Goal: Task Accomplishment & Management: Use online tool/utility

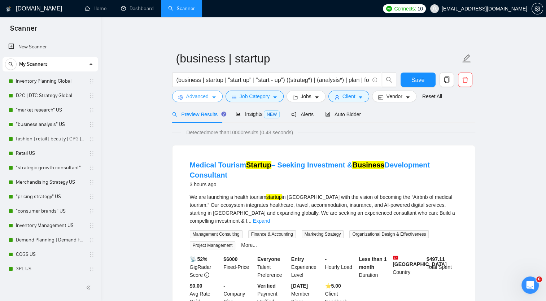
scroll to position [304, 0]
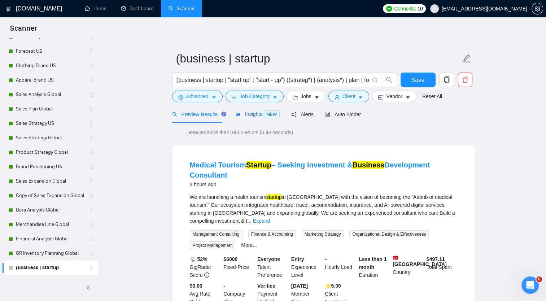
click at [253, 115] on span "Insights NEW" at bounding box center [258, 114] width 44 height 6
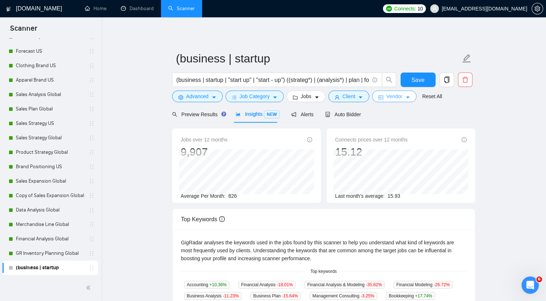
click at [386, 97] on span "Vendor" at bounding box center [394, 96] width 16 height 8
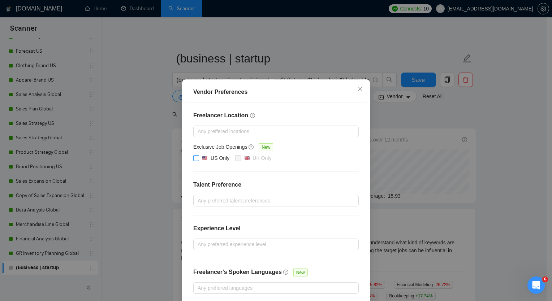
click at [195, 158] on input "US Only" at bounding box center [195, 157] width 5 height 5
checkbox input "true"
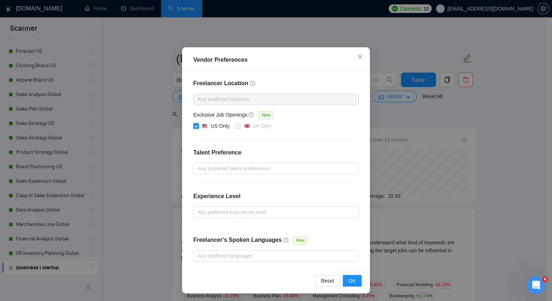
scroll to position [32, 0]
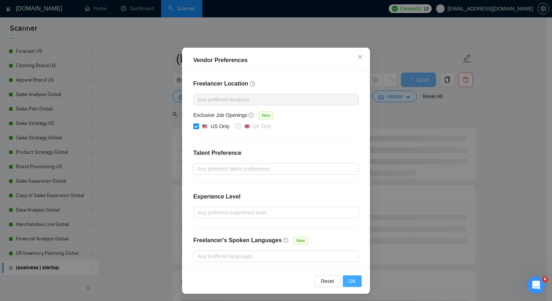
click at [352, 281] on span "OK" at bounding box center [351, 281] width 7 height 8
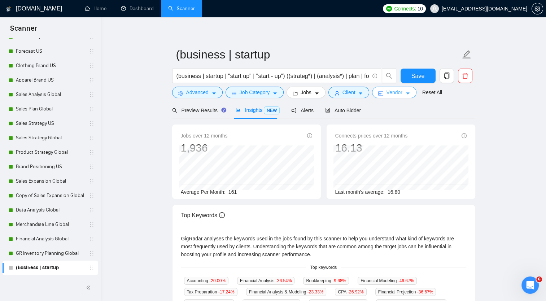
scroll to position [0, 0]
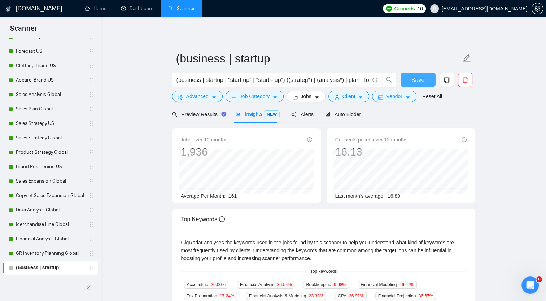
click at [418, 78] on span "Save" at bounding box center [417, 79] width 13 height 9
click at [358, 96] on icon "caret-down" at bounding box center [360, 97] width 5 height 5
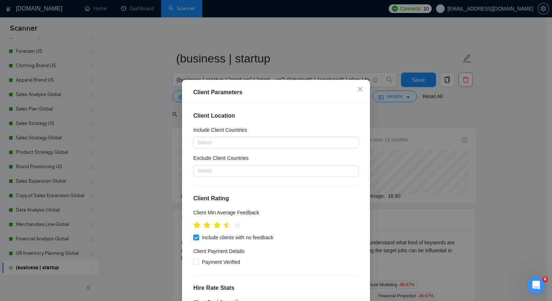
click at [481, 108] on div "Client Parameters Client Location Include Client Countries Select Exclude Clien…" at bounding box center [276, 150] width 552 height 301
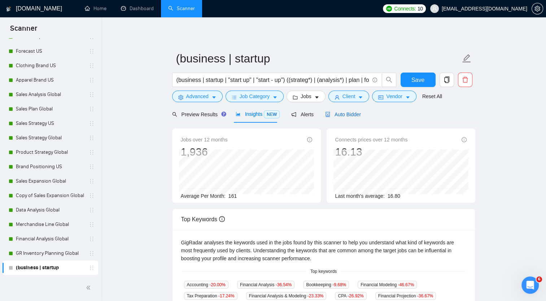
click at [341, 117] on span "Auto Bidder" at bounding box center [343, 115] width 36 height 6
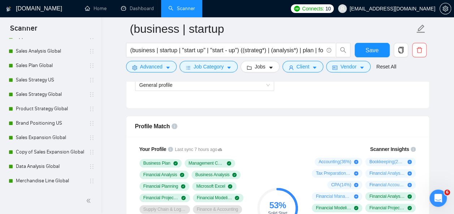
scroll to position [391, 0]
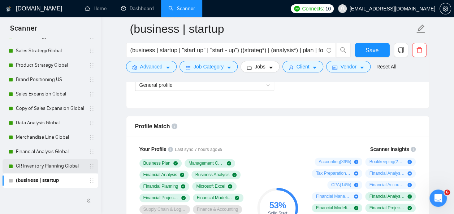
click at [53, 164] on link "GR Inventory Planning Global" at bounding box center [50, 166] width 69 height 14
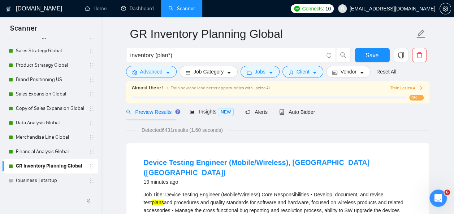
scroll to position [25, 0]
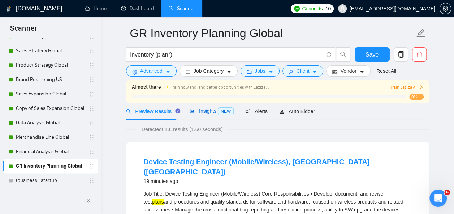
click at [207, 109] on span "Insights NEW" at bounding box center [211, 111] width 44 height 6
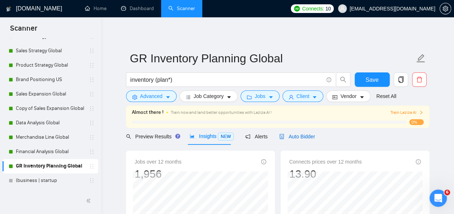
click at [297, 136] on span "Auto Bidder" at bounding box center [297, 137] width 36 height 6
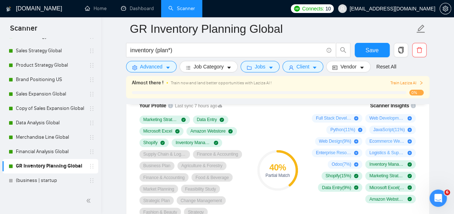
scroll to position [502, 0]
click at [43, 181] on link "(business | startup" at bounding box center [50, 181] width 69 height 14
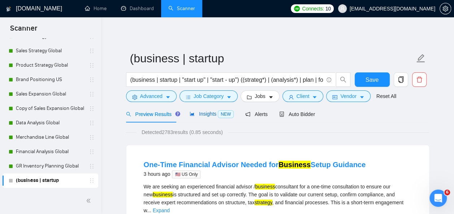
click at [209, 114] on span "Insights NEW" at bounding box center [211, 114] width 44 height 6
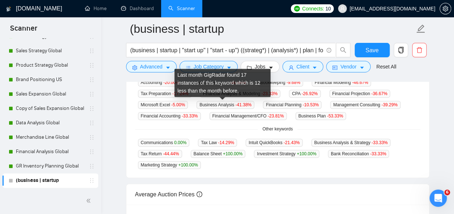
scroll to position [208, 0]
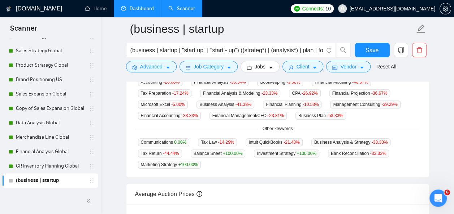
click at [142, 10] on link "Dashboard" at bounding box center [137, 8] width 33 height 6
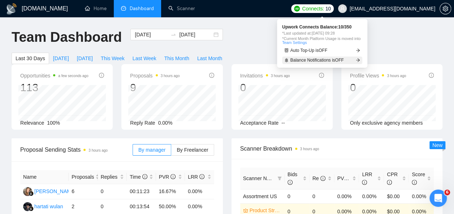
click at [335, 60] on span "Balance Notifications is OFF" at bounding box center [316, 60] width 53 height 4
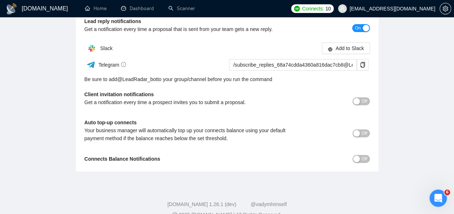
scroll to position [108, 0]
click at [366, 158] on span "Off" at bounding box center [364, 159] width 6 height 8
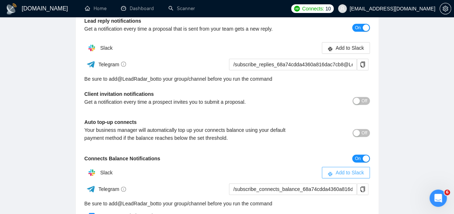
click at [348, 174] on span "Add to Slack" at bounding box center [349, 173] width 29 height 8
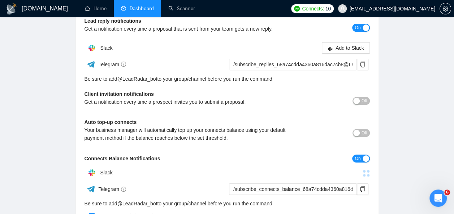
click at [144, 11] on link "Dashboard" at bounding box center [137, 8] width 33 height 6
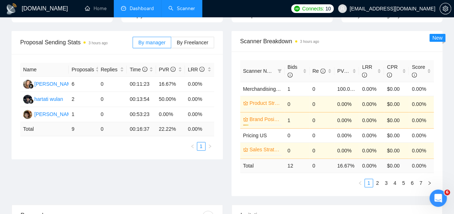
click at [181, 8] on link "Scanner" at bounding box center [181, 8] width 27 height 6
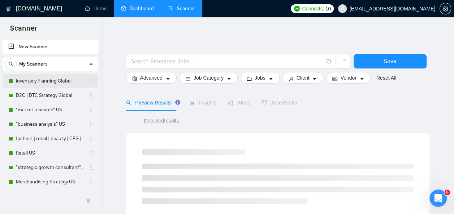
click at [57, 79] on link "Inventory Planning Global" at bounding box center [50, 81] width 69 height 14
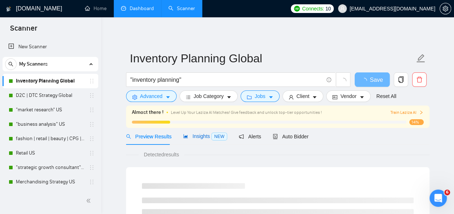
click at [200, 135] on span "Insights NEW" at bounding box center [205, 137] width 44 height 6
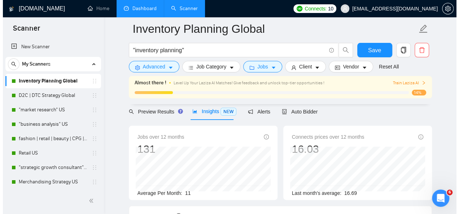
scroll to position [31, 0]
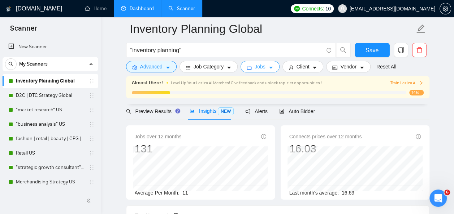
click at [270, 67] on icon "caret-down" at bounding box center [270, 67] width 5 height 5
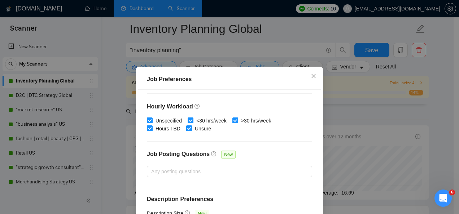
scroll to position [57, 0]
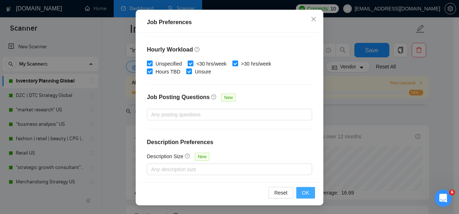
click at [304, 192] on span "OK" at bounding box center [305, 193] width 7 height 8
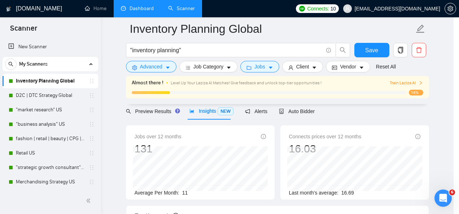
scroll to position [34, 0]
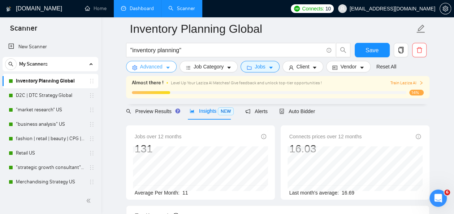
click at [167, 66] on icon "caret-down" at bounding box center [167, 67] width 5 height 5
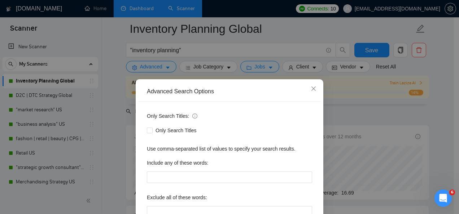
scroll to position [86, 0]
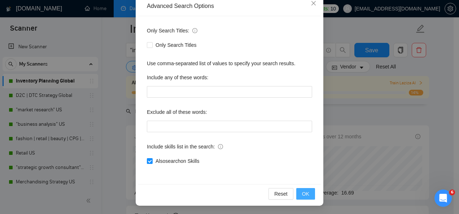
click at [303, 195] on span "OK" at bounding box center [305, 194] width 7 height 8
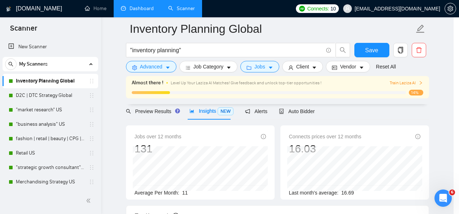
scroll to position [49, 0]
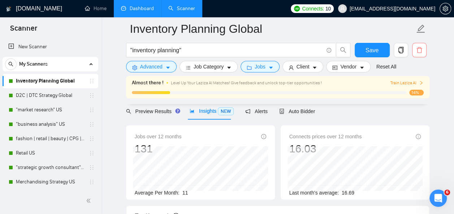
click at [421, 47] on icon "delete" at bounding box center [419, 50] width 6 height 6
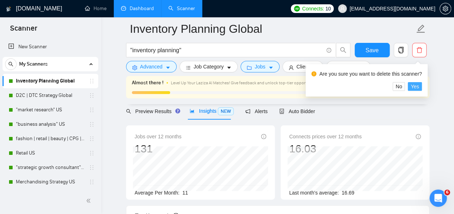
click at [414, 84] on span "Yes" at bounding box center [414, 87] width 8 height 8
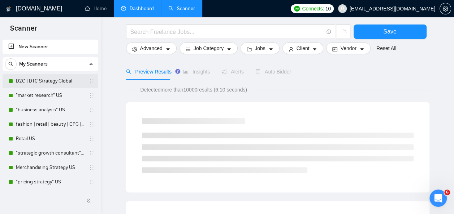
click at [49, 82] on link "D2C | DTC Strategy Global" at bounding box center [50, 81] width 69 height 14
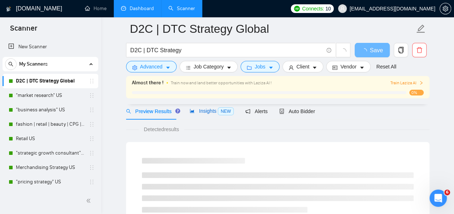
click at [201, 110] on span "Insights NEW" at bounding box center [211, 111] width 44 height 6
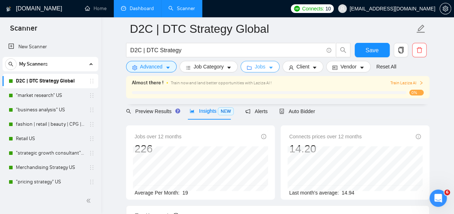
click at [269, 67] on icon "caret-down" at bounding box center [271, 68] width 4 height 2
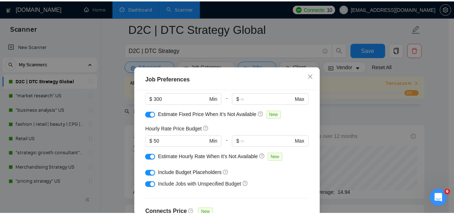
scroll to position [58, 0]
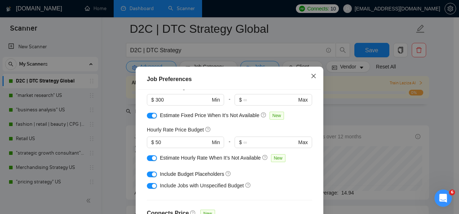
click at [311, 75] on icon "close" at bounding box center [314, 76] width 6 height 6
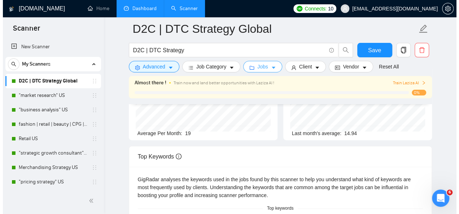
scroll to position [34, 0]
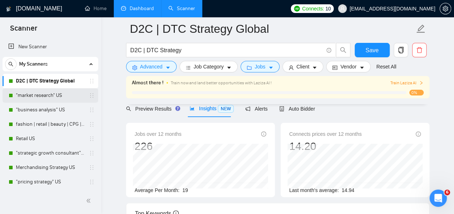
click at [36, 93] on link ""market research" US" at bounding box center [50, 95] width 69 height 14
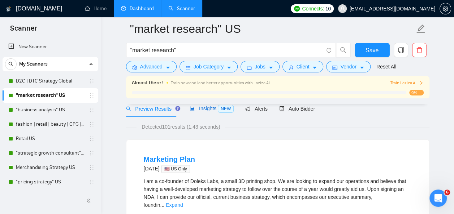
click at [206, 108] on span "Insights NEW" at bounding box center [211, 109] width 44 height 6
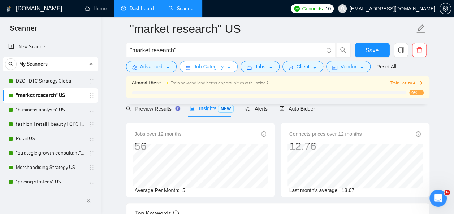
click at [228, 64] on button "Job Category" at bounding box center [208, 67] width 58 height 12
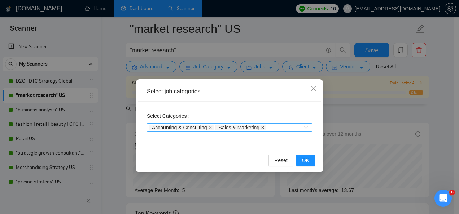
click at [263, 127] on icon "close" at bounding box center [262, 127] width 3 height 3
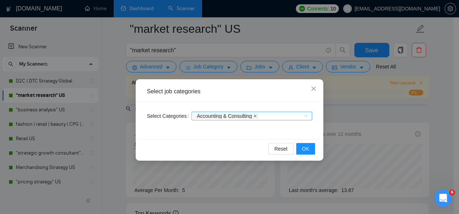
click at [254, 116] on icon "close" at bounding box center [255, 116] width 4 height 4
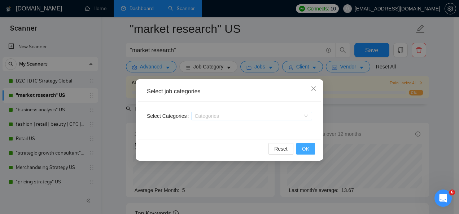
click at [307, 150] on span "OK" at bounding box center [305, 149] width 7 height 8
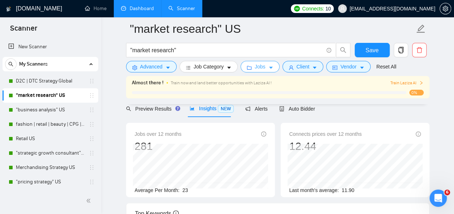
click at [262, 68] on span "Jobs" at bounding box center [259, 67] width 11 height 8
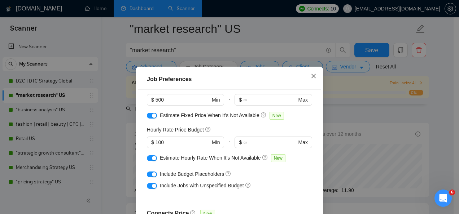
click at [311, 76] on icon "close" at bounding box center [314, 76] width 6 height 6
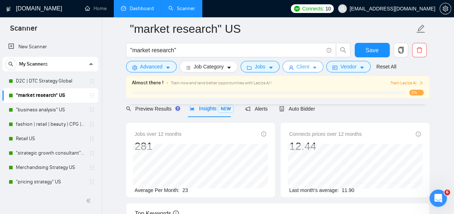
click at [305, 67] on span "Client" at bounding box center [302, 67] width 13 height 8
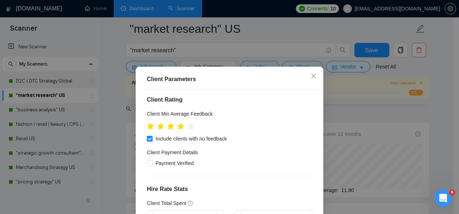
scroll to position [86, 0]
click at [170, 127] on icon "star" at bounding box center [171, 126] width 8 height 7
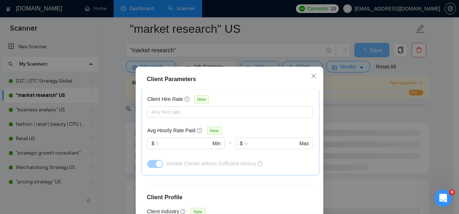
scroll to position [299, 0]
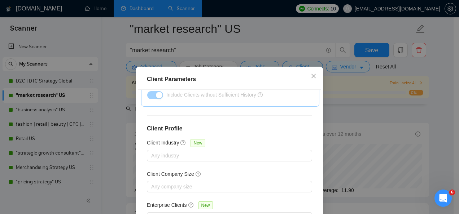
click at [433, 113] on div "Client Parameters Client Location Include Client Countries Select Exclude Clien…" at bounding box center [229, 107] width 459 height 214
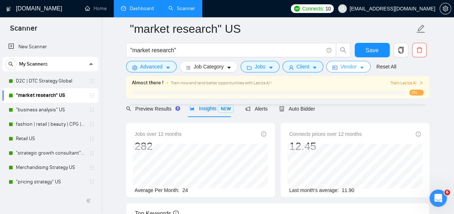
click at [360, 67] on icon "caret-down" at bounding box center [361, 67] width 5 height 5
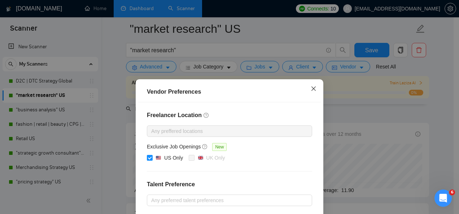
click at [311, 87] on icon "close" at bounding box center [314, 89] width 6 height 6
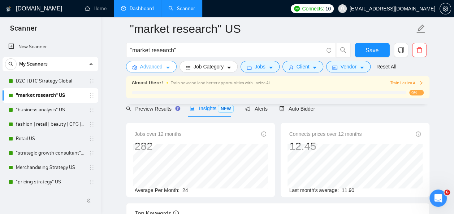
click at [167, 67] on icon "caret-down" at bounding box center [167, 67] width 5 height 5
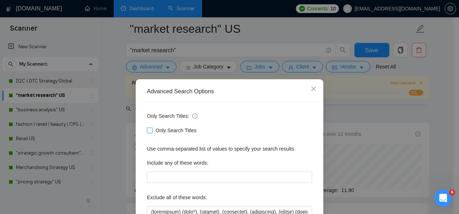
scroll to position [86, 0]
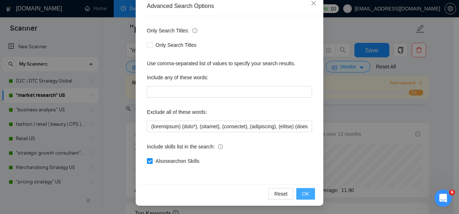
click at [304, 194] on span "OK" at bounding box center [305, 194] width 7 height 8
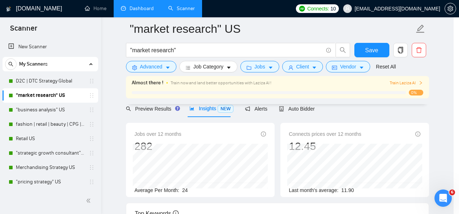
scroll to position [49, 0]
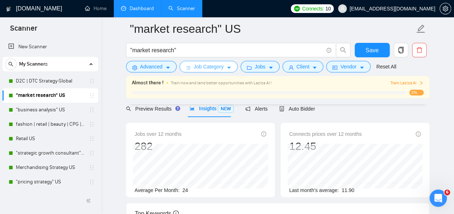
click at [216, 67] on span "Job Category" at bounding box center [208, 67] width 30 height 8
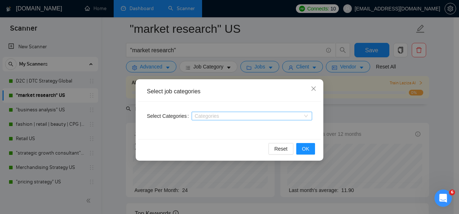
click at [261, 28] on div "Select job categories Select Categories Categories Reset OK" at bounding box center [229, 107] width 459 height 214
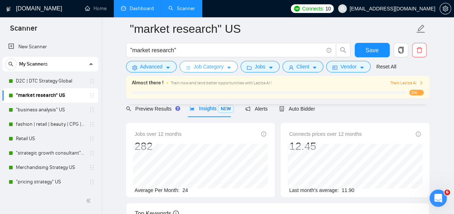
click at [226, 65] on span "caret-down" at bounding box center [228, 67] width 5 height 5
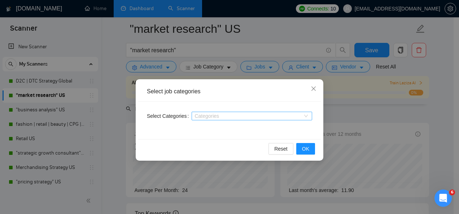
click at [370, 46] on div "Select job categories Select Categories Categories Reset OK" at bounding box center [229, 107] width 459 height 214
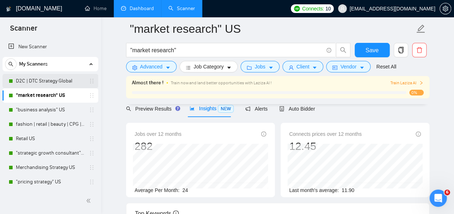
click at [64, 83] on link "D2C | DTC Strategy Global" at bounding box center [50, 81] width 69 height 14
click at [375, 48] on span "Save" at bounding box center [371, 50] width 13 height 9
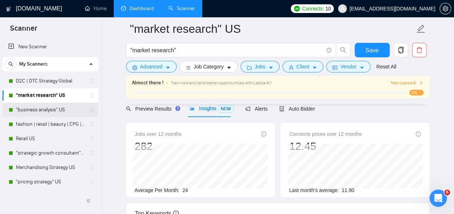
click at [56, 110] on link ""business analysis" US" at bounding box center [50, 110] width 69 height 14
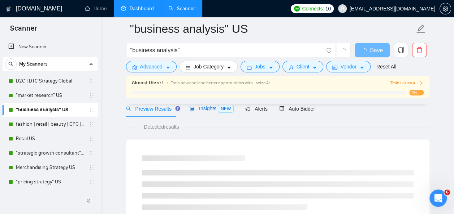
click at [205, 112] on div "Insights NEW" at bounding box center [211, 109] width 44 height 8
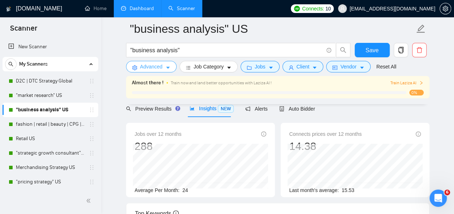
click at [167, 70] on icon "caret-down" at bounding box center [167, 67] width 5 height 5
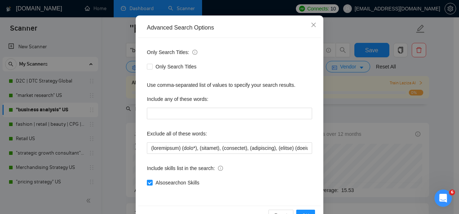
scroll to position [71, 0]
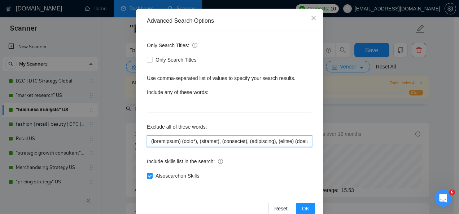
click at [273, 142] on input "text" at bounding box center [229, 142] width 165 height 12
type input "(investment) (bank*), (klaviyo), (animation), (dispatcher), (virtual) (assistan…"
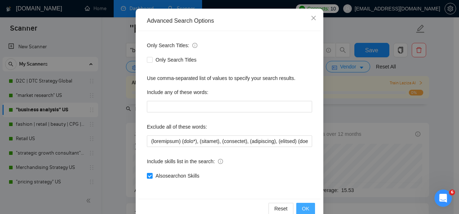
click at [302, 210] on span "OK" at bounding box center [305, 209] width 7 height 8
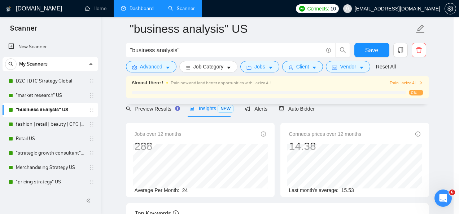
scroll to position [49, 0]
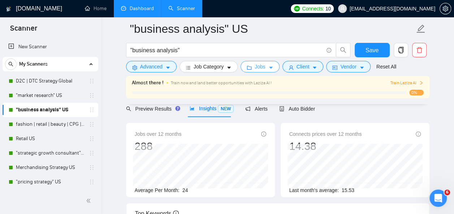
click at [269, 68] on icon "caret-down" at bounding box center [271, 68] width 4 height 2
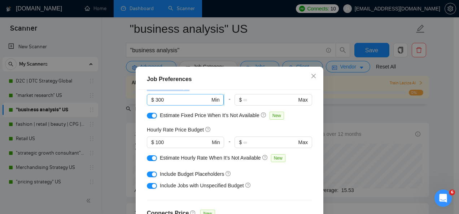
scroll to position [51, 0]
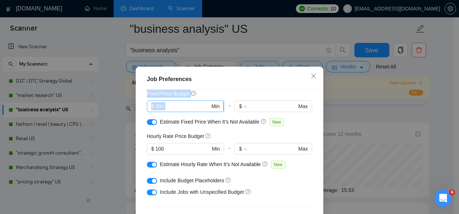
drag, startPoint x: 311, startPoint y: 64, endPoint x: 208, endPoint y: 101, distance: 109.6
click at [208, 101] on div "Job Preferences Budget Project Type All Fixed Price Hourly Rate Fixed Price Bud…" at bounding box center [229, 107] width 459 height 214
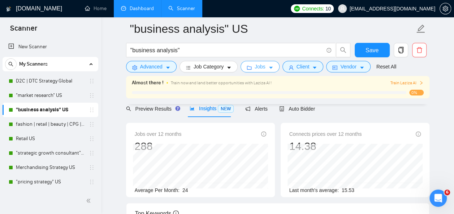
click at [270, 69] on icon "caret-down" at bounding box center [270, 67] width 5 height 5
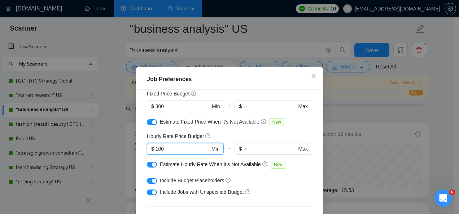
drag, startPoint x: 173, startPoint y: 152, endPoint x: 151, endPoint y: 151, distance: 21.7
click at [151, 151] on span "$ 100 Min" at bounding box center [185, 149] width 77 height 12
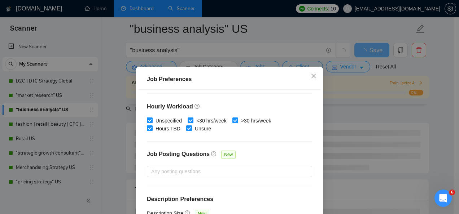
scroll to position [57, 0]
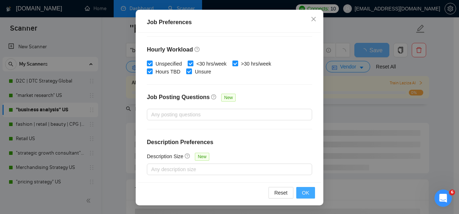
type input "50"
click at [304, 192] on span "OK" at bounding box center [305, 193] width 7 height 8
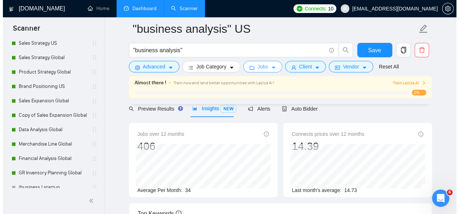
scroll to position [377, 0]
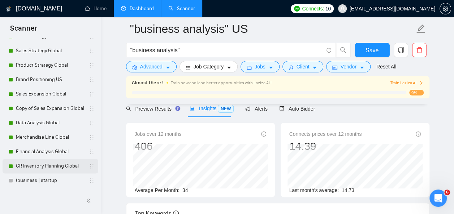
click at [52, 164] on link "GR Inventory Planning Global" at bounding box center [50, 166] width 69 height 14
click at [313, 68] on icon "caret-down" at bounding box center [315, 68] width 4 height 2
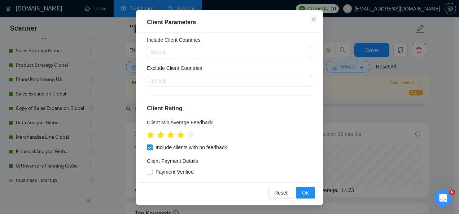
scroll to position [17, 0]
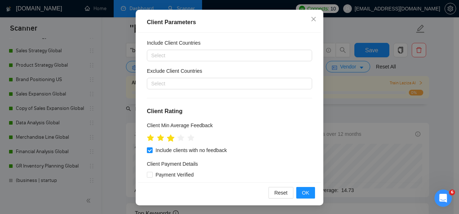
click at [169, 140] on icon "star" at bounding box center [171, 138] width 8 height 7
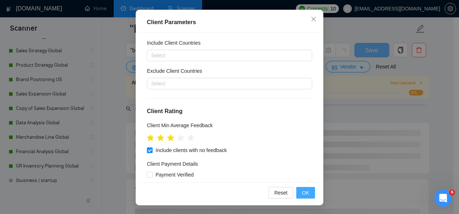
click at [305, 191] on span "OK" at bounding box center [305, 193] width 7 height 8
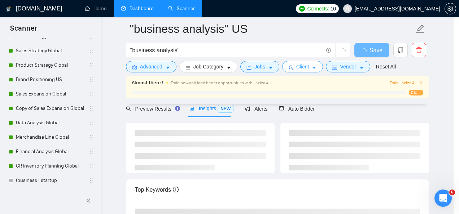
scroll to position [0, 0]
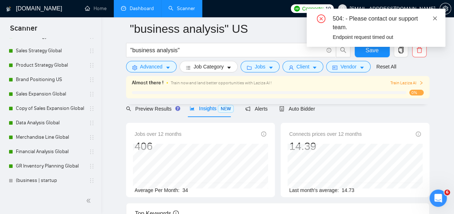
click at [434, 20] on icon "close" at bounding box center [434, 18] width 5 height 5
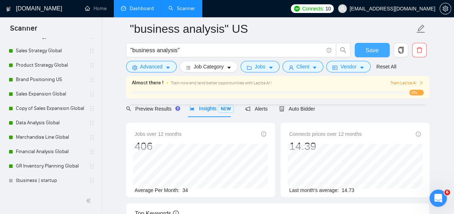
click at [365, 48] on button "Save" at bounding box center [371, 50] width 35 height 14
click at [167, 69] on icon "caret-down" at bounding box center [167, 67] width 5 height 5
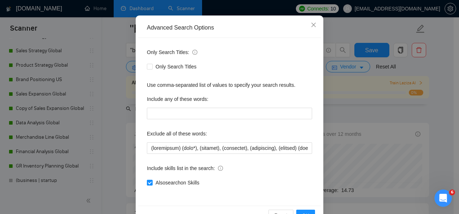
scroll to position [69, 0]
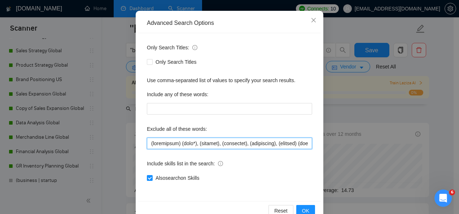
click at [237, 144] on input "text" at bounding box center [229, 144] width 165 height 12
drag, startPoint x: 146, startPoint y: 142, endPoint x: 445, endPoint y: 148, distance: 298.9
click at [445, 148] on div "Advanced Search Options Only Search Titles: Only Search Titles Use comma-separa…" at bounding box center [229, 107] width 459 height 214
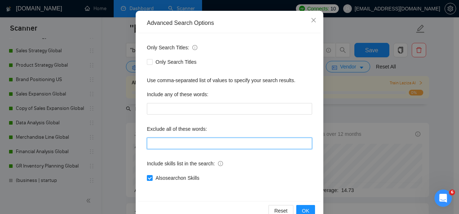
scroll to position [0, 0]
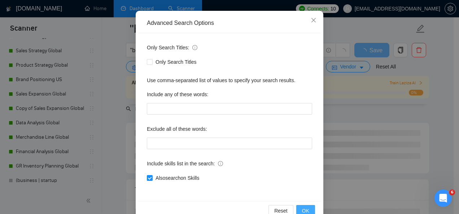
click at [302, 209] on span "OK" at bounding box center [305, 211] width 7 height 8
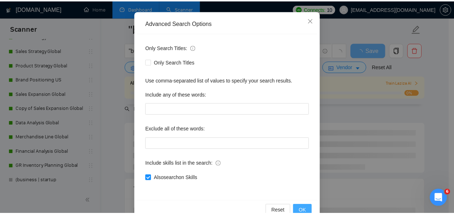
scroll to position [49, 0]
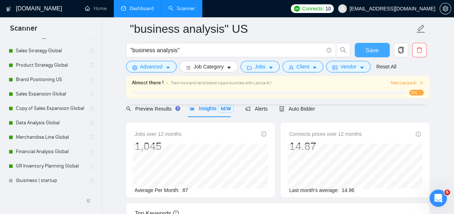
click at [372, 53] on span "Save" at bounding box center [371, 50] width 13 height 9
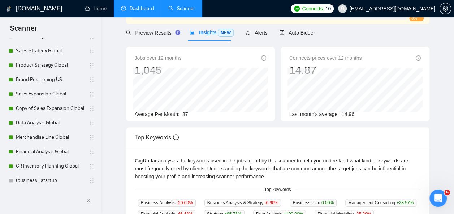
scroll to position [0, 0]
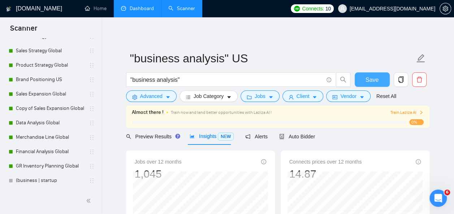
click at [368, 80] on span "Save" at bounding box center [371, 79] width 13 height 9
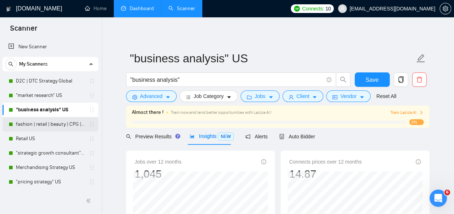
click at [59, 123] on link "fashion | retail | beauty | CPG | "consumer goods" US" at bounding box center [50, 124] width 69 height 14
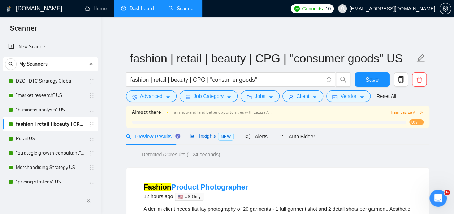
click at [207, 136] on span "Insights NEW" at bounding box center [211, 137] width 44 height 6
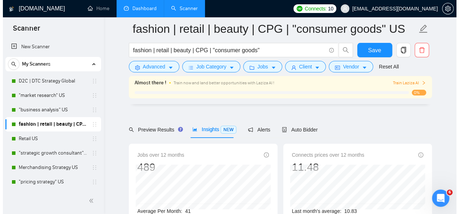
scroll to position [12, 0]
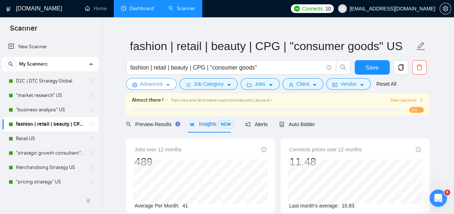
click at [168, 84] on icon "caret-down" at bounding box center [167, 85] width 5 height 5
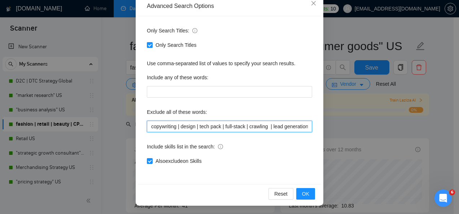
scroll to position [0, 0]
drag, startPoint x: 148, startPoint y: 126, endPoint x: 398, endPoint y: 128, distance: 250.9
click at [398, 128] on div "Advanced Search Options Only Search Titles: Only Search Titles Use comma-separa…" at bounding box center [229, 107] width 459 height 214
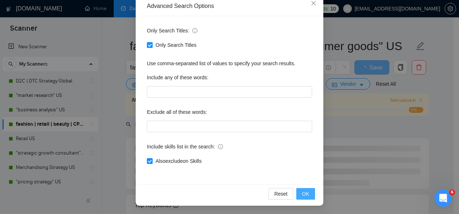
click at [300, 191] on button "OK" at bounding box center [305, 194] width 19 height 12
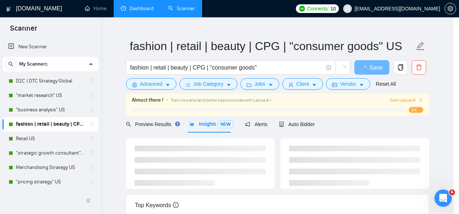
scroll to position [49, 0]
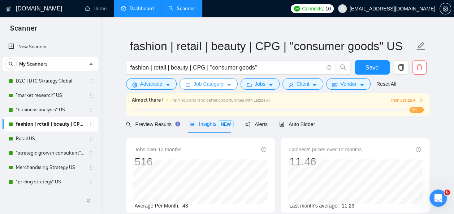
click at [227, 84] on icon "caret-down" at bounding box center [228, 85] width 5 height 5
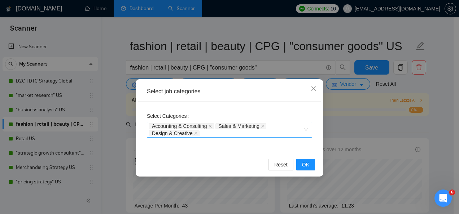
click at [210, 126] on icon "close" at bounding box center [210, 126] width 3 height 3
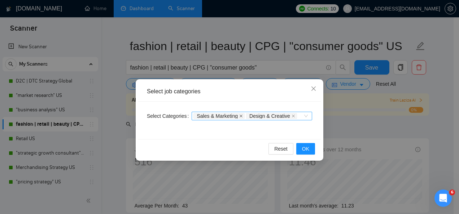
click at [240, 116] on icon "close" at bounding box center [241, 116] width 3 height 3
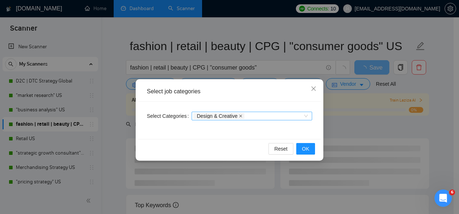
click at [240, 116] on icon "close" at bounding box center [241, 116] width 4 height 4
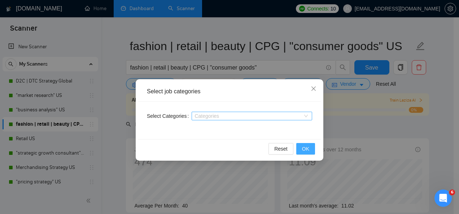
click at [305, 148] on span "OK" at bounding box center [305, 149] width 7 height 8
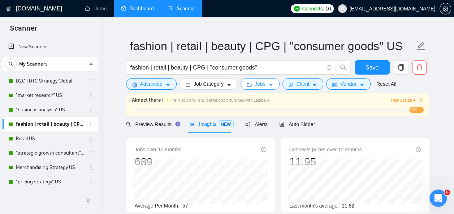
click at [261, 83] on span "Jobs" at bounding box center [259, 84] width 11 height 8
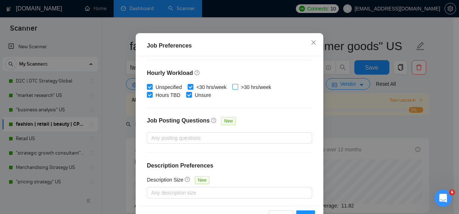
click at [232, 89] on input ">30 hrs/week" at bounding box center [234, 86] width 5 height 5
checkbox input "true"
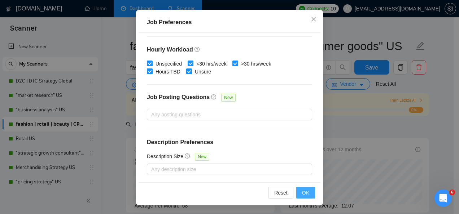
click at [304, 189] on span "OK" at bounding box center [305, 193] width 7 height 8
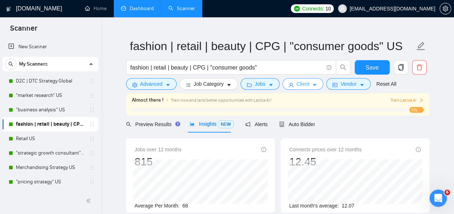
click at [301, 84] on span "Client" at bounding box center [302, 84] width 13 height 8
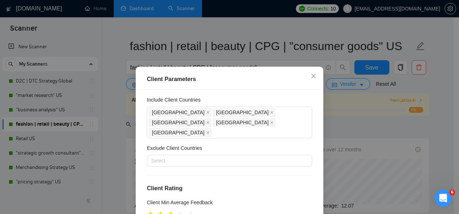
click at [169, 212] on icon "star" at bounding box center [171, 215] width 8 height 7
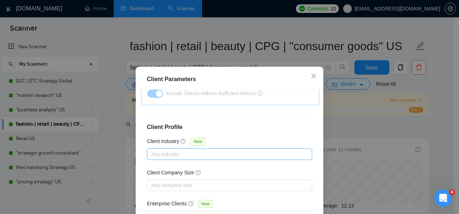
scroll to position [299, 0]
click at [351, 125] on div "Client Parameters Client Location Include Client Countries Select Exclude Clien…" at bounding box center [229, 107] width 459 height 214
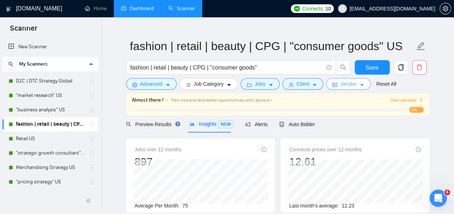
click at [345, 86] on span "Vendor" at bounding box center [348, 84] width 16 height 8
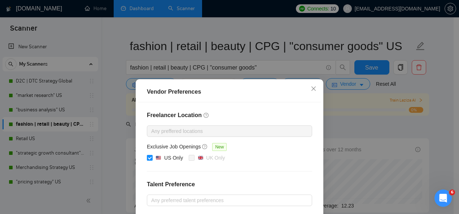
click at [355, 129] on div "Vendor Preferences Freelancer Location Any preffered locations Exclusive Job Op…" at bounding box center [229, 107] width 459 height 214
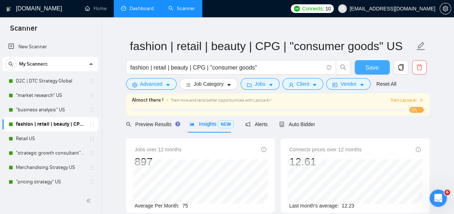
click at [369, 67] on span "Save" at bounding box center [371, 67] width 13 height 9
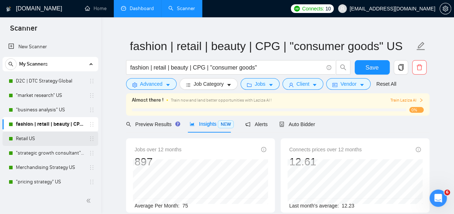
click at [31, 137] on link "Retail US" at bounding box center [50, 139] width 69 height 14
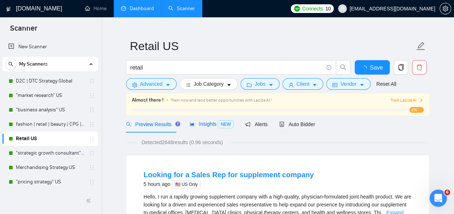
click at [206, 126] on span "Insights NEW" at bounding box center [211, 124] width 44 height 6
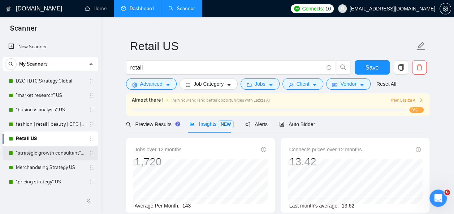
click at [53, 153] on link ""strategic growth consultant"| "business strategy"| "retail strategy"| "fractio…" at bounding box center [50, 153] width 69 height 14
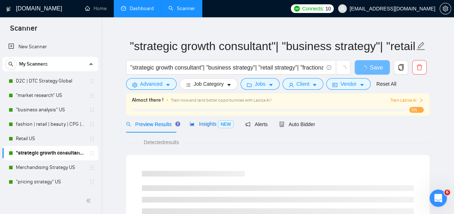
click at [203, 126] on span "Insights NEW" at bounding box center [211, 124] width 44 height 6
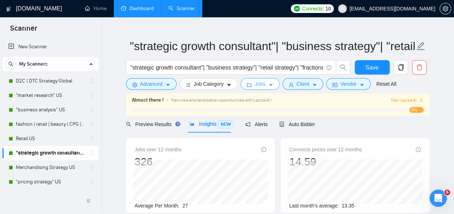
click at [269, 85] on icon "caret-down" at bounding box center [271, 85] width 4 height 2
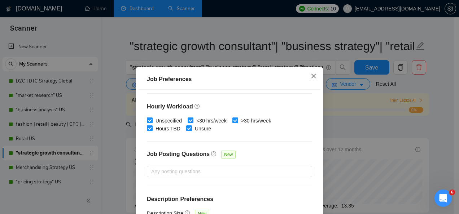
click at [311, 76] on icon "close" at bounding box center [314, 76] width 6 height 6
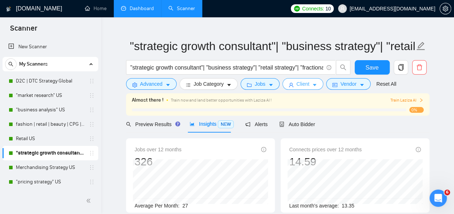
click at [303, 83] on span "Client" at bounding box center [302, 84] width 13 height 8
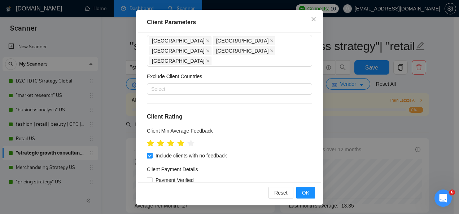
scroll to position [32, 0]
click at [169, 140] on icon "star" at bounding box center [171, 143] width 8 height 7
click at [304, 190] on span "OK" at bounding box center [305, 193] width 7 height 8
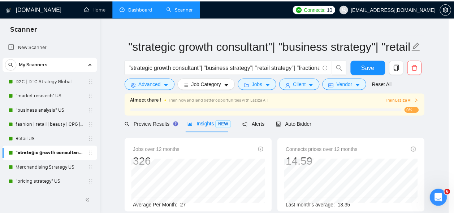
scroll to position [34, 0]
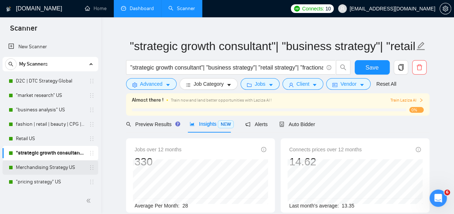
click at [46, 166] on link "Merchandising Strategy US" at bounding box center [50, 168] width 69 height 14
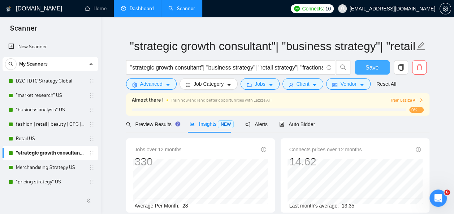
click at [371, 67] on span "Save" at bounding box center [371, 67] width 13 height 9
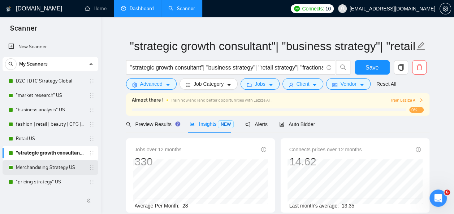
click at [56, 169] on link "Merchandising Strategy US" at bounding box center [50, 168] width 69 height 14
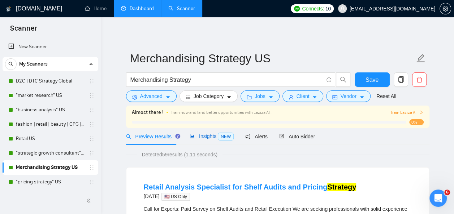
click at [205, 132] on div "Insights NEW" at bounding box center [211, 136] width 44 height 8
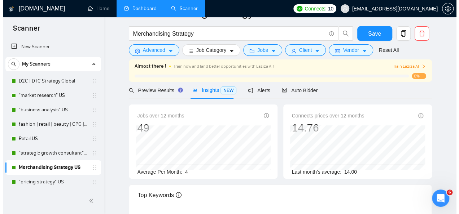
scroll to position [16, 0]
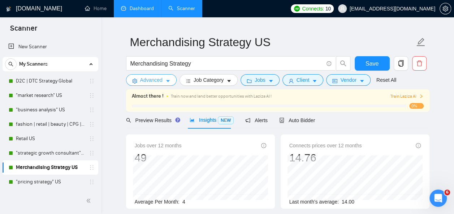
click at [167, 81] on icon "caret-down" at bounding box center [168, 81] width 4 height 2
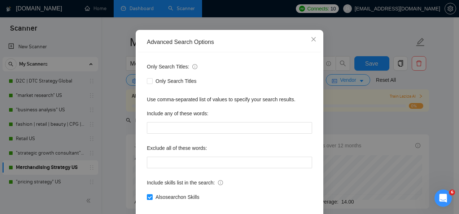
scroll to position [86, 0]
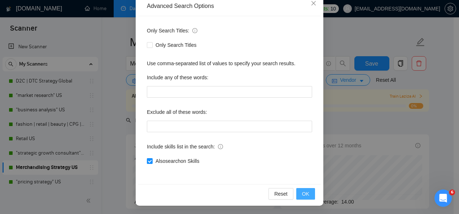
click at [302, 193] on span "OK" at bounding box center [305, 194] width 7 height 8
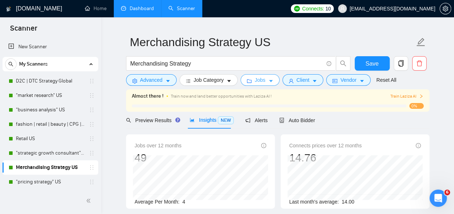
click at [269, 80] on icon "caret-down" at bounding box center [270, 81] width 5 height 5
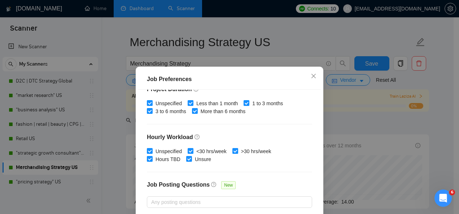
scroll to position [256, 0]
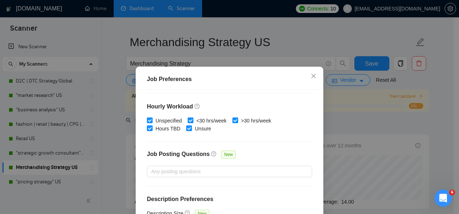
click at [349, 125] on div "Job Preferences Budget Project Type All Fixed Price Hourly Rate Fixed Price Bud…" at bounding box center [229, 107] width 459 height 214
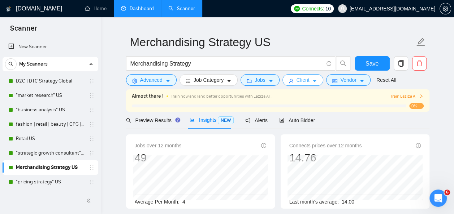
click at [314, 82] on button "Client" at bounding box center [302, 80] width 41 height 12
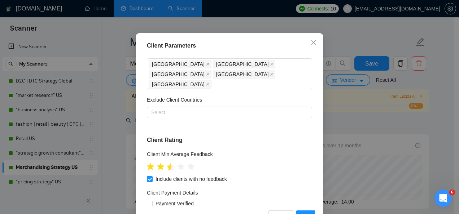
click at [167, 171] on icon "star" at bounding box center [171, 167] width 8 height 7
click at [170, 171] on icon "star" at bounding box center [171, 167] width 8 height 7
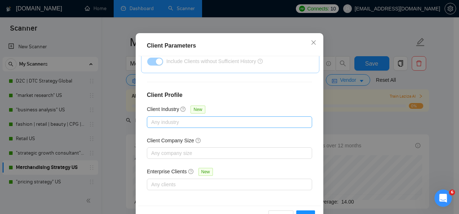
scroll to position [57, 0]
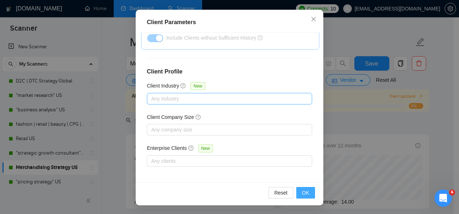
click at [306, 195] on span "OK" at bounding box center [305, 193] width 7 height 8
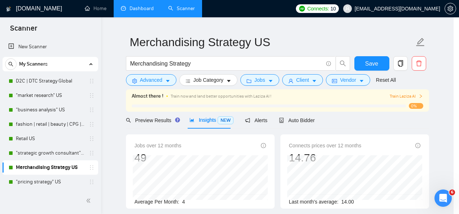
scroll to position [34, 0]
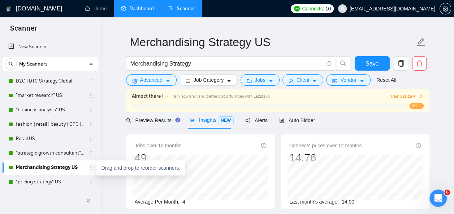
click at [90, 170] on icon "holder" at bounding box center [92, 168] width 6 height 6
click at [423, 62] on span "delete" at bounding box center [419, 63] width 14 height 6
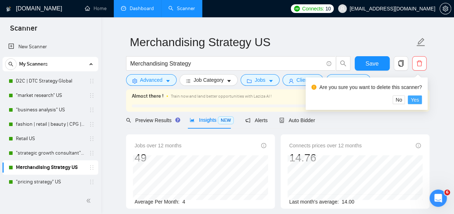
click at [417, 99] on span "Yes" at bounding box center [414, 100] width 8 height 8
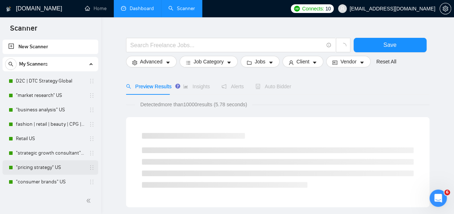
click at [53, 167] on link ""pricing strategy" US" at bounding box center [50, 168] width 69 height 14
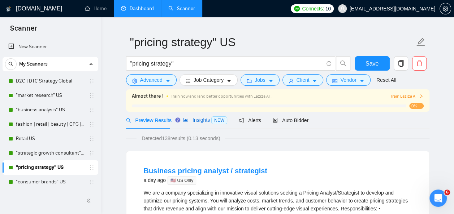
click at [200, 120] on span "Insights NEW" at bounding box center [205, 120] width 44 height 6
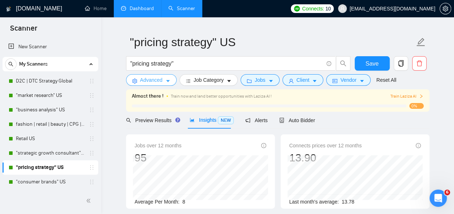
click at [170, 80] on icon "caret-down" at bounding box center [167, 81] width 5 height 5
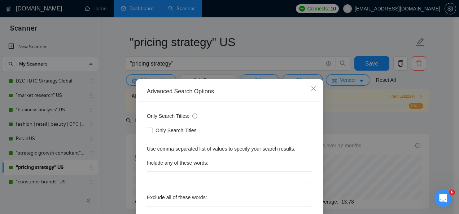
scroll to position [86, 0]
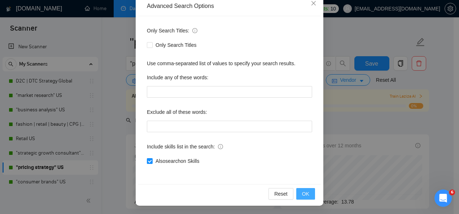
click at [302, 192] on span "OK" at bounding box center [305, 194] width 7 height 8
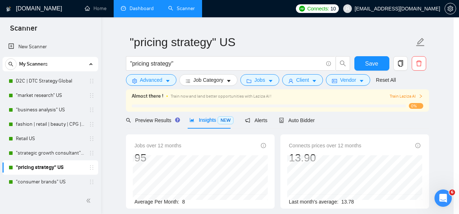
scroll to position [49, 0]
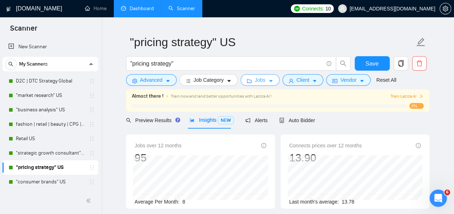
click at [264, 80] on button "Jobs" at bounding box center [259, 80] width 39 height 12
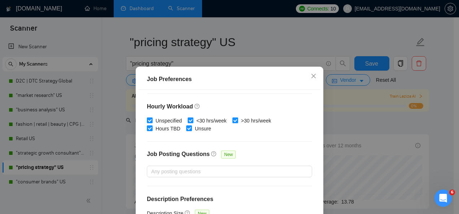
scroll to position [57, 0]
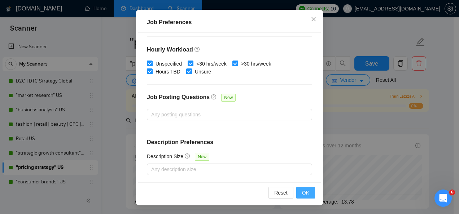
click at [302, 194] on span "OK" at bounding box center [305, 193] width 7 height 8
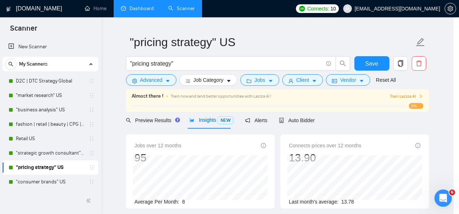
scroll to position [34, 0]
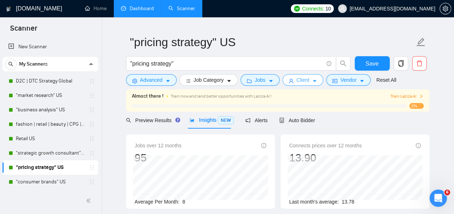
click at [313, 81] on icon "caret-down" at bounding box center [314, 81] width 5 height 5
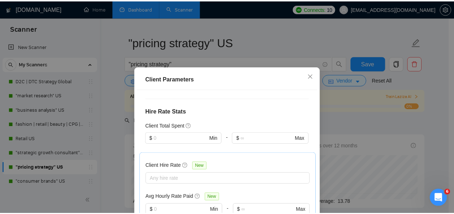
scroll to position [299, 0]
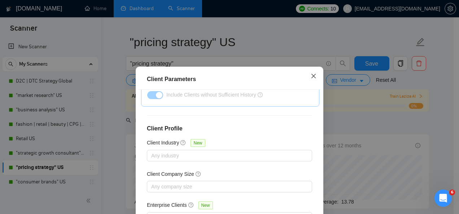
click at [312, 77] on icon "close" at bounding box center [314, 76] width 6 height 6
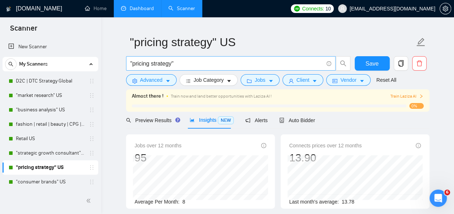
click at [131, 61] on input ""pricing strategy"" at bounding box center [226, 63] width 193 height 9
drag, startPoint x: 147, startPoint y: 64, endPoint x: 184, endPoint y: 59, distance: 38.2
click at [184, 59] on span "pricing strategy"" at bounding box center [230, 63] width 209 height 14
click at [137, 69] on form ""pricing strategy" US pricing strategy" Save Advanced Job Category Jobs Client …" at bounding box center [277, 60] width 303 height 59
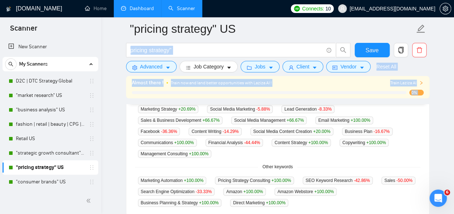
drag, startPoint x: 421, startPoint y: 28, endPoint x: 437, endPoint y: 40, distance: 20.4
click at [437, 40] on main ""pricing strategy" US pricing strategy" Save Advanced Job Category Jobs Client …" at bounding box center [278, 92] width 330 height 535
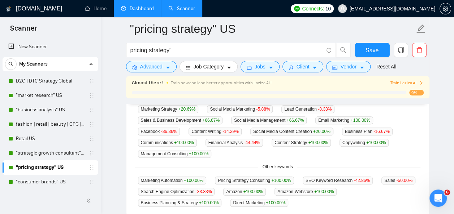
click at [437, 40] on main ""pricing strategy" US pricing strategy" Save Advanced Job Category Jobs Client …" at bounding box center [278, 92] width 330 height 535
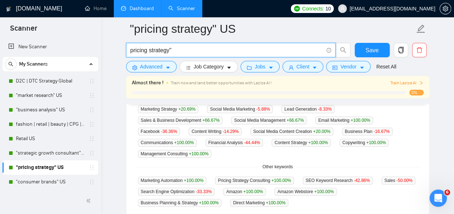
click at [147, 52] on input "pricing strategy"" at bounding box center [226, 50] width 193 height 9
click at [179, 48] on input "pricing | strategy"" at bounding box center [226, 50] width 193 height 9
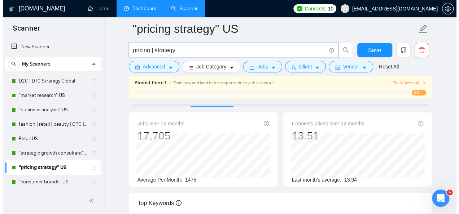
scroll to position [44, 0]
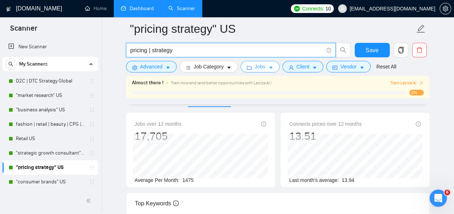
type input "pricing | strategy"
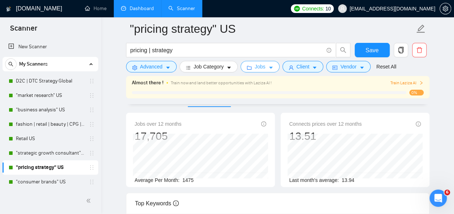
click at [271, 67] on button "Jobs" at bounding box center [259, 67] width 39 height 12
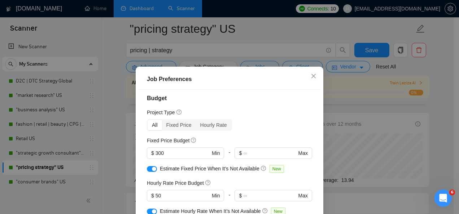
scroll to position [0, 0]
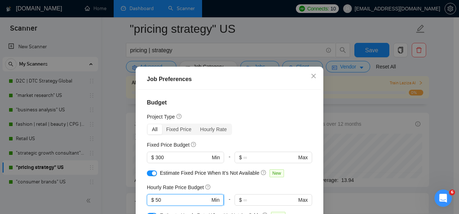
drag, startPoint x: 164, startPoint y: 200, endPoint x: 151, endPoint y: 199, distance: 12.7
click at [151, 199] on span "$ 50 Min" at bounding box center [185, 201] width 77 height 12
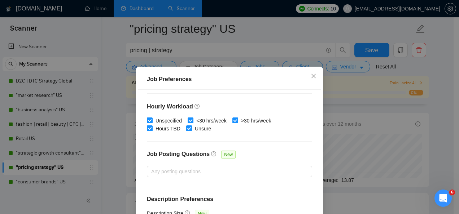
scroll to position [57, 0]
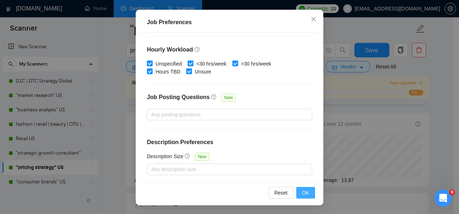
type input "100"
click at [306, 191] on span "OK" at bounding box center [305, 193] width 7 height 8
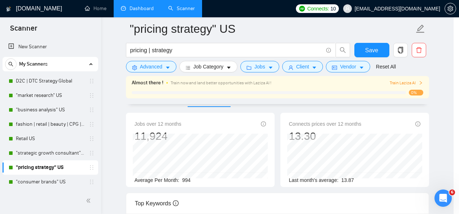
scroll to position [34, 0]
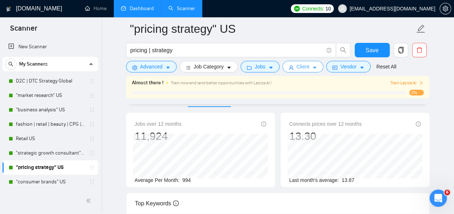
click at [312, 65] on span "caret-down" at bounding box center [314, 67] width 5 height 5
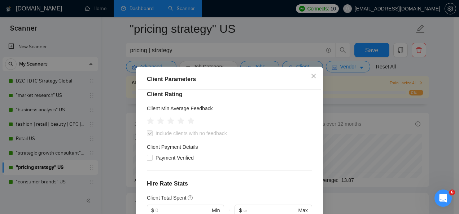
scroll to position [75, 0]
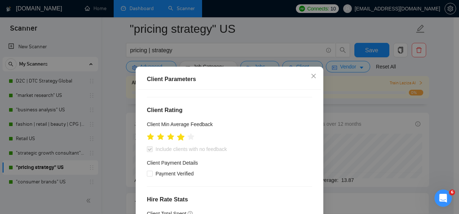
click at [178, 137] on icon "star" at bounding box center [181, 137] width 8 height 7
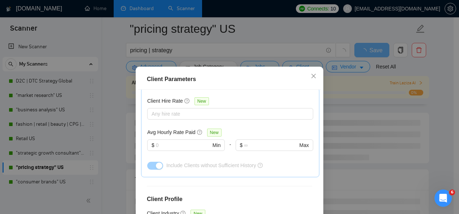
scroll to position [299, 0]
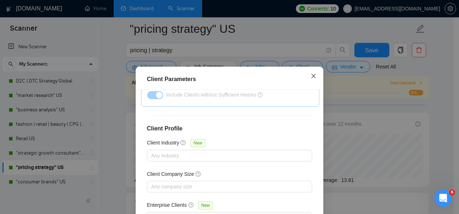
click at [311, 77] on icon "close" at bounding box center [313, 76] width 4 height 4
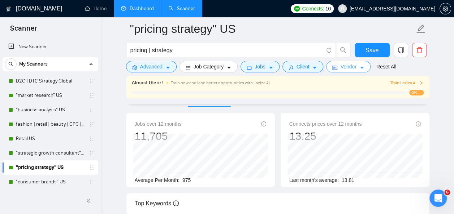
click at [359, 67] on icon "caret-down" at bounding box center [361, 67] width 5 height 5
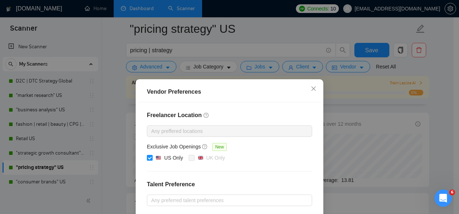
click at [438, 63] on div "Vendor Preferences Freelancer Location Any preffered locations Exclusive Job Op…" at bounding box center [229, 107] width 459 height 214
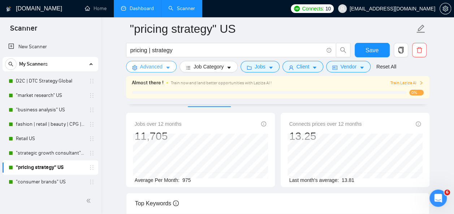
click at [167, 66] on icon "caret-down" at bounding box center [167, 67] width 5 height 5
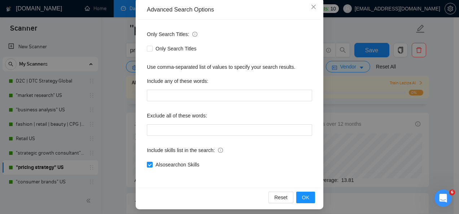
scroll to position [0, 0]
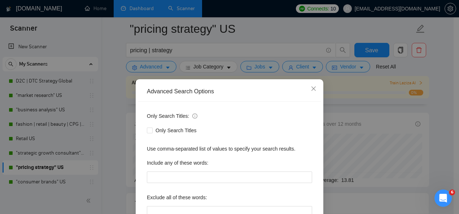
click at [269, 67] on div "Advanced Search Options Only Search Titles: Only Search Titles Use comma-separa…" at bounding box center [229, 107] width 459 height 214
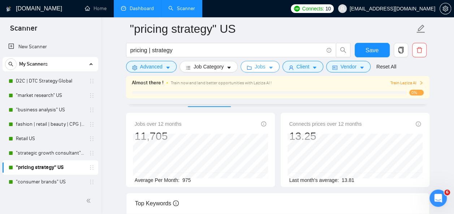
click at [269, 67] on icon "caret-down" at bounding box center [270, 67] width 5 height 5
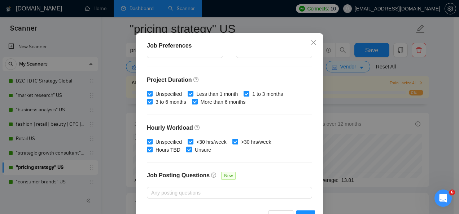
scroll to position [256, 0]
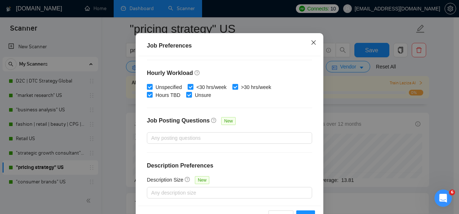
click at [312, 53] on span "Close" at bounding box center [313, 42] width 19 height 19
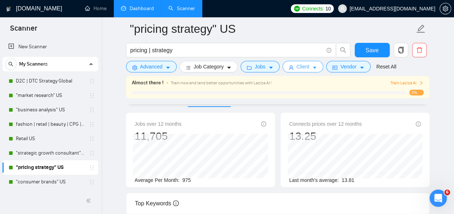
click at [300, 66] on span "Client" at bounding box center [302, 67] width 13 height 8
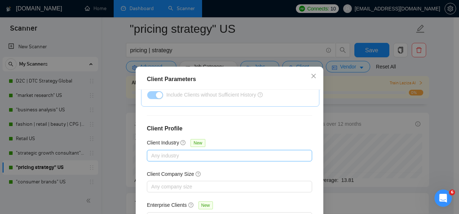
click at [205, 153] on div at bounding box center [226, 156] width 154 height 9
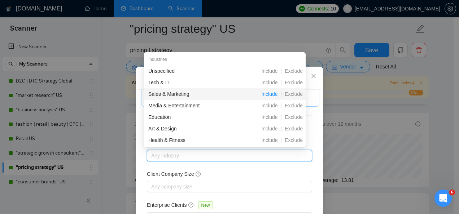
click at [266, 92] on span "Include" at bounding box center [269, 94] width 22 height 6
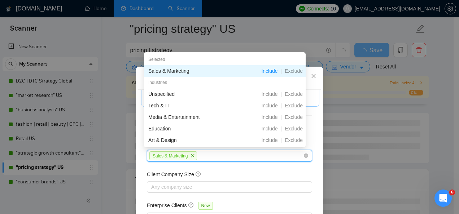
click at [266, 92] on span "Include" at bounding box center [269, 94] width 22 height 6
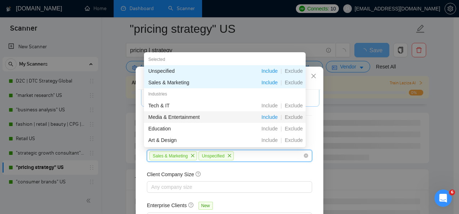
click at [271, 117] on span "Include" at bounding box center [269, 117] width 22 height 6
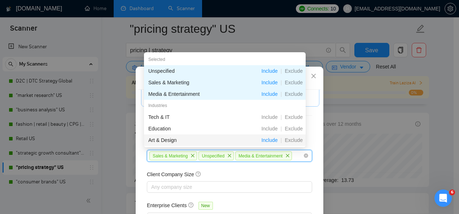
click at [273, 140] on span "Include" at bounding box center [269, 141] width 22 height 6
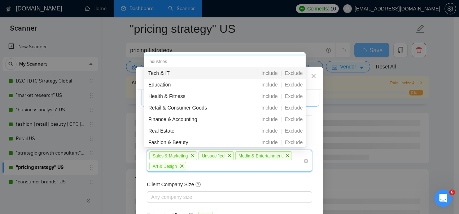
scroll to position [56, 0]
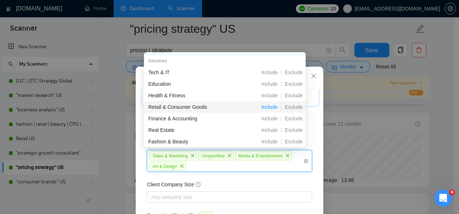
click at [269, 108] on span "Include" at bounding box center [269, 107] width 22 height 6
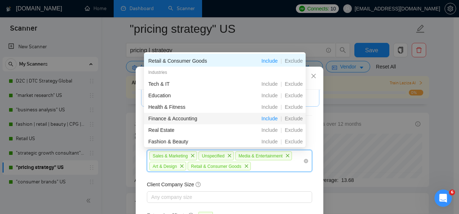
click at [271, 119] on span "Include" at bounding box center [269, 119] width 22 height 6
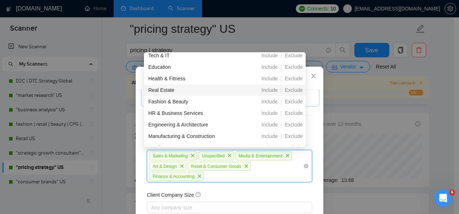
scroll to position [97, 0]
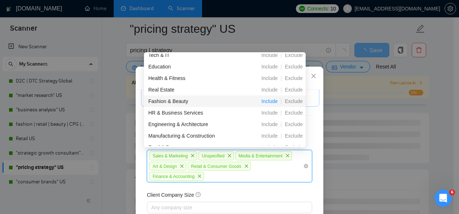
click at [269, 101] on span "Include" at bounding box center [269, 102] width 22 height 6
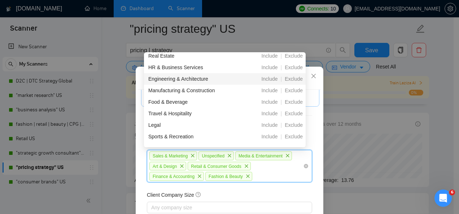
scroll to position [143, 0]
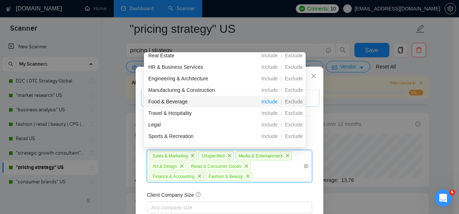
click at [268, 100] on span "Include" at bounding box center [269, 102] width 22 height 6
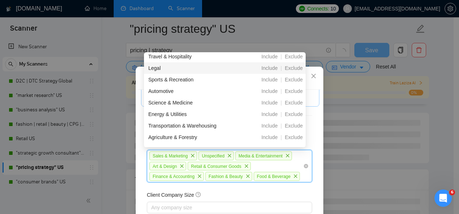
scroll to position [200, 0]
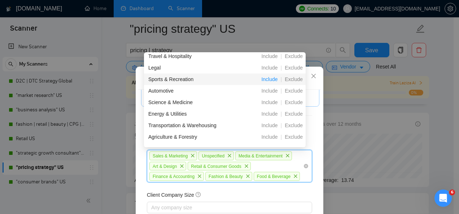
click at [271, 77] on span "Include" at bounding box center [269, 80] width 22 height 6
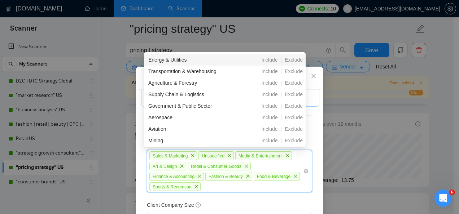
scroll to position [266, 0]
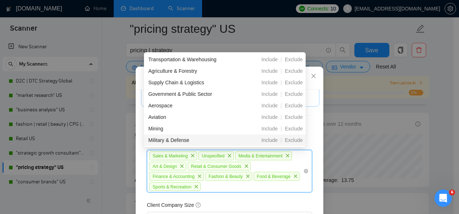
click at [313, 171] on div "Client Location Include Client Countries Select Exclude Client Countries Select…" at bounding box center [229, 165] width 183 height 150
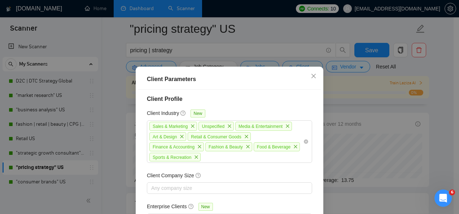
scroll to position [57, 0]
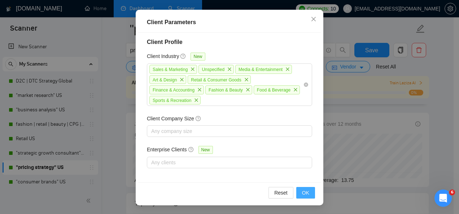
click at [305, 193] on span "OK" at bounding box center [305, 193] width 7 height 8
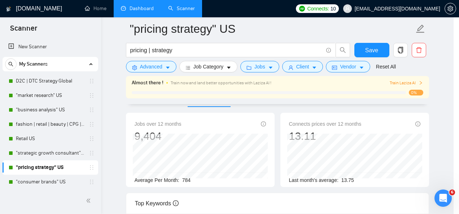
scroll to position [34, 0]
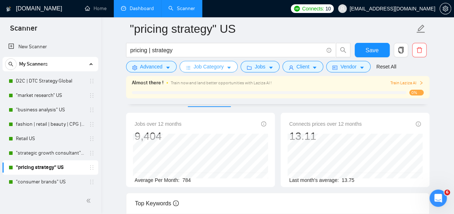
click at [206, 66] on span "Job Category" at bounding box center [208, 67] width 30 height 8
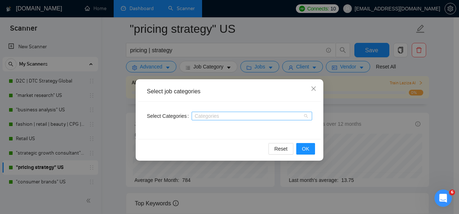
click at [306, 118] on div "Categories" at bounding box center [252, 116] width 121 height 9
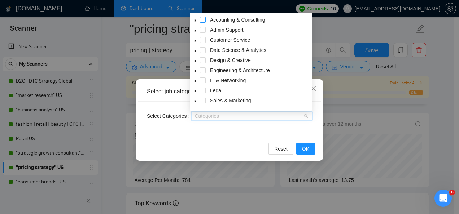
click at [204, 18] on span at bounding box center [203, 20] width 6 height 6
click at [203, 101] on span at bounding box center [203, 101] width 6 height 6
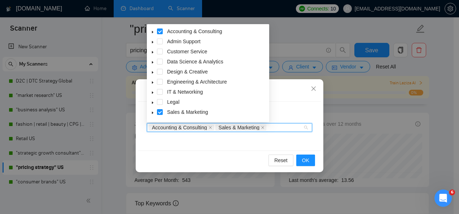
click at [154, 31] on span at bounding box center [152, 31] width 9 height 9
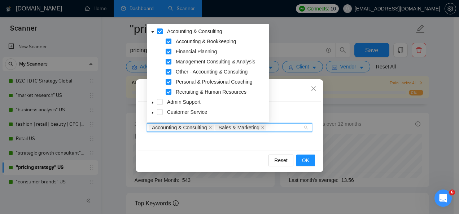
click at [170, 40] on span at bounding box center [169, 42] width 6 height 6
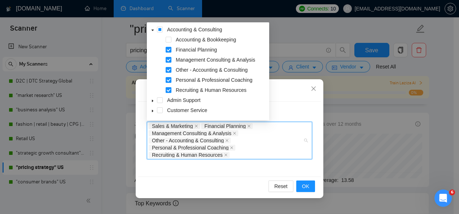
click at [169, 89] on span at bounding box center [169, 90] width 6 height 6
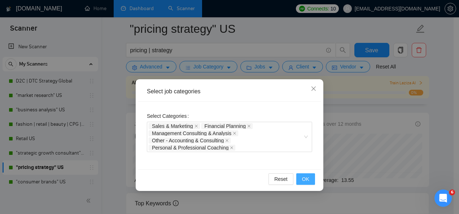
click at [306, 177] on span "OK" at bounding box center [305, 179] width 7 height 8
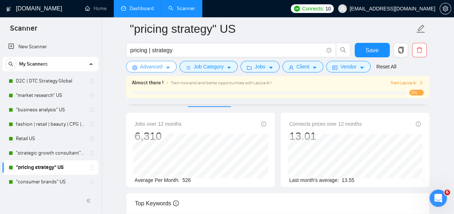
click at [164, 65] on button "Advanced" at bounding box center [151, 67] width 51 height 12
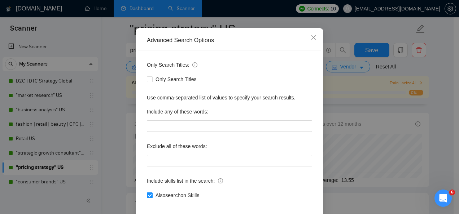
scroll to position [86, 0]
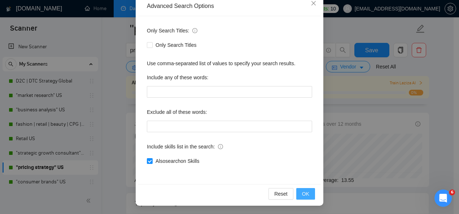
click at [304, 191] on span "OK" at bounding box center [305, 194] width 7 height 8
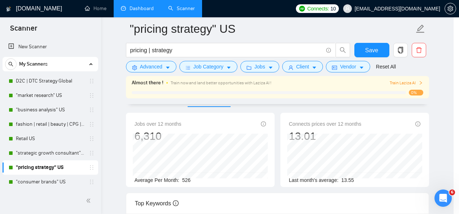
scroll to position [49, 0]
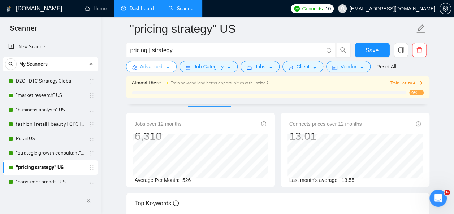
click at [166, 66] on icon "caret-down" at bounding box center [167, 67] width 5 height 5
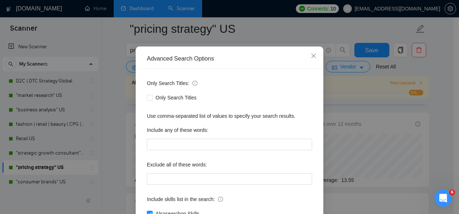
scroll to position [32, 0]
click at [116, 76] on div "Advanced Search Options Only Search Titles: Only Search Titles Use comma-separa…" at bounding box center [229, 107] width 459 height 214
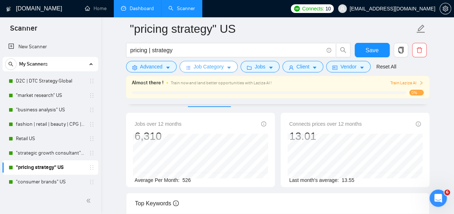
click at [229, 67] on icon "caret-down" at bounding box center [228, 67] width 5 height 5
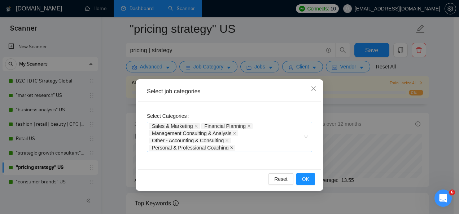
click at [231, 147] on icon "close" at bounding box center [232, 148] width 3 height 3
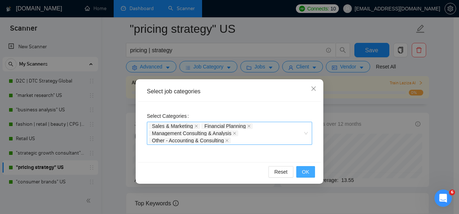
click at [309, 169] on button "OK" at bounding box center [305, 172] width 19 height 12
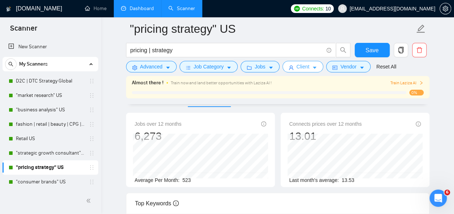
click at [301, 67] on span "Client" at bounding box center [302, 67] width 13 height 8
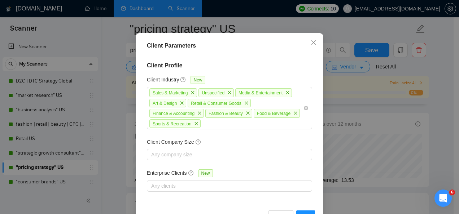
scroll to position [57, 0]
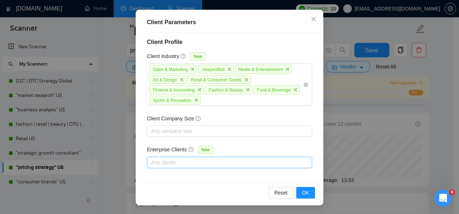
click at [187, 163] on div at bounding box center [226, 162] width 154 height 9
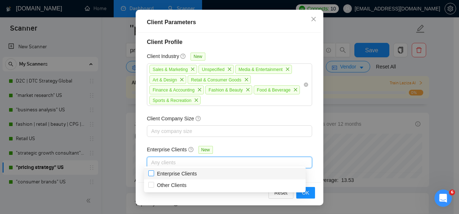
click at [153, 174] on input "Enterprise Clients" at bounding box center [150, 173] width 5 height 5
checkbox input "true"
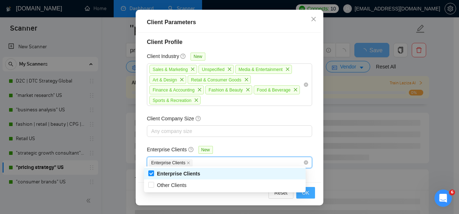
click at [304, 194] on span "OK" at bounding box center [305, 193] width 7 height 8
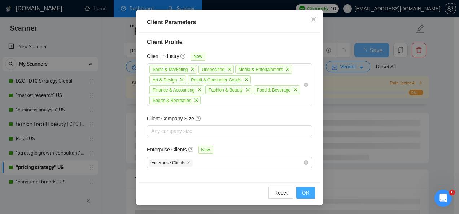
scroll to position [34, 0]
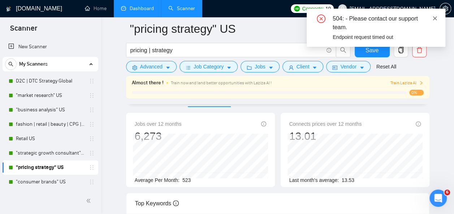
click at [435, 16] on icon "close" at bounding box center [434, 18] width 5 height 5
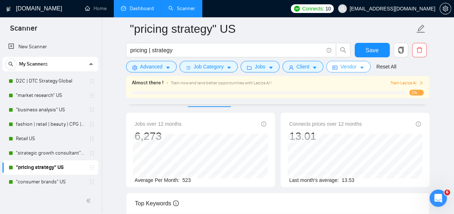
click at [359, 67] on icon "caret-down" at bounding box center [361, 67] width 5 height 5
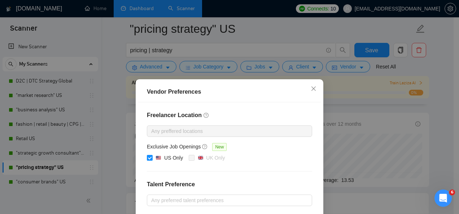
scroll to position [118, 0]
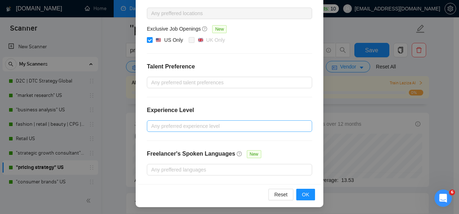
click at [237, 131] on div "Freelancer Location Any preffered locations Exclusive Job Openings New US Only …" at bounding box center [229, 84] width 183 height 200
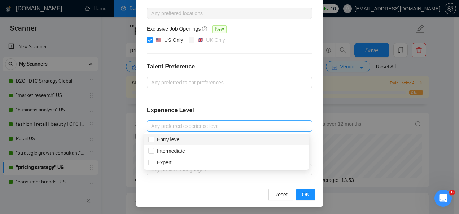
click at [231, 128] on div at bounding box center [226, 126] width 154 height 9
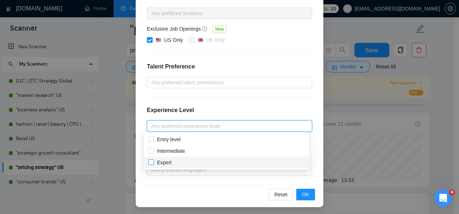
click at [164, 162] on span "Expert" at bounding box center [164, 163] width 14 height 6
click at [153, 162] on input "Expert" at bounding box center [150, 162] width 5 height 5
checkbox input "true"
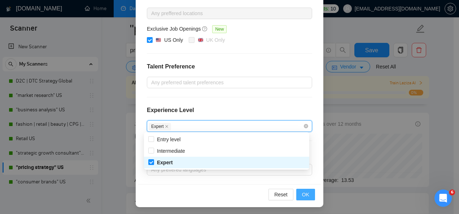
click at [304, 192] on span "OK" at bounding box center [305, 195] width 7 height 8
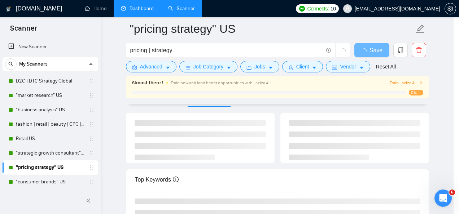
scroll to position [82, 0]
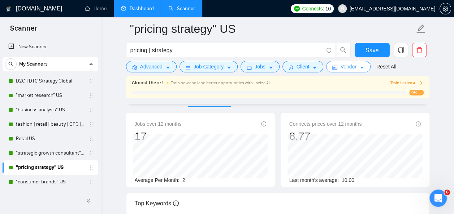
click at [360, 67] on icon "caret-down" at bounding box center [362, 68] width 4 height 2
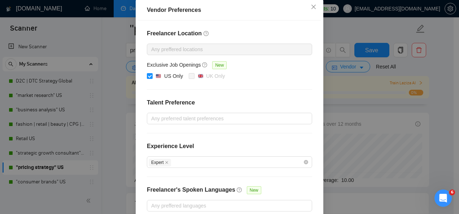
scroll to position [118, 0]
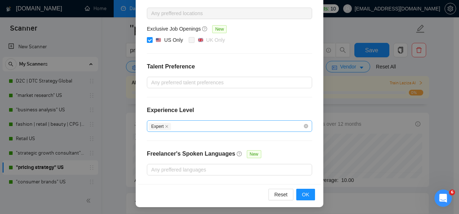
click at [297, 125] on div "Expert" at bounding box center [226, 126] width 154 height 9
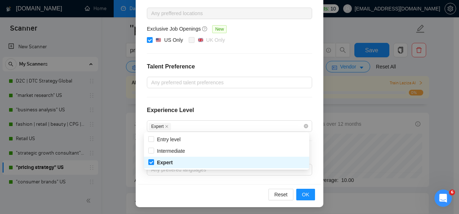
click at [289, 103] on div "Freelancer Location Any preffered locations Exclusive Job Openings New US Only …" at bounding box center [229, 84] width 183 height 200
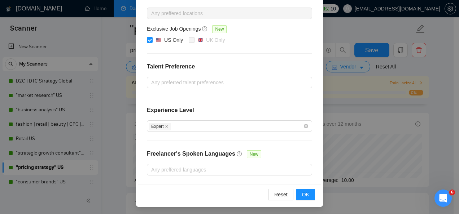
click at [339, 30] on div "Vendor Preferences Freelancer Location Any preffered locations Exclusive Job Op…" at bounding box center [229, 107] width 459 height 214
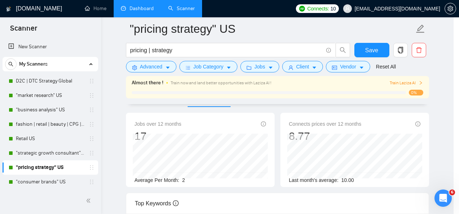
scroll to position [82, 0]
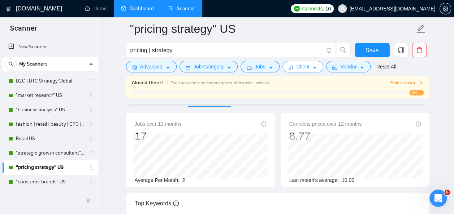
click at [307, 71] on button "Client" at bounding box center [302, 67] width 41 height 12
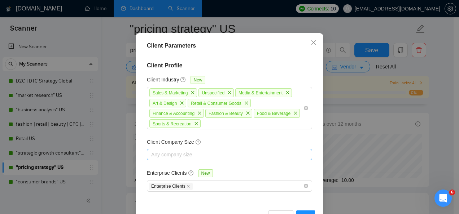
scroll to position [57, 0]
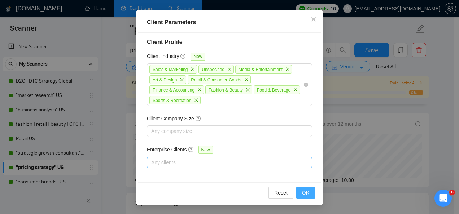
click at [302, 195] on span "OK" at bounding box center [305, 193] width 7 height 8
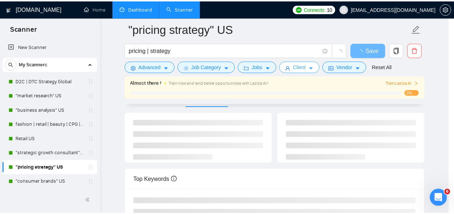
scroll to position [0, 0]
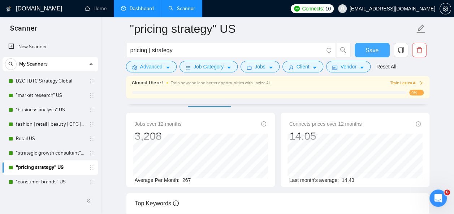
click at [363, 43] on button "Save" at bounding box center [371, 50] width 35 height 14
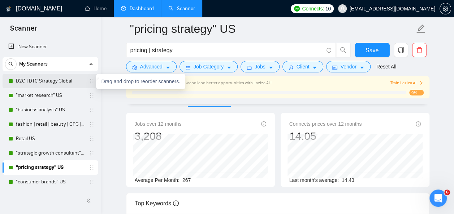
click at [90, 83] on icon "holder" at bounding box center [92, 81] width 6 height 6
click at [54, 82] on link "D2C | DTC Strategy Global" at bounding box center [50, 81] width 69 height 14
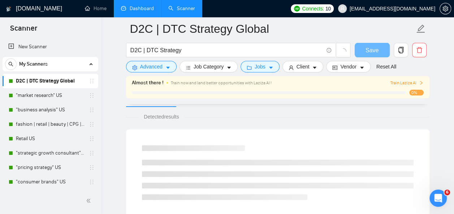
click at [54, 82] on link "D2C | DTC Strategy Global" at bounding box center [50, 81] width 69 height 14
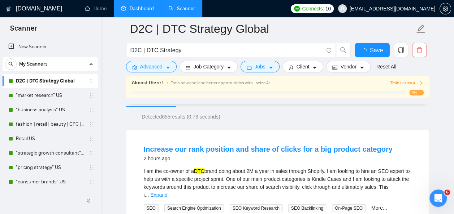
click at [421, 50] on icon "delete" at bounding box center [419, 50] width 6 height 6
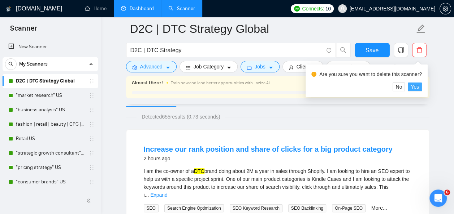
click at [416, 87] on span "Yes" at bounding box center [414, 87] width 8 height 8
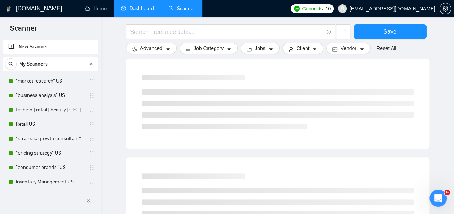
scroll to position [75, 0]
click at [53, 165] on link ""consumer brands" US" at bounding box center [50, 168] width 69 height 14
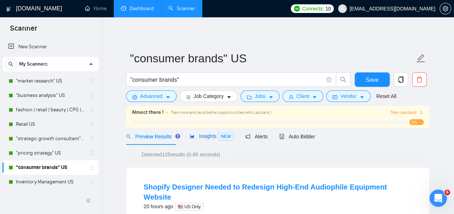
click at [206, 137] on span "Insights NEW" at bounding box center [211, 137] width 44 height 6
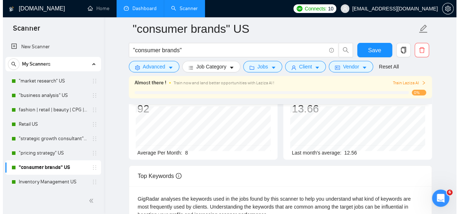
scroll to position [20, 0]
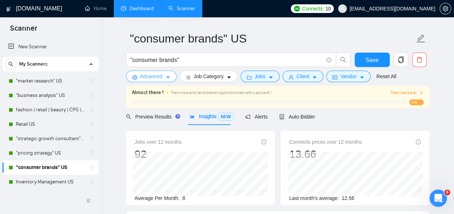
click at [167, 78] on icon "caret-down" at bounding box center [168, 78] width 4 height 2
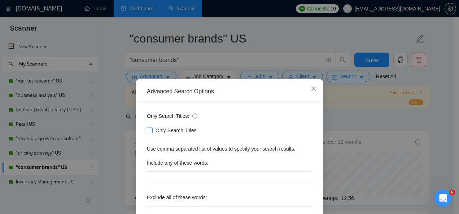
scroll to position [86, 0]
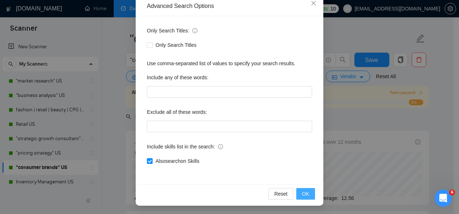
click at [305, 195] on span "OK" at bounding box center [305, 194] width 7 height 8
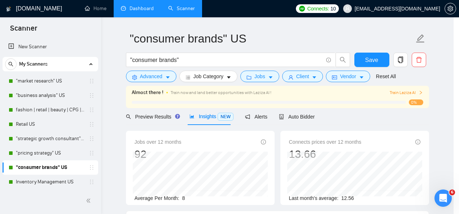
scroll to position [49, 0]
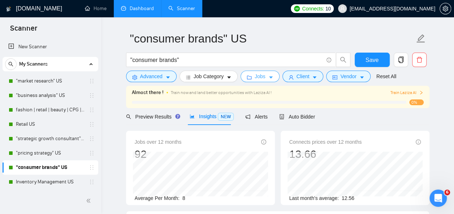
click at [267, 81] on button "Jobs" at bounding box center [259, 77] width 39 height 12
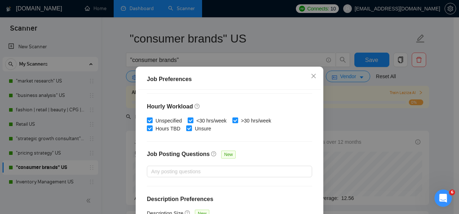
scroll to position [57, 0]
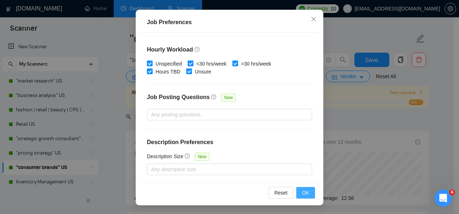
click at [305, 191] on span "OK" at bounding box center [305, 193] width 7 height 8
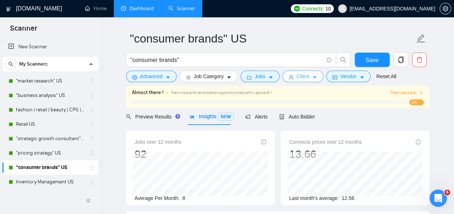
click at [296, 77] on span "Client" at bounding box center [302, 77] width 13 height 8
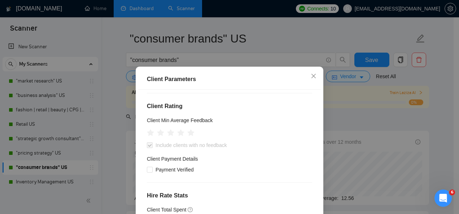
scroll to position [77, 0]
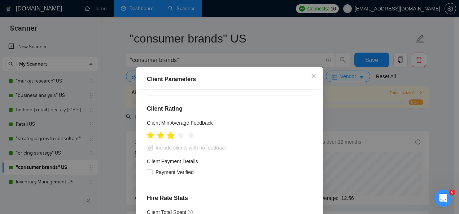
click at [169, 137] on icon "star" at bounding box center [171, 135] width 8 height 7
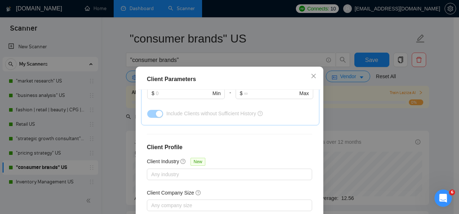
scroll to position [299, 0]
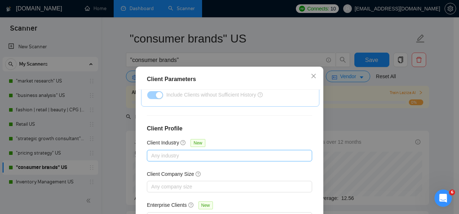
click at [225, 154] on div at bounding box center [226, 156] width 154 height 9
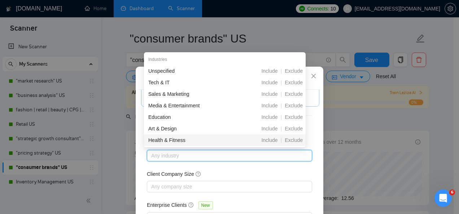
click at [258, 175] on div "Client Company Size" at bounding box center [229, 175] width 165 height 11
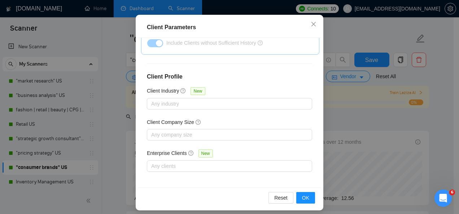
scroll to position [51, 0]
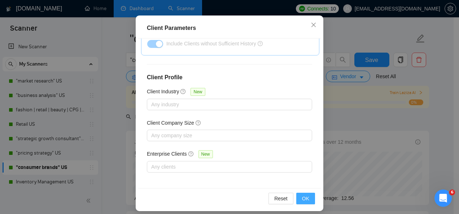
click at [304, 199] on span "OK" at bounding box center [305, 199] width 7 height 8
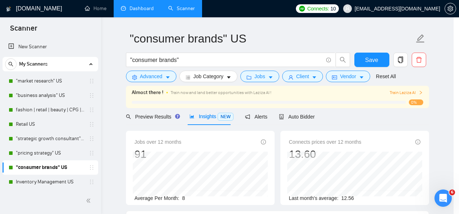
scroll to position [34, 0]
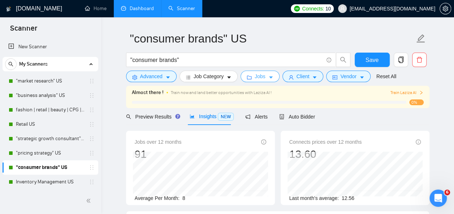
click at [270, 75] on button "Jobs" at bounding box center [259, 77] width 39 height 12
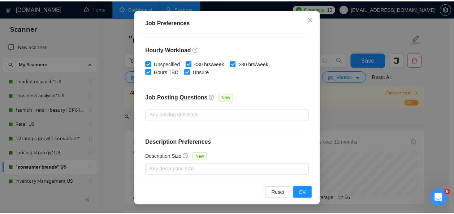
scroll to position [57, 0]
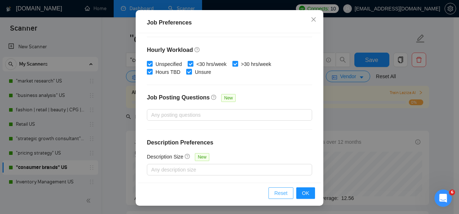
click at [283, 195] on span "Reset" at bounding box center [280, 193] width 13 height 8
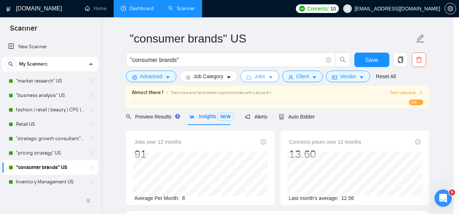
scroll to position [0, 0]
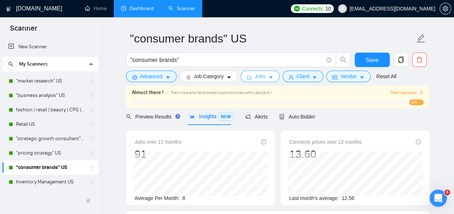
click at [365, 121] on body "Scanner New Scanner My Scanners "market research" US "business analysis" US fas…" at bounding box center [227, 87] width 454 height 214
click at [91, 167] on icon "holder" at bounding box center [92, 168] width 6 height 6
click at [420, 61] on icon "delete" at bounding box center [419, 60] width 6 height 6
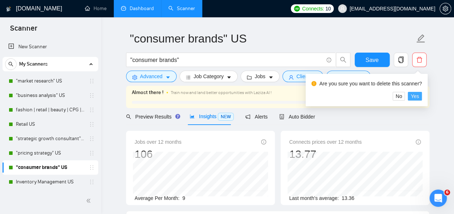
click at [415, 96] on span "Yes" at bounding box center [414, 96] width 8 height 8
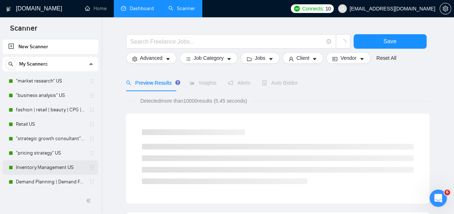
click at [48, 169] on link "Inventory Management US" at bounding box center [50, 168] width 69 height 14
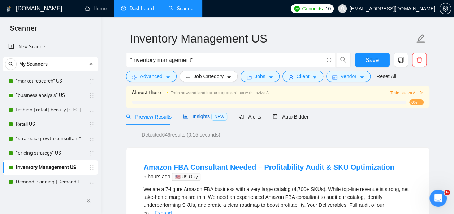
click at [199, 116] on span "Insights NEW" at bounding box center [205, 117] width 44 height 6
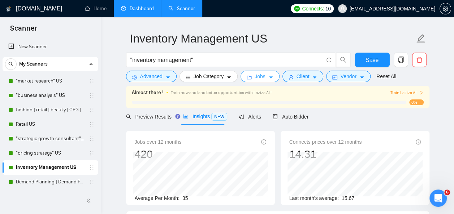
click at [269, 77] on icon "caret-down" at bounding box center [270, 77] width 5 height 5
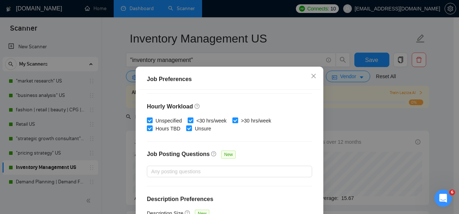
scroll to position [57, 0]
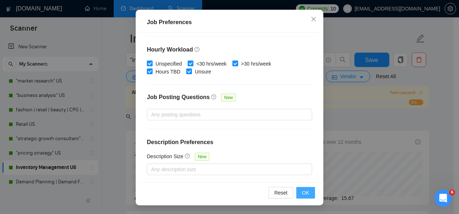
click at [304, 192] on span "OK" at bounding box center [305, 193] width 7 height 8
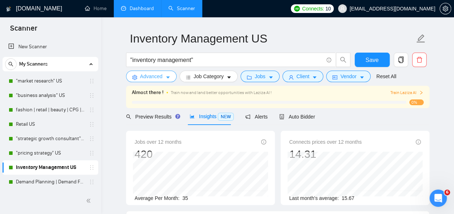
click at [169, 75] on icon "caret-down" at bounding box center [167, 77] width 5 height 5
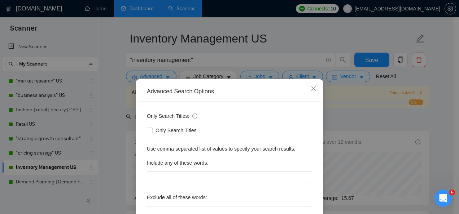
scroll to position [86, 0]
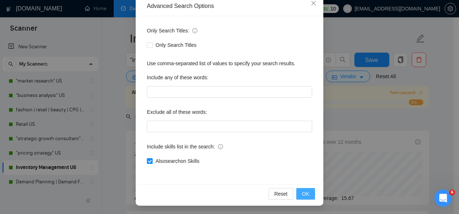
click at [302, 192] on span "OK" at bounding box center [305, 194] width 7 height 8
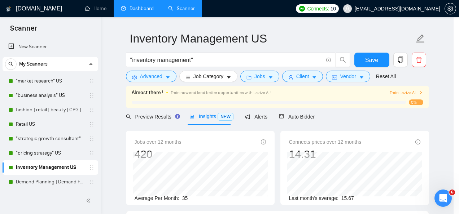
scroll to position [49, 0]
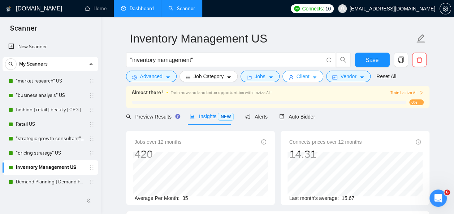
click at [313, 75] on icon "caret-down" at bounding box center [314, 77] width 5 height 5
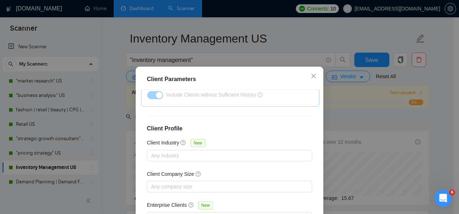
scroll to position [57, 0]
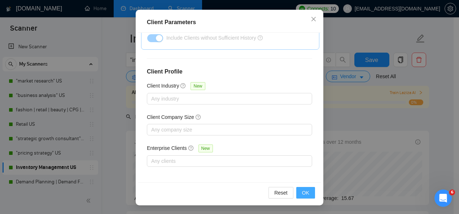
click at [302, 194] on span "OK" at bounding box center [305, 193] width 7 height 8
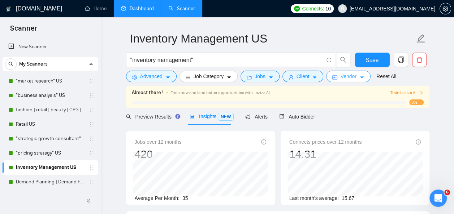
click at [359, 75] on span "caret-down" at bounding box center [361, 77] width 5 height 5
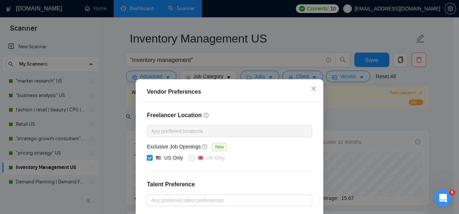
click at [439, 79] on div "Vendor Preferences Freelancer Location Any preffered locations Exclusive Job Op…" at bounding box center [229, 107] width 459 height 214
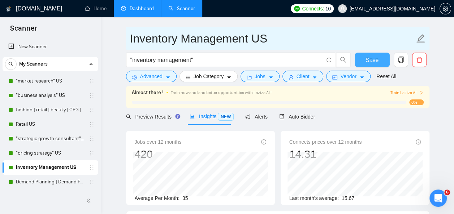
drag, startPoint x: 370, startPoint y: 57, endPoint x: 238, endPoint y: 47, distance: 131.7
click at [238, 47] on form "Inventory Management US "inventory management" Save Advanced Job Category Jobs …" at bounding box center [277, 56] width 303 height 59
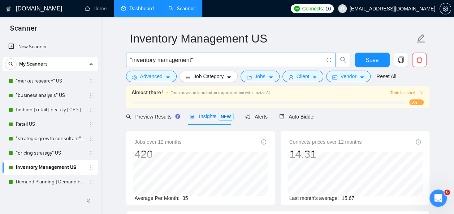
click at [129, 59] on span ""inventory management"" at bounding box center [230, 60] width 209 height 14
click at [130, 60] on input ""inventory management"" at bounding box center [226, 60] width 193 height 9
click at [154, 59] on input "inventory management"" at bounding box center [226, 60] width 193 height 9
click at [196, 62] on input "inventory | management"" at bounding box center [226, 60] width 193 height 9
type input "inventory | management"
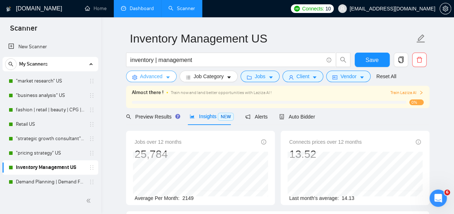
click at [170, 76] on button "Advanced" at bounding box center [151, 77] width 51 height 12
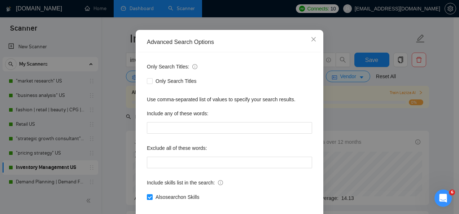
scroll to position [86, 0]
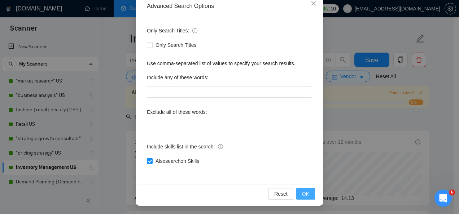
click at [302, 191] on span "OK" at bounding box center [305, 194] width 7 height 8
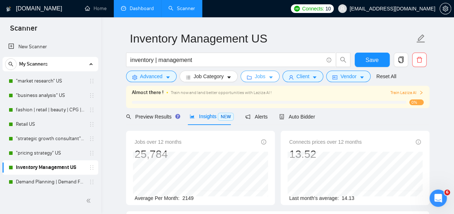
click at [269, 77] on icon "caret-down" at bounding box center [271, 78] width 4 height 2
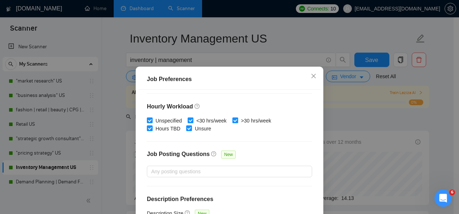
scroll to position [57, 0]
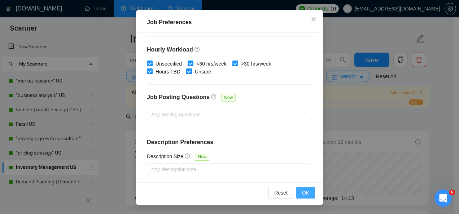
click at [302, 191] on span "OK" at bounding box center [305, 193] width 7 height 8
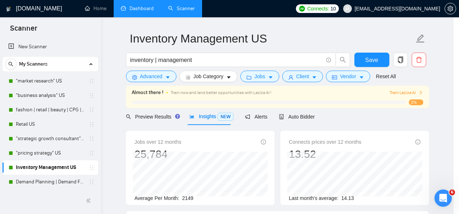
scroll to position [34, 0]
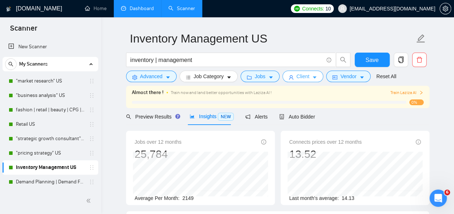
click at [302, 75] on span "Client" at bounding box center [302, 77] width 13 height 8
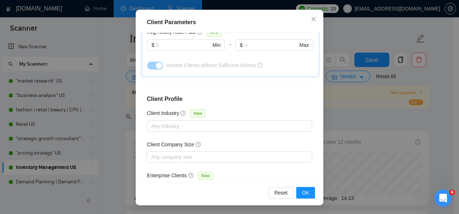
scroll to position [299, 0]
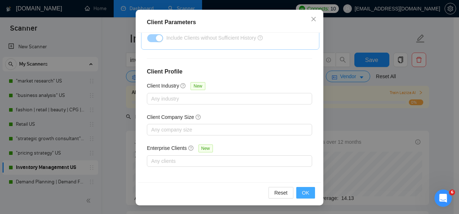
click at [303, 189] on span "OK" at bounding box center [305, 193] width 7 height 8
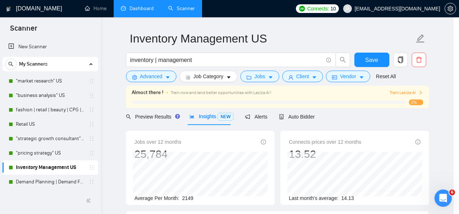
scroll to position [34, 0]
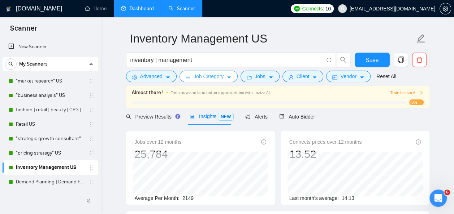
click at [231, 73] on button "Job Category" at bounding box center [208, 77] width 58 height 12
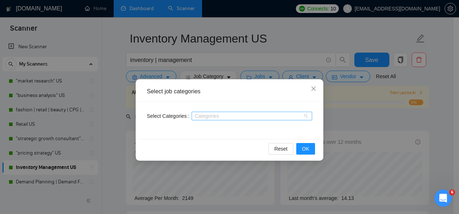
click at [307, 117] on div "Categories" at bounding box center [252, 116] width 121 height 9
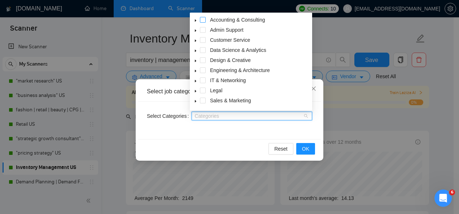
click at [203, 20] on span at bounding box center [203, 20] width 6 height 6
click at [204, 100] on span at bounding box center [203, 101] width 6 height 6
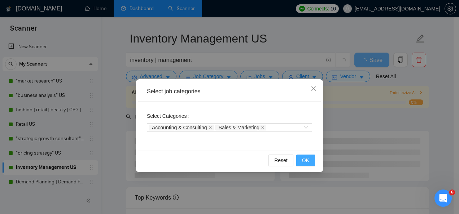
click at [305, 160] on span "OK" at bounding box center [305, 161] width 7 height 8
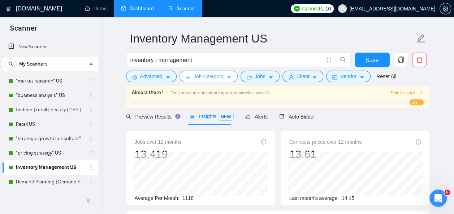
click at [227, 78] on icon "caret-down" at bounding box center [229, 78] width 4 height 2
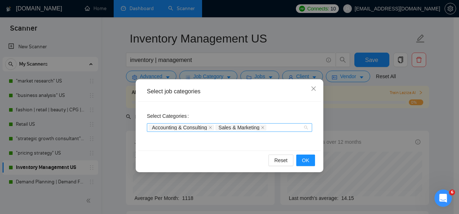
click at [196, 127] on span "Accounting & Consulting" at bounding box center [179, 127] width 55 height 5
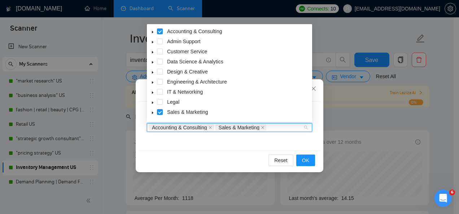
click at [152, 31] on icon "caret-down" at bounding box center [153, 32] width 4 height 4
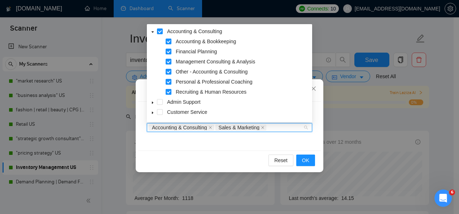
click at [170, 92] on span at bounding box center [169, 92] width 6 height 6
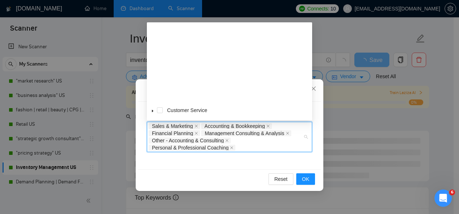
scroll to position [90, 0]
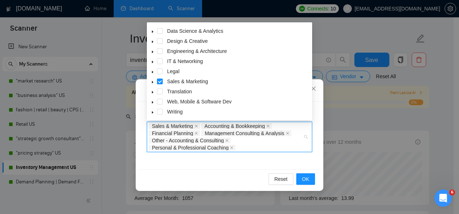
click at [153, 82] on icon "caret-down" at bounding box center [152, 82] width 1 height 3
click at [167, 91] on span at bounding box center [169, 92] width 6 height 6
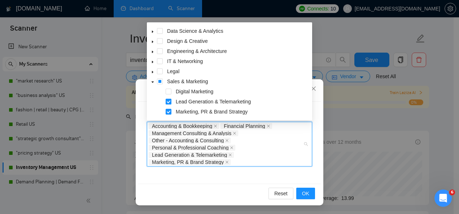
click at [171, 102] on span at bounding box center [169, 102] width 6 height 6
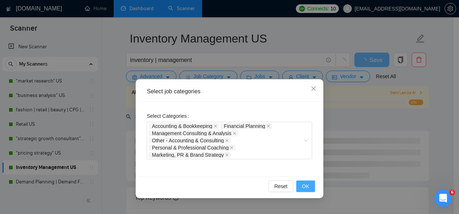
click at [306, 186] on span "OK" at bounding box center [305, 187] width 7 height 8
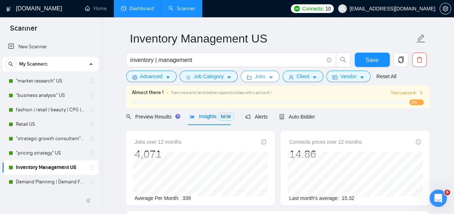
click at [269, 78] on icon "caret-down" at bounding box center [270, 77] width 5 height 5
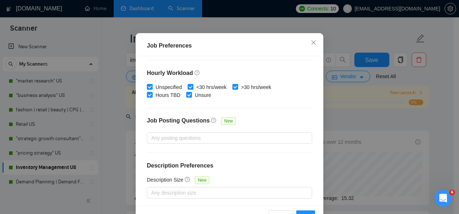
click at [384, 117] on div "Job Preferences Budget Project Type All Fixed Price Hourly Rate Fixed Price Bud…" at bounding box center [229, 107] width 459 height 214
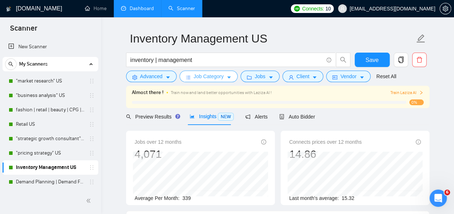
click at [230, 77] on button "Job Category" at bounding box center [208, 77] width 58 height 12
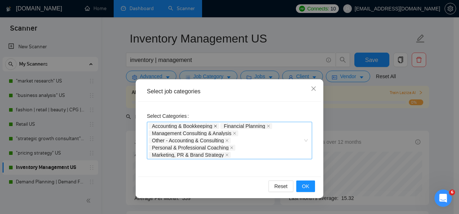
click at [217, 126] on icon "close" at bounding box center [215, 126] width 3 height 3
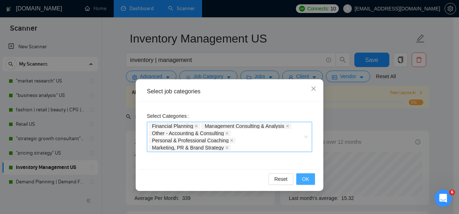
click at [304, 179] on span "OK" at bounding box center [305, 179] width 7 height 8
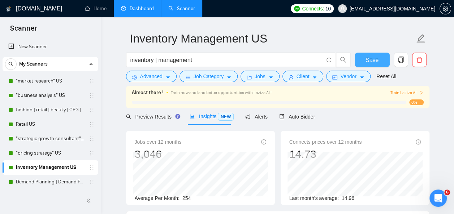
click at [374, 58] on span "Save" at bounding box center [371, 60] width 13 height 9
click at [39, 181] on link "Demand Planning | Demand Forecasting US" at bounding box center [50, 182] width 69 height 14
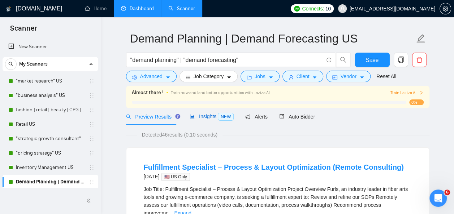
click at [208, 118] on span "Insights NEW" at bounding box center [211, 117] width 44 height 6
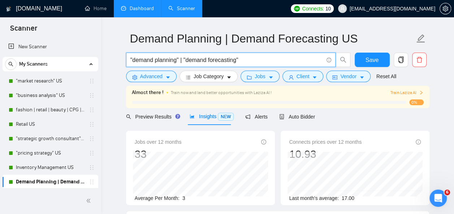
click at [130, 59] on input ""demand planning" | "demand forecasting"" at bounding box center [226, 60] width 193 height 9
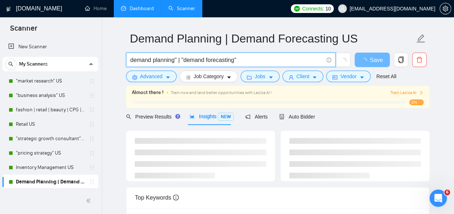
click at [151, 60] on input "demand planning" | "demand forecasting"" at bounding box center [226, 60] width 193 height 9
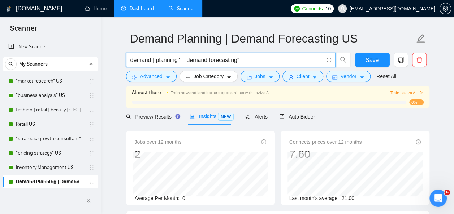
drag, startPoint x: 184, startPoint y: 59, endPoint x: 249, endPoint y: 66, distance: 65.7
click at [249, 66] on span "demand | planning" | "demand forecasting"" at bounding box center [230, 60] width 209 height 14
click at [176, 60] on input "demand | planning" | forecasting" at bounding box center [226, 60] width 193 height 9
drag, startPoint x: 219, startPoint y: 61, endPoint x: 203, endPoint y: 59, distance: 16.4
click at [203, 59] on input "demand | planning | forecasting" at bounding box center [226, 60] width 193 height 9
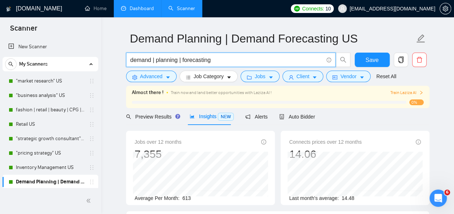
type input "demand | planning | forecasting"
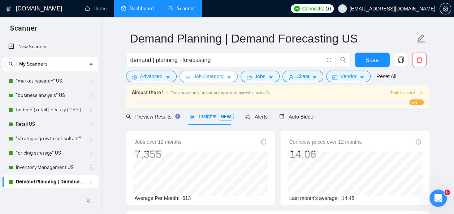
click at [228, 77] on icon "caret-down" at bounding box center [229, 78] width 4 height 2
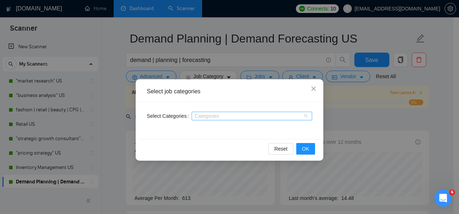
click at [222, 117] on div at bounding box center [248, 116] width 110 height 6
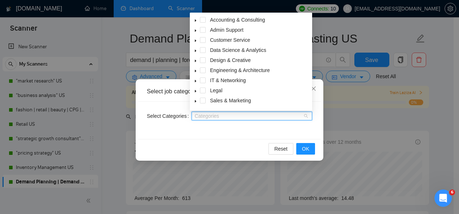
click at [197, 101] on icon "caret-down" at bounding box center [196, 102] width 4 height 4
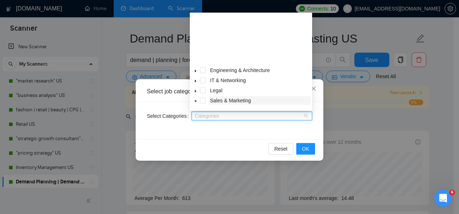
scroll to position [59, 0]
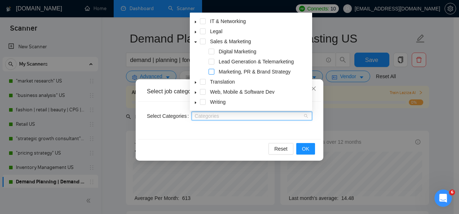
click at [212, 71] on span at bounding box center [212, 72] width 6 height 6
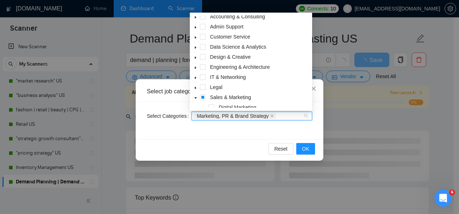
scroll to position [0, 0]
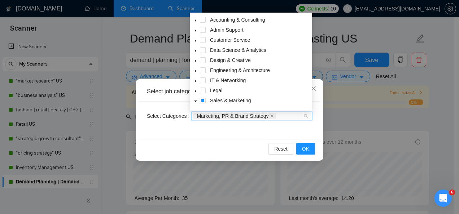
click at [196, 19] on icon "caret-down" at bounding box center [196, 21] width 4 height 4
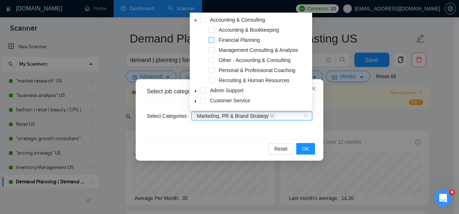
click at [212, 39] on span at bounding box center [212, 40] width 6 height 6
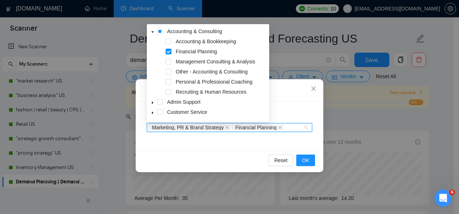
click at [173, 60] on div "Management Consulting & Analysis" at bounding box center [207, 62] width 119 height 10
click at [168, 62] on span at bounding box center [169, 62] width 6 height 6
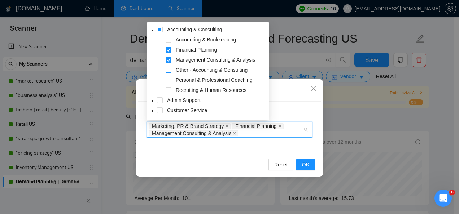
click at [169, 71] on span at bounding box center [169, 70] width 6 height 6
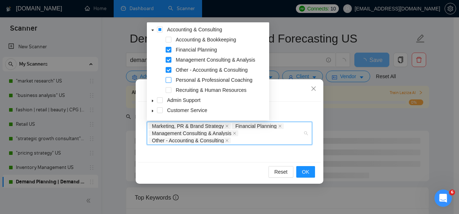
click at [170, 81] on span at bounding box center [169, 80] width 6 height 6
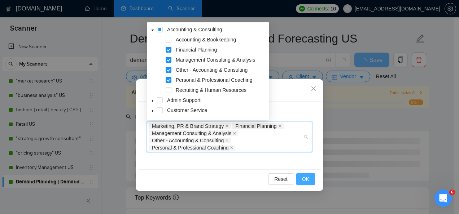
click at [306, 175] on span "OK" at bounding box center [305, 179] width 7 height 8
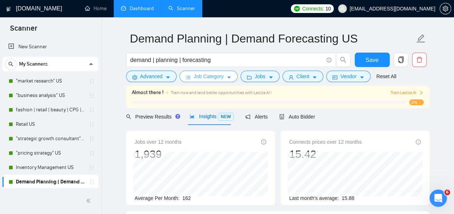
click at [226, 77] on icon "caret-down" at bounding box center [228, 77] width 5 height 5
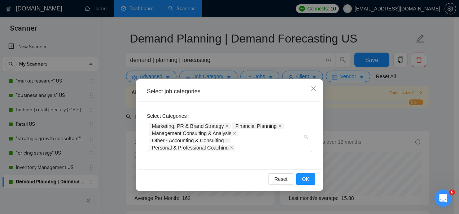
click at [280, 145] on div "Marketing, PR & Brand Strategy Financial Planning Management Consulting & Analy…" at bounding box center [226, 137] width 154 height 29
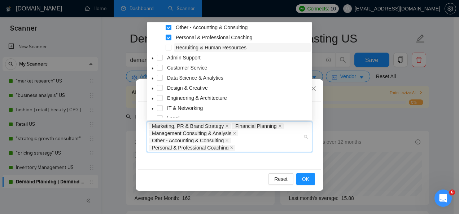
scroll to position [45, 0]
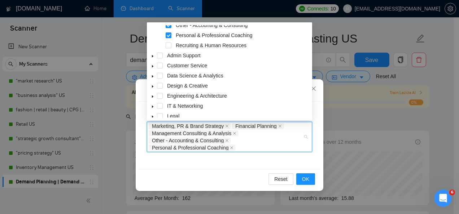
click at [153, 56] on icon "caret-down" at bounding box center [152, 56] width 1 height 3
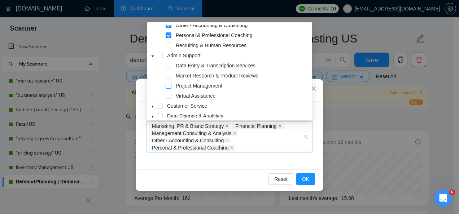
click at [169, 85] on span at bounding box center [169, 86] width 6 height 6
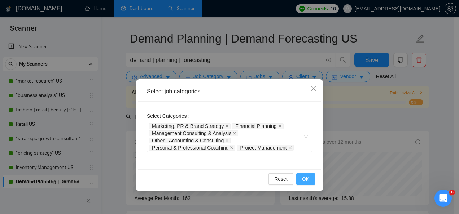
click at [310, 178] on button "OK" at bounding box center [305, 180] width 19 height 12
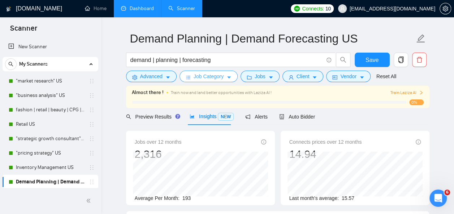
drag, startPoint x: 212, startPoint y: 79, endPoint x: 197, endPoint y: 75, distance: 15.2
click at [197, 75] on span "Job Category" at bounding box center [208, 77] width 30 height 8
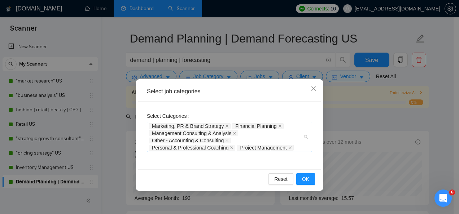
click at [305, 139] on div "Marketing, PR & Brand Strategy Financial Planning Management Consulting & Analy…" at bounding box center [229, 137] width 165 height 30
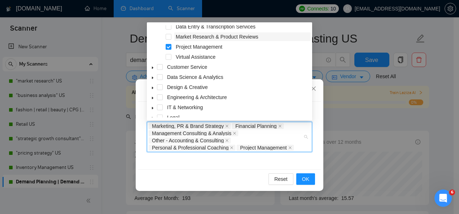
scroll to position [84, 0]
click at [152, 87] on icon "caret-down" at bounding box center [153, 88] width 4 height 4
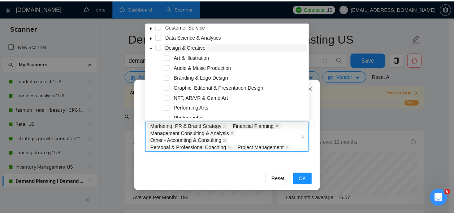
scroll to position [140, 0]
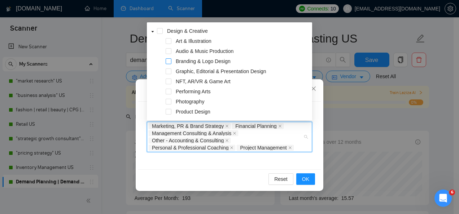
click at [170, 62] on span at bounding box center [169, 61] width 6 height 6
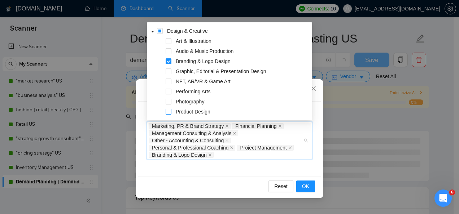
click at [169, 112] on span at bounding box center [169, 112] width 6 height 6
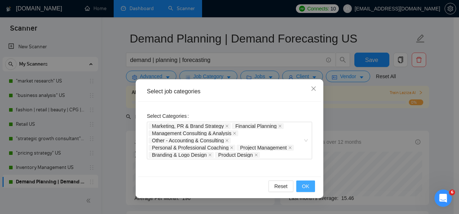
click at [305, 187] on span "OK" at bounding box center [305, 187] width 7 height 8
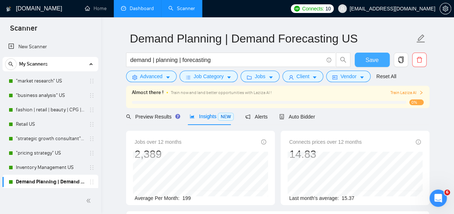
click at [371, 57] on span "Save" at bounding box center [371, 60] width 13 height 9
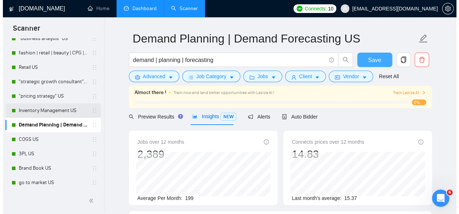
scroll to position [67, 0]
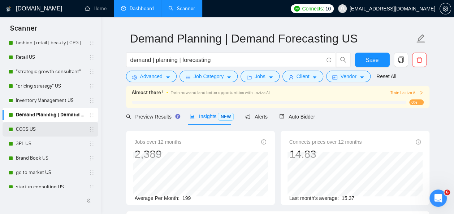
click at [38, 130] on link "COGS US" at bounding box center [50, 129] width 69 height 14
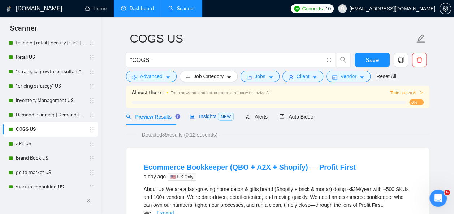
click at [207, 114] on span "Insights NEW" at bounding box center [211, 117] width 44 height 6
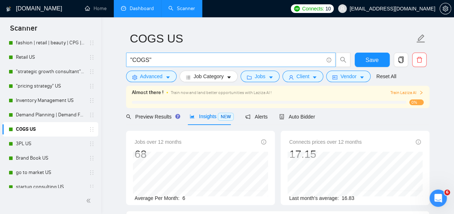
click at [131, 59] on input ""COGS"" at bounding box center [226, 60] width 193 height 9
click at [145, 59] on input "COGS"" at bounding box center [226, 60] width 193 height 9
drag, startPoint x: 157, startPoint y: 58, endPoint x: 91, endPoint y: 52, distance: 66.7
drag, startPoint x: 181, startPoint y: 60, endPoint x: 102, endPoint y: 38, distance: 82.6
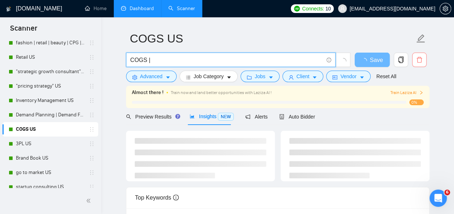
type input "COGS |"
click at [420, 62] on icon "delete" at bounding box center [418, 60] width 5 height 6
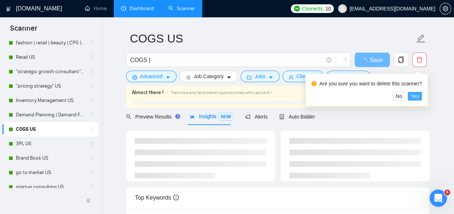
click at [415, 95] on span "Yes" at bounding box center [414, 96] width 8 height 8
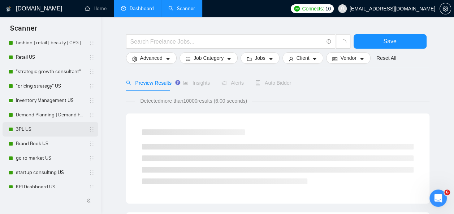
click at [36, 130] on link "3PL US" at bounding box center [50, 129] width 69 height 14
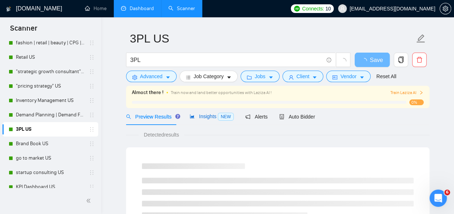
click at [207, 116] on span "Insights NEW" at bounding box center [211, 117] width 44 height 6
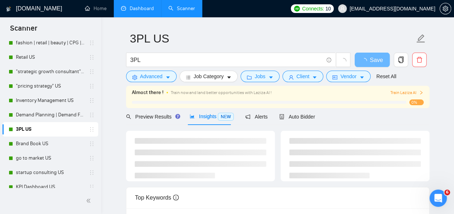
click at [207, 116] on span "Insights NEW" at bounding box center [211, 117] width 44 height 6
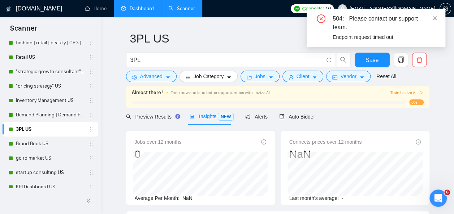
click at [435, 18] on icon "close" at bounding box center [435, 18] width 4 height 4
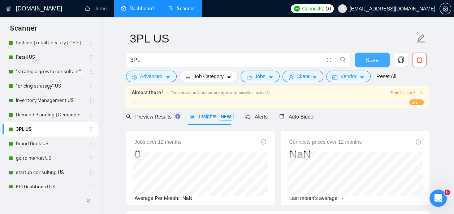
click at [367, 61] on span "Save" at bounding box center [371, 60] width 13 height 9
click at [166, 77] on icon "caret-down" at bounding box center [168, 78] width 4 height 2
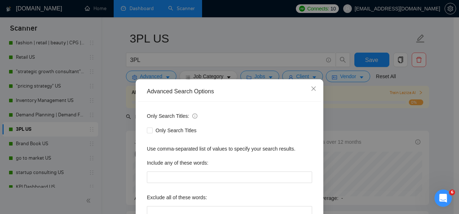
scroll to position [86, 0]
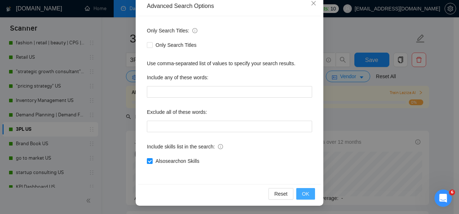
click at [303, 193] on span "OK" at bounding box center [305, 194] width 7 height 8
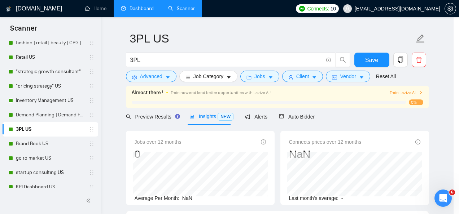
scroll to position [49, 0]
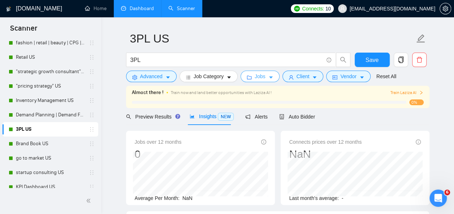
click at [269, 76] on icon "caret-down" at bounding box center [270, 77] width 5 height 5
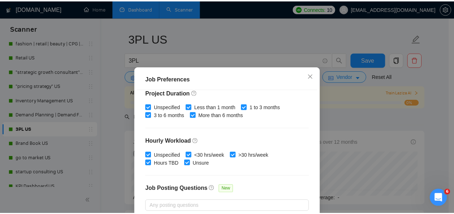
scroll to position [256, 0]
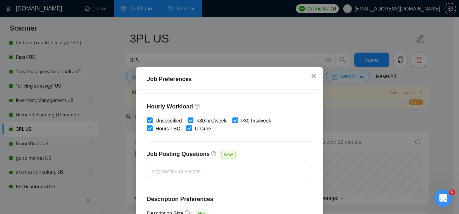
click at [311, 76] on icon "close" at bounding box center [314, 76] width 6 height 6
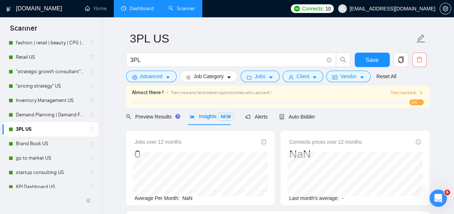
click at [420, 60] on icon "delete" at bounding box center [419, 60] width 6 height 6
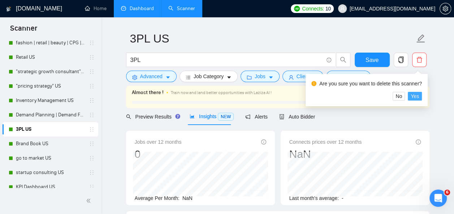
click at [415, 97] on span "Yes" at bounding box center [414, 96] width 8 height 8
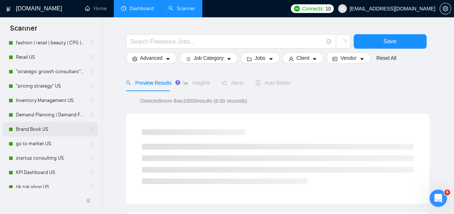
click at [40, 129] on link "Brand Book US" at bounding box center [50, 129] width 69 height 14
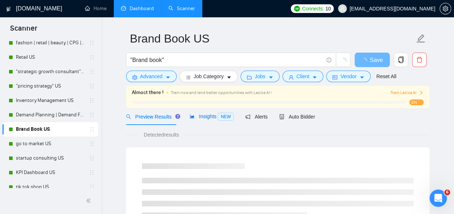
click at [199, 116] on span "Insights NEW" at bounding box center [211, 117] width 44 height 6
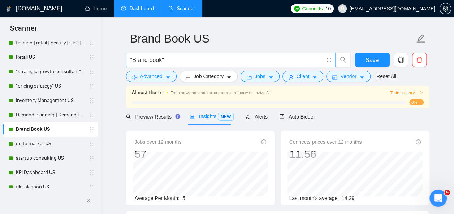
click at [129, 58] on span ""Brand book"" at bounding box center [230, 60] width 209 height 14
click at [131, 59] on input ""Brand book"" at bounding box center [226, 60] width 193 height 9
click at [167, 58] on input "Brand book"" at bounding box center [226, 60] width 193 height 9
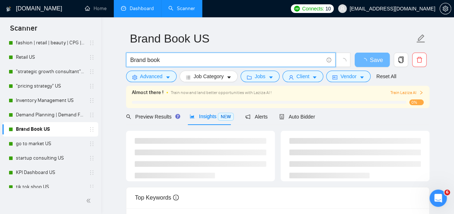
click at [145, 60] on input "Brand book" at bounding box center [226, 60] width 193 height 9
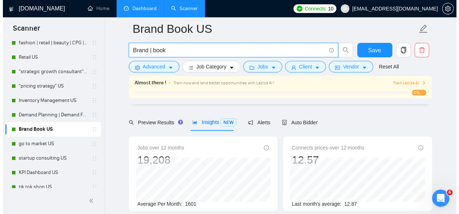
scroll to position [179, 0]
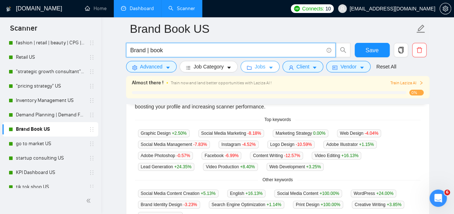
type input "Brand | book"
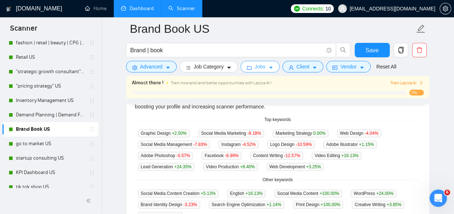
click at [268, 69] on icon "caret-down" at bounding box center [270, 67] width 5 height 5
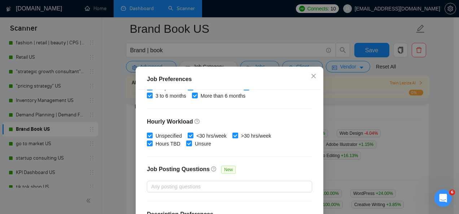
scroll to position [256, 0]
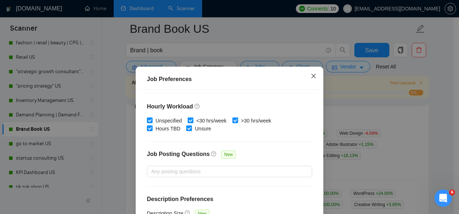
click at [312, 76] on icon "close" at bounding box center [314, 76] width 6 height 6
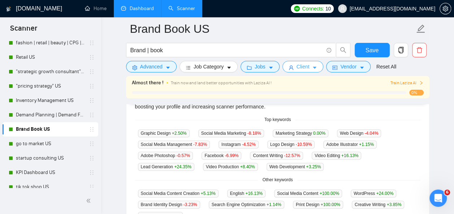
click at [307, 68] on button "Client" at bounding box center [302, 67] width 41 height 12
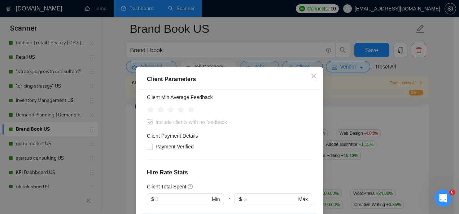
scroll to position [102, 0]
click at [169, 112] on icon "star" at bounding box center [171, 110] width 8 height 7
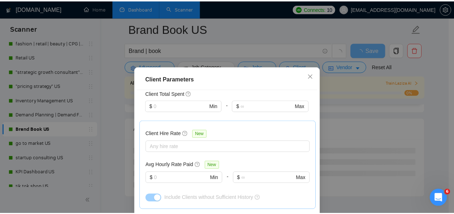
scroll to position [299, 0]
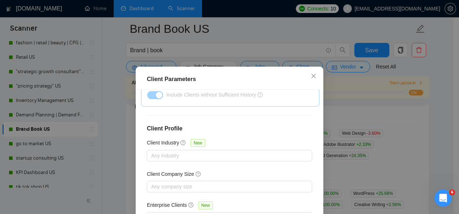
drag, startPoint x: 263, startPoint y: 191, endPoint x: 230, endPoint y: 70, distance: 125.1
click at [230, 70] on div "Client Parameters Client Location Include Client Countries Select Exclude Clien…" at bounding box center [230, 165] width 188 height 196
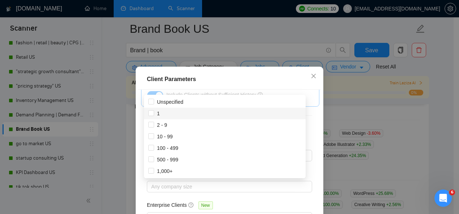
click at [247, 77] on div "Client Parameters" at bounding box center [229, 79] width 165 height 9
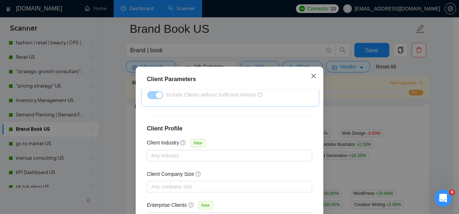
click at [313, 75] on icon "close" at bounding box center [314, 76] width 6 height 6
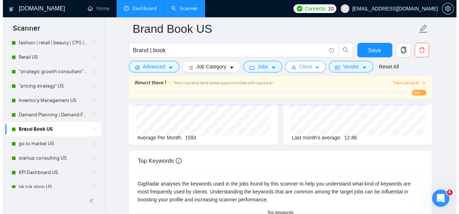
scroll to position [13, 0]
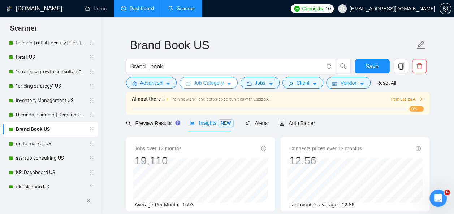
click at [227, 84] on icon "caret-down" at bounding box center [229, 84] width 4 height 2
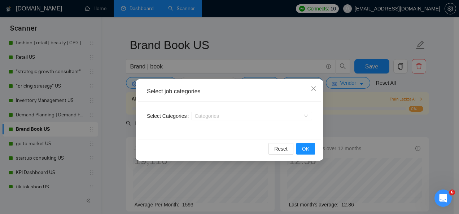
click at [243, 111] on div "Categories" at bounding box center [252, 116] width 121 height 12
click at [243, 116] on div at bounding box center [248, 116] width 110 height 6
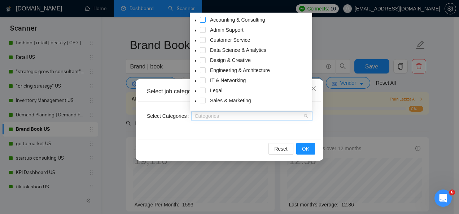
click at [203, 20] on span at bounding box center [203, 20] width 6 height 6
click at [205, 58] on span at bounding box center [203, 60] width 6 height 6
click at [205, 58] on div "Accounting & Consulting Admin Support Customer Service Data Science & Analytics…" at bounding box center [250, 71] width 119 height 111
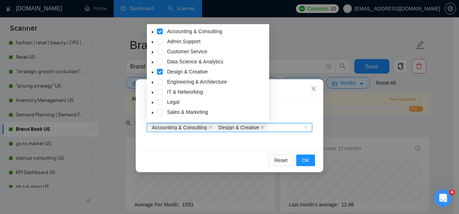
click at [154, 73] on icon "caret-down" at bounding box center [153, 73] width 4 height 4
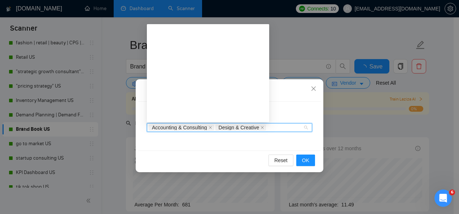
scroll to position [99, 0]
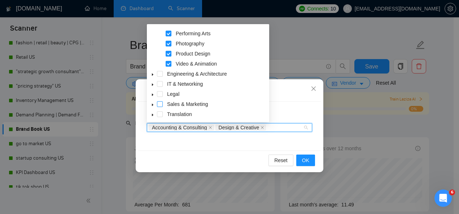
click at [162, 103] on span at bounding box center [160, 104] width 6 height 6
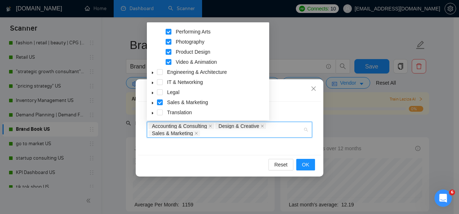
click at [154, 102] on icon "caret-down" at bounding box center [153, 103] width 4 height 4
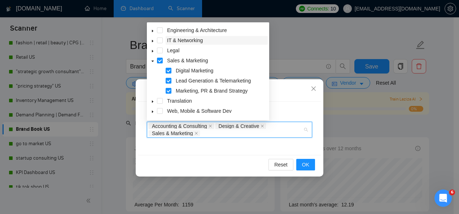
scroll to position [141, 0]
click at [168, 69] on span at bounding box center [169, 70] width 6 height 6
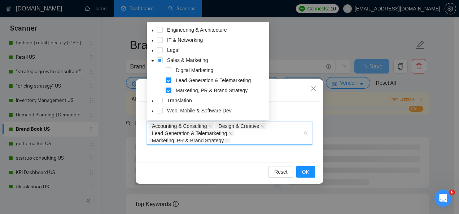
click at [169, 80] on span at bounding box center [169, 81] width 6 height 6
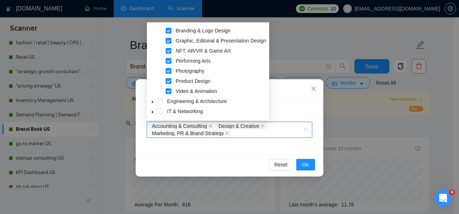
scroll to position [69, 0]
click at [167, 60] on span at bounding box center [169, 61] width 6 height 6
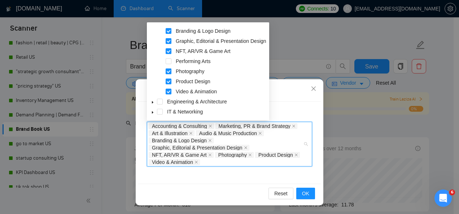
click at [170, 70] on span at bounding box center [169, 72] width 6 height 6
click at [170, 80] on span at bounding box center [169, 82] width 6 height 6
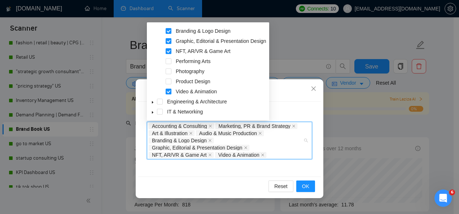
click at [170, 89] on span at bounding box center [169, 92] width 6 height 6
click at [169, 83] on span at bounding box center [169, 82] width 6 height 6
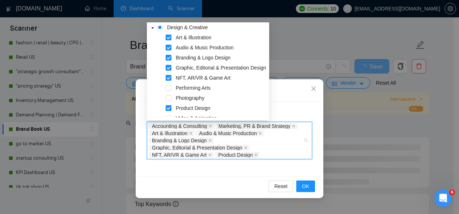
scroll to position [42, 0]
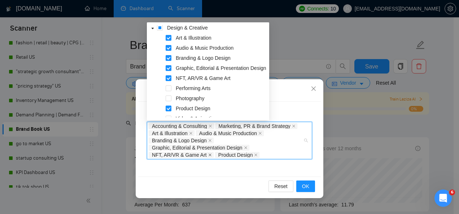
click at [209, 153] on icon "close" at bounding box center [210, 155] width 4 height 4
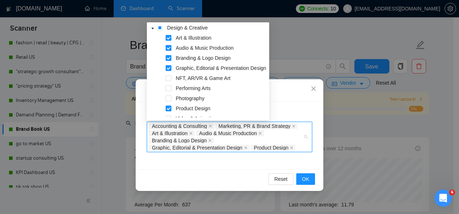
click at [167, 47] on span at bounding box center [169, 48] width 6 height 6
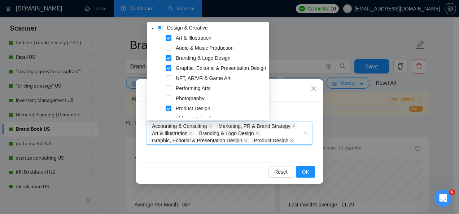
click at [169, 38] on span at bounding box center [169, 38] width 6 height 6
click at [166, 67] on span at bounding box center [169, 68] width 6 height 6
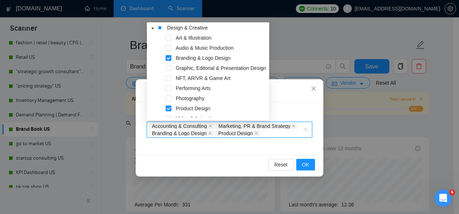
click at [168, 107] on span at bounding box center [169, 109] width 6 height 6
click at [169, 59] on span at bounding box center [169, 58] width 6 height 6
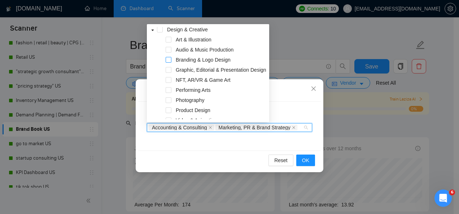
click at [169, 59] on span at bounding box center [169, 60] width 6 height 6
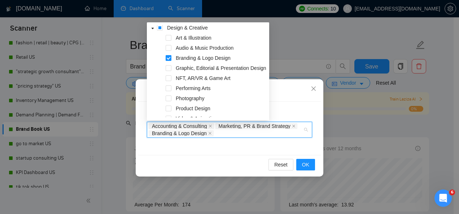
scroll to position [0, 0]
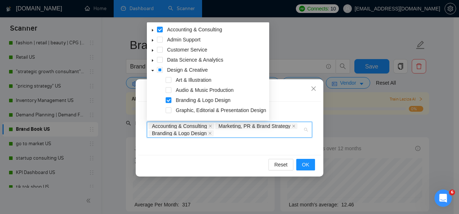
click at [152, 29] on icon "caret-down" at bounding box center [153, 31] width 4 height 4
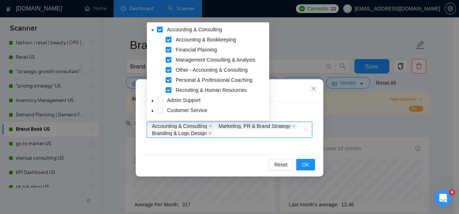
click at [170, 40] on span at bounding box center [169, 40] width 6 height 6
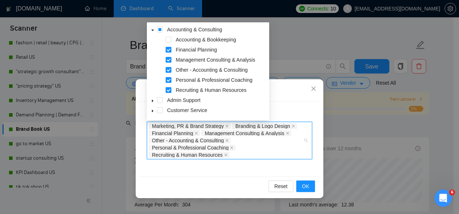
click at [170, 91] on span at bounding box center [169, 90] width 6 height 6
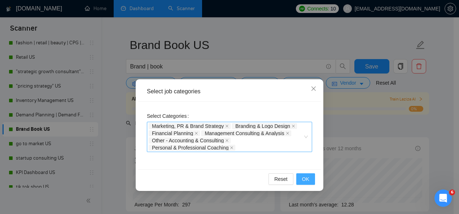
click at [306, 179] on span "OK" at bounding box center [305, 179] width 7 height 8
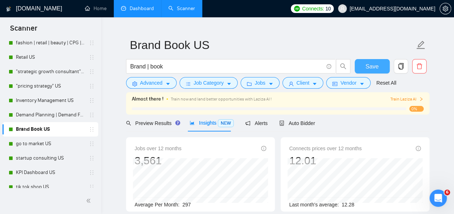
click at [369, 63] on span "Save" at bounding box center [371, 66] width 13 height 9
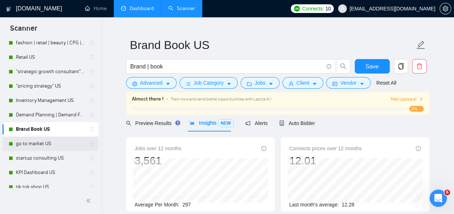
click at [36, 144] on link "go to market US" at bounding box center [50, 144] width 69 height 14
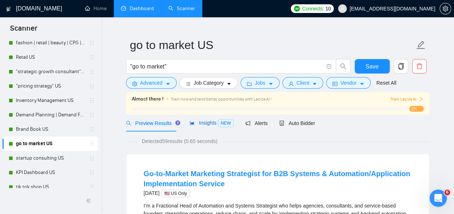
click at [202, 124] on span "Insights NEW" at bounding box center [211, 123] width 44 height 6
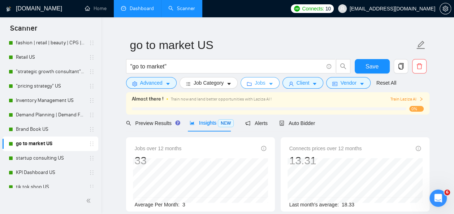
click at [269, 83] on icon "caret-down" at bounding box center [271, 84] width 4 height 2
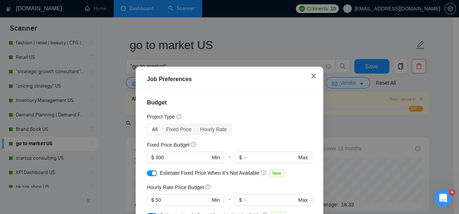
click at [311, 75] on icon "close" at bounding box center [314, 76] width 6 height 6
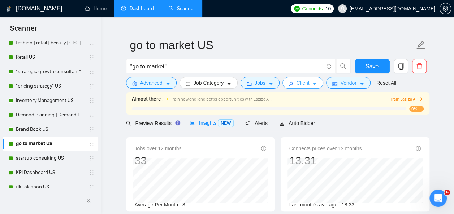
click at [314, 84] on icon "caret-down" at bounding box center [314, 84] width 5 height 5
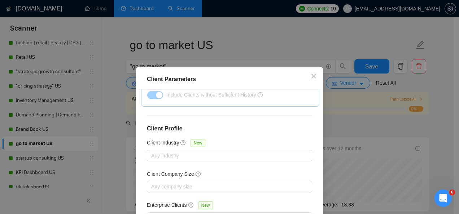
scroll to position [57, 0]
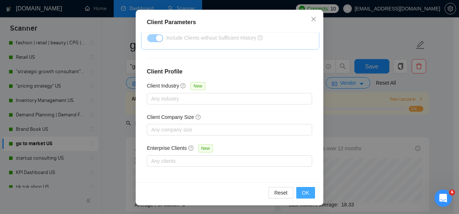
click at [302, 191] on span "OK" at bounding box center [305, 193] width 7 height 8
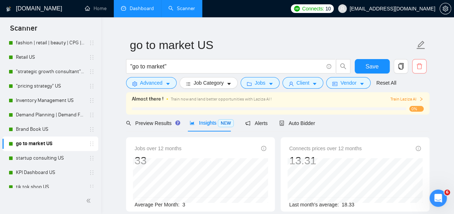
click at [417, 65] on icon "delete" at bounding box center [418, 67] width 5 height 6
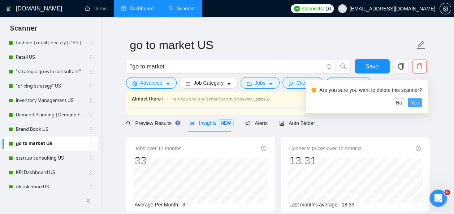
click at [415, 102] on span "Yes" at bounding box center [414, 103] width 8 height 8
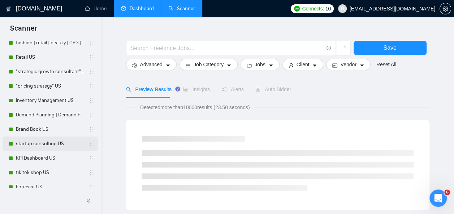
click at [47, 144] on link "startup consulting US" at bounding box center [50, 144] width 69 height 14
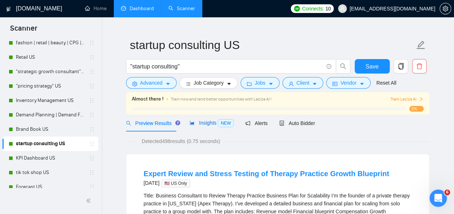
click at [196, 120] on span "Insights NEW" at bounding box center [211, 123] width 44 height 6
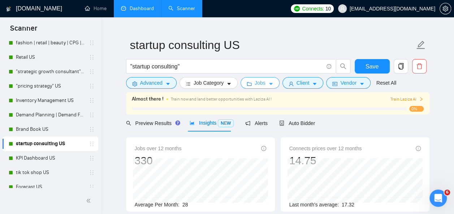
click at [268, 83] on icon "caret-down" at bounding box center [270, 84] width 5 height 5
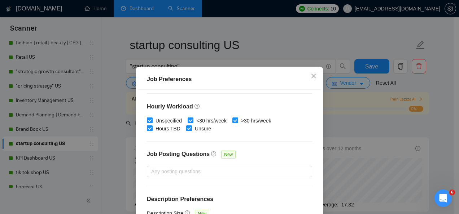
scroll to position [57, 0]
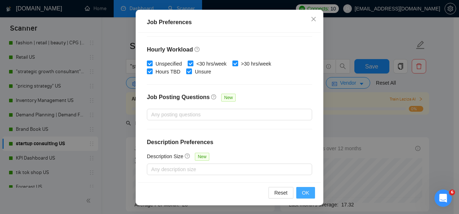
click at [303, 192] on span "OK" at bounding box center [305, 193] width 7 height 8
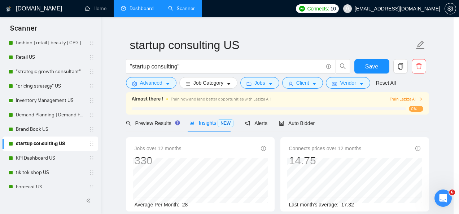
scroll to position [34, 0]
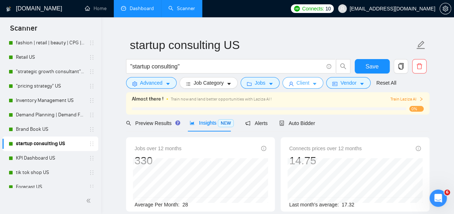
click at [309, 78] on button "Client" at bounding box center [302, 83] width 41 height 12
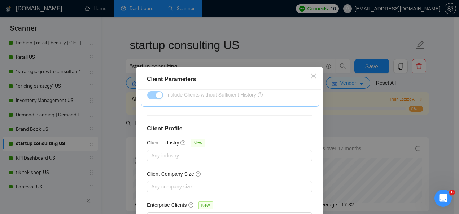
scroll to position [57, 0]
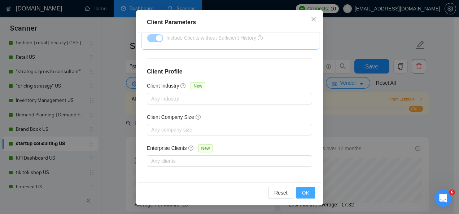
click at [300, 188] on button "OK" at bounding box center [305, 193] width 19 height 12
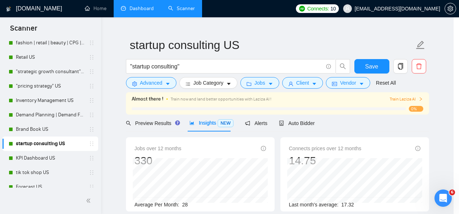
scroll to position [34, 0]
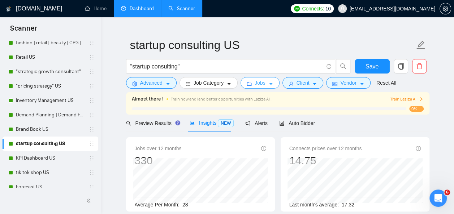
click at [269, 84] on icon "caret-down" at bounding box center [271, 84] width 4 height 2
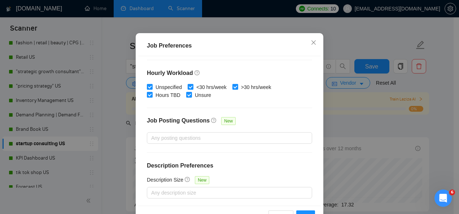
scroll to position [57, 0]
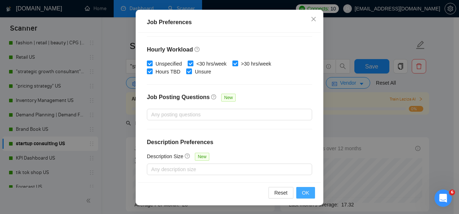
click at [306, 194] on span "OK" at bounding box center [305, 193] width 7 height 8
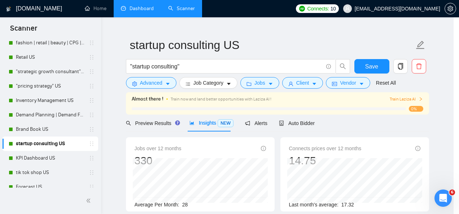
scroll to position [34, 0]
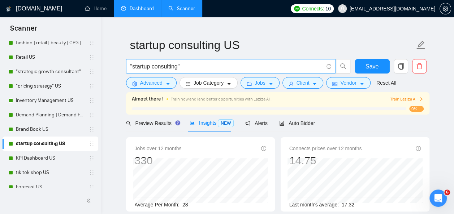
click at [131, 65] on input ""startup consulting"" at bounding box center [226, 66] width 193 height 9
click at [148, 65] on input "startup consulting"" at bounding box center [226, 66] width 193 height 9
click at [183, 64] on input "startup | consulting"" at bounding box center [226, 66] width 193 height 9
type input "startup | consulting"
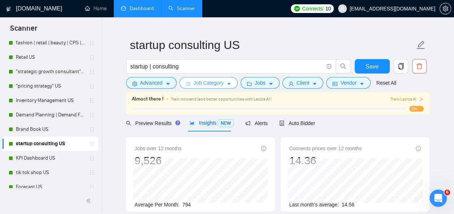
click at [228, 83] on icon "caret-down" at bounding box center [228, 84] width 5 height 5
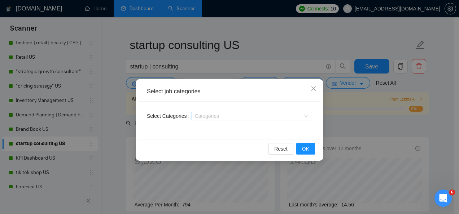
click at [235, 118] on div at bounding box center [248, 116] width 110 height 6
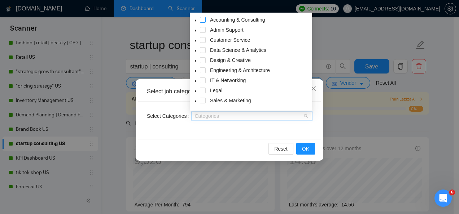
click at [202, 18] on span at bounding box center [203, 20] width 6 height 6
click at [203, 100] on span at bounding box center [203, 101] width 6 height 6
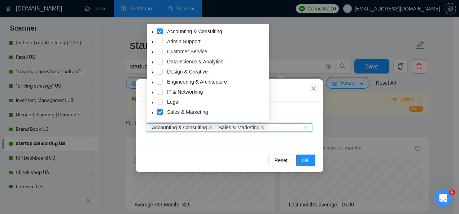
click at [154, 112] on icon "caret-down" at bounding box center [153, 113] width 4 height 4
click at [152, 112] on icon "caret-down" at bounding box center [153, 113] width 4 height 4
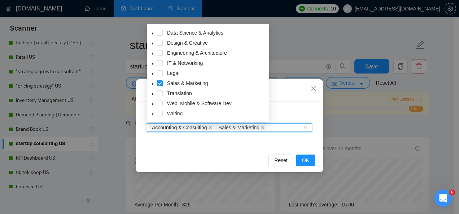
click at [152, 82] on span at bounding box center [152, 83] width 9 height 9
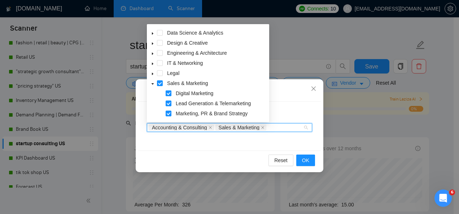
click at [168, 92] on span at bounding box center [169, 94] width 6 height 6
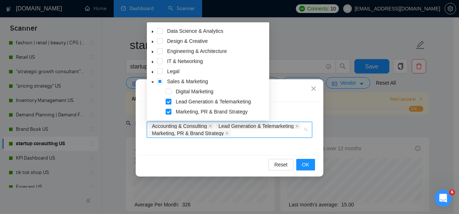
click at [168, 100] on span at bounding box center [169, 102] width 6 height 6
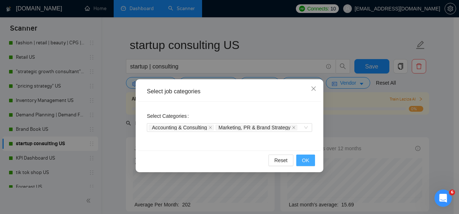
click at [306, 161] on span "OK" at bounding box center [305, 161] width 7 height 8
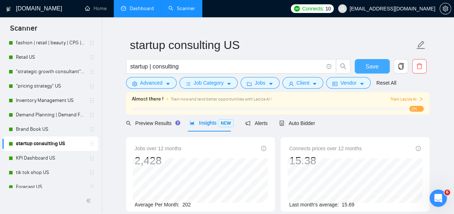
click at [370, 64] on span "Save" at bounding box center [371, 66] width 13 height 9
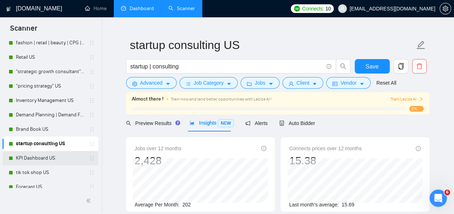
click at [34, 158] on link "KPI Dashboard US" at bounding box center [50, 158] width 69 height 14
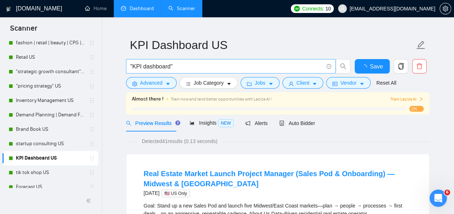
click at [132, 66] on input ""KPI dashboard"" at bounding box center [226, 66] width 193 height 9
click at [139, 66] on input "KPI dashboard"" at bounding box center [226, 66] width 193 height 9
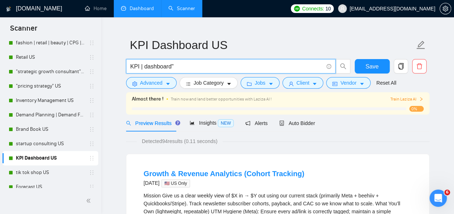
click at [176, 64] on input "KPI | dashboard"" at bounding box center [226, 66] width 193 height 9
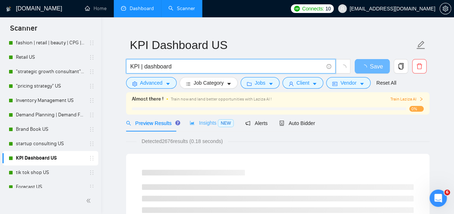
type input "KPI | dashboard"
click at [196, 124] on span "Insights NEW" at bounding box center [211, 123] width 44 height 6
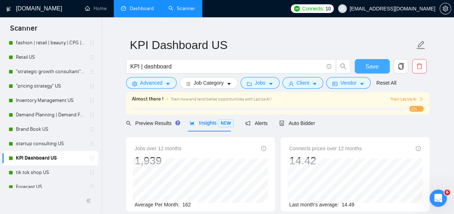
click at [370, 67] on span "Save" at bounding box center [371, 66] width 13 height 9
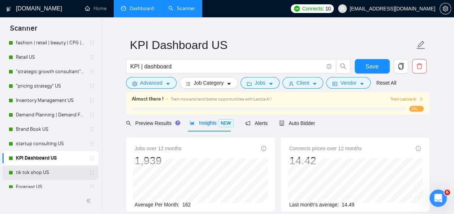
click at [40, 174] on link "tik tok shop US" at bounding box center [50, 173] width 69 height 14
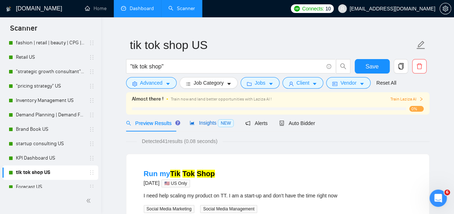
click at [209, 122] on span "Insights NEW" at bounding box center [211, 123] width 44 height 6
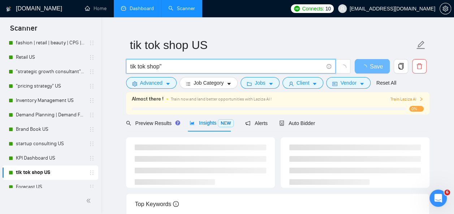
click at [168, 66] on input "tik tok shop"" at bounding box center [226, 66] width 193 height 9
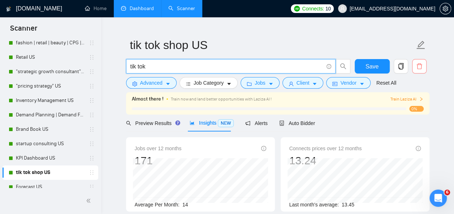
type input "tik tok"
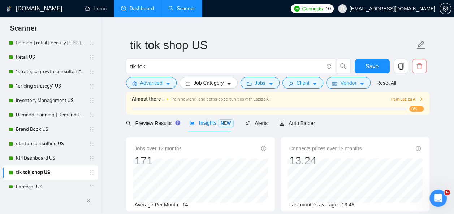
click at [422, 65] on icon "delete" at bounding box center [419, 66] width 6 height 6
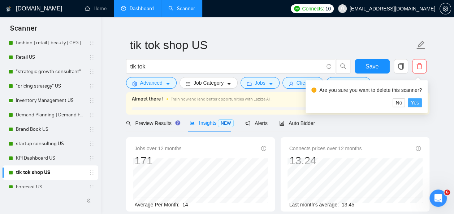
click at [415, 99] on span "Yes" at bounding box center [414, 103] width 8 height 8
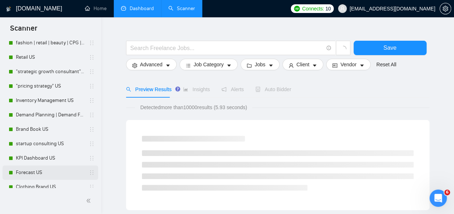
click at [34, 171] on link "Forecast US" at bounding box center [50, 173] width 69 height 14
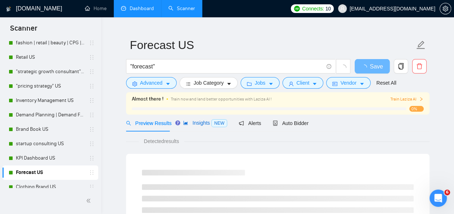
click at [201, 126] on span "Insights NEW" at bounding box center [205, 123] width 44 height 6
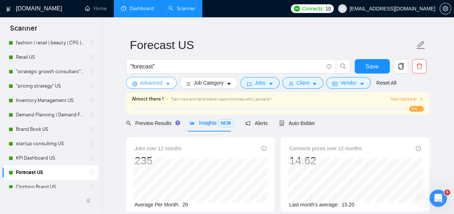
click at [167, 83] on icon "caret-down" at bounding box center [167, 84] width 5 height 5
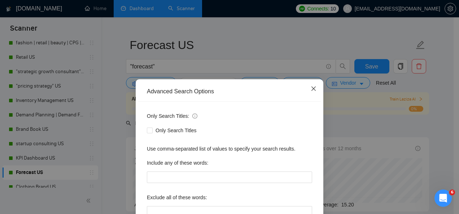
click at [311, 89] on icon "close" at bounding box center [313, 89] width 4 height 4
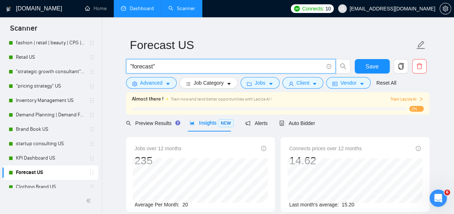
click at [132, 62] on input ""forecast"" at bounding box center [226, 66] width 193 height 9
click at [160, 66] on input "forecast"" at bounding box center [226, 66] width 193 height 9
click at [131, 65] on input "forecast" at bounding box center [226, 66] width 193 height 9
click at [128, 65] on span "forecast" at bounding box center [230, 66] width 209 height 14
click at [161, 65] on input "(forecast" at bounding box center [226, 66] width 193 height 9
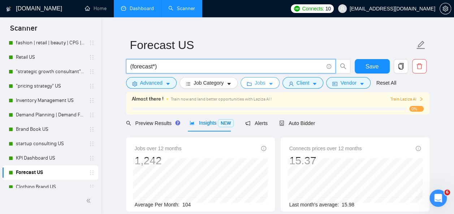
type input "(forecast*)"
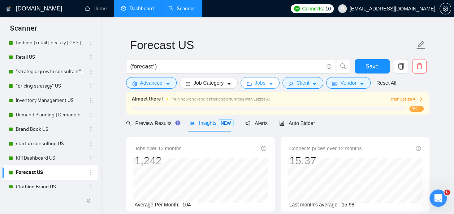
click at [269, 84] on icon "caret-down" at bounding box center [271, 84] width 4 height 2
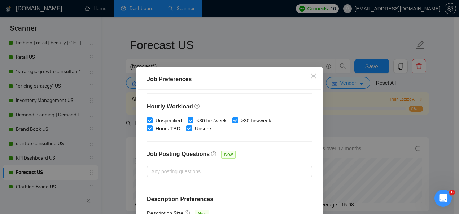
scroll to position [57, 0]
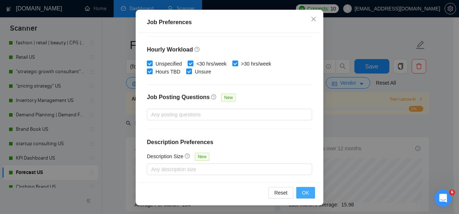
click at [304, 192] on span "OK" at bounding box center [305, 193] width 7 height 8
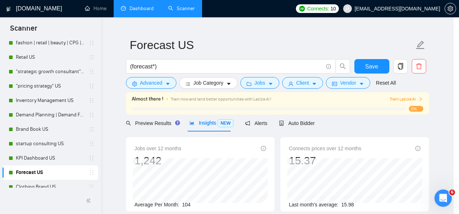
scroll to position [34, 0]
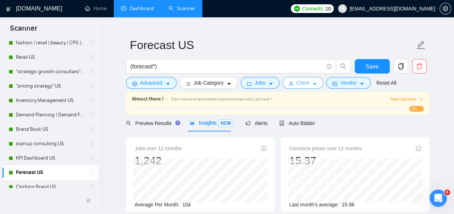
click at [312, 85] on icon "caret-down" at bounding box center [314, 84] width 5 height 5
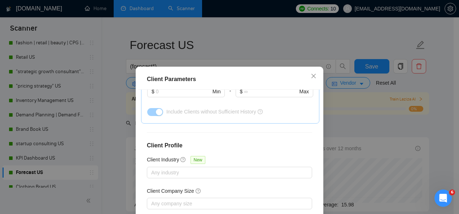
scroll to position [299, 0]
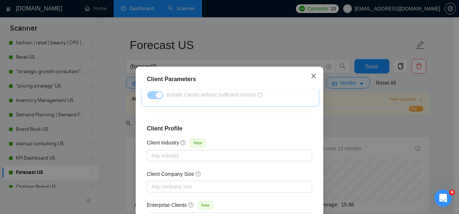
click at [311, 76] on icon "close" at bounding box center [314, 76] width 6 height 6
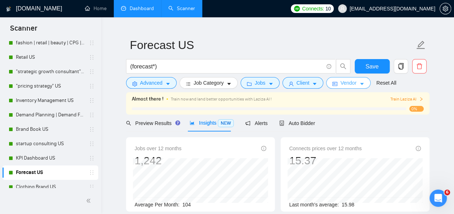
click at [359, 84] on icon "caret-down" at bounding box center [361, 84] width 5 height 5
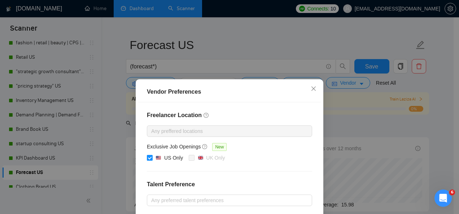
click at [147, 157] on input "US Only" at bounding box center [149, 157] width 5 height 5
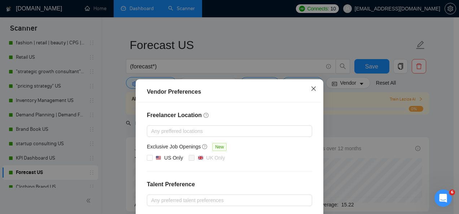
click at [311, 90] on icon "close" at bounding box center [313, 89] width 4 height 4
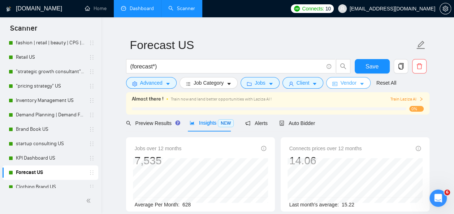
click at [360, 83] on icon "caret-down" at bounding box center [361, 84] width 5 height 5
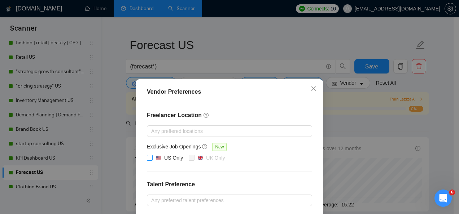
click at [148, 158] on input "US Only" at bounding box center [149, 157] width 5 height 5
checkbox input "true"
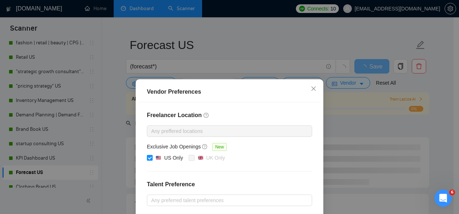
scroll to position [118, 0]
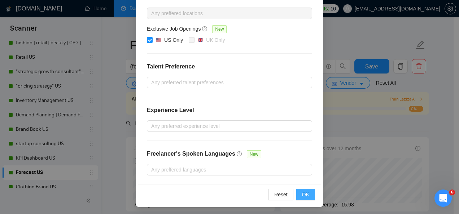
click at [303, 191] on span "OK" at bounding box center [305, 195] width 7 height 8
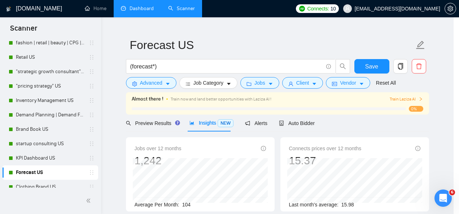
scroll to position [82, 0]
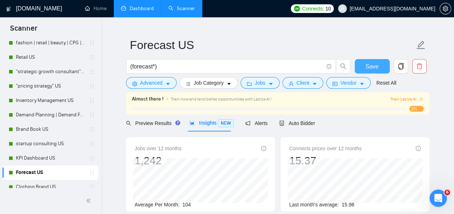
click at [369, 68] on span "Save" at bounding box center [371, 66] width 13 height 9
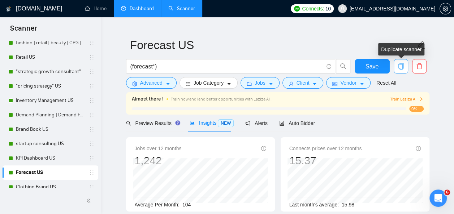
click at [400, 67] on icon "copy" at bounding box center [400, 66] width 6 height 6
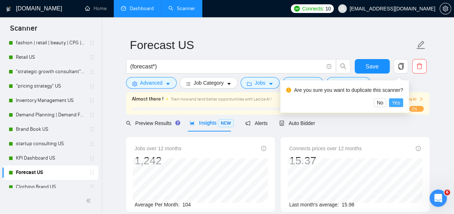
click at [397, 102] on span "Yes" at bounding box center [396, 103] width 8 height 8
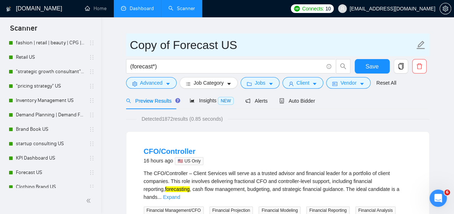
drag, startPoint x: 131, startPoint y: 45, endPoint x: 173, endPoint y: 48, distance: 41.7
click at [173, 48] on input "Copy of Forecast US" at bounding box center [272, 45] width 284 height 18
drag, startPoint x: 177, startPoint y: 44, endPoint x: 232, endPoint y: 55, distance: 56.3
click at [232, 55] on span "Forecast US" at bounding box center [277, 45] width 303 height 23
type input "Forecast Global"
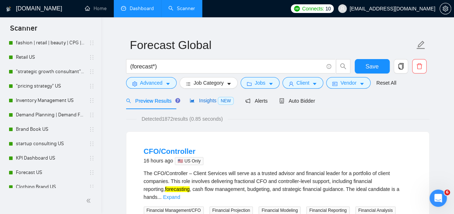
click at [207, 101] on span "Insights NEW" at bounding box center [211, 101] width 44 height 6
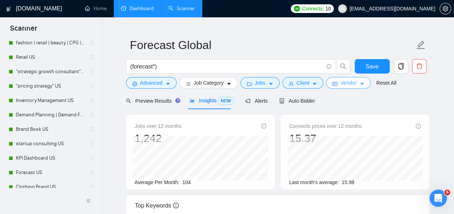
click at [354, 80] on button "Vendor" at bounding box center [348, 83] width 44 height 12
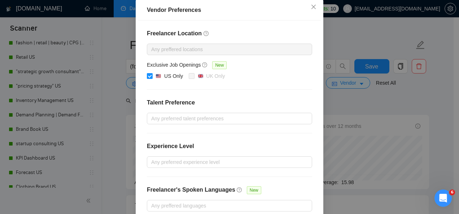
click at [149, 78] on input "US Only" at bounding box center [149, 75] width 5 height 5
checkbox input "false"
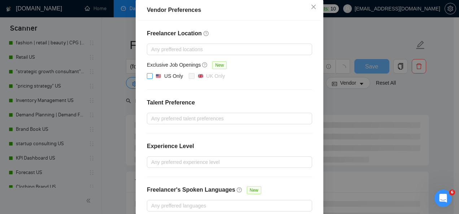
scroll to position [118, 0]
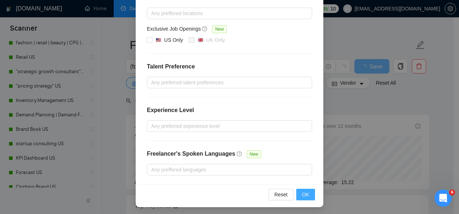
click at [305, 192] on span "OK" at bounding box center [305, 195] width 7 height 8
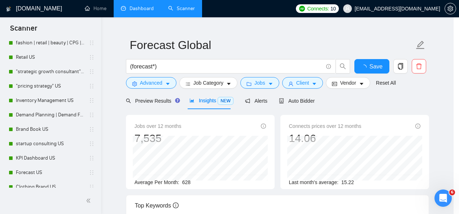
scroll to position [82, 0]
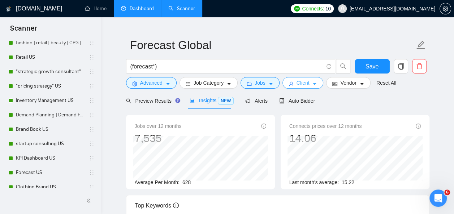
click at [309, 79] on button "Client" at bounding box center [302, 83] width 41 height 12
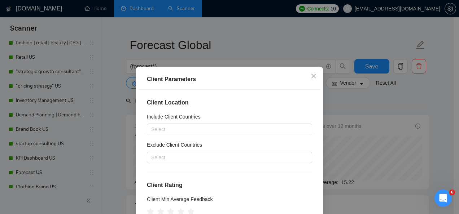
scroll to position [48, 0]
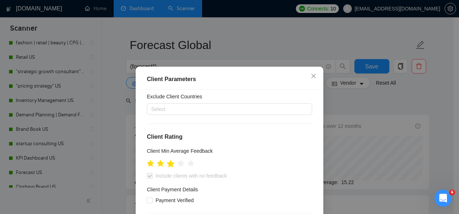
click at [168, 164] on icon "star" at bounding box center [171, 163] width 8 height 7
click at [313, 74] on icon "close" at bounding box center [314, 76] width 6 height 6
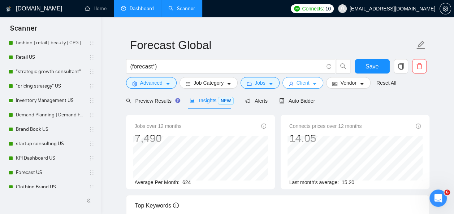
click at [307, 82] on button "Client" at bounding box center [302, 83] width 41 height 12
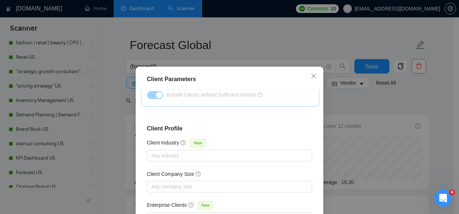
scroll to position [57, 0]
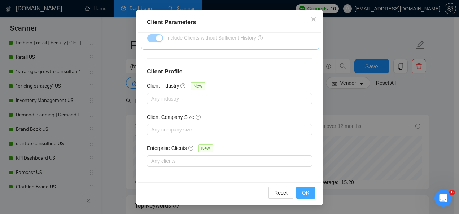
click at [306, 193] on span "OK" at bounding box center [305, 193] width 7 height 8
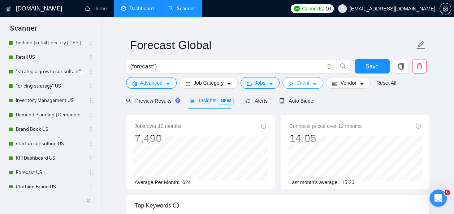
click at [314, 82] on icon "caret-down" at bounding box center [314, 84] width 5 height 5
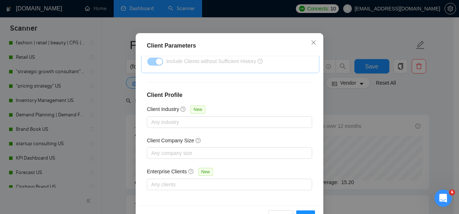
click at [250, 37] on div "Client Parameters Client Location Include Client Countries Select Exclude Clien…" at bounding box center [229, 107] width 459 height 214
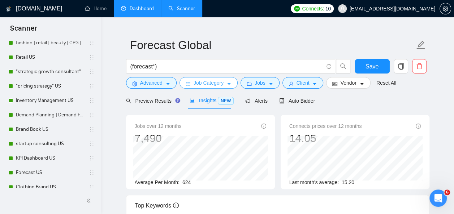
click at [206, 82] on span "Job Category" at bounding box center [208, 83] width 30 height 8
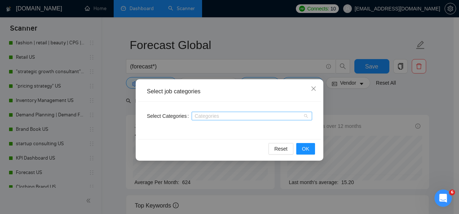
click at [243, 116] on div at bounding box center [248, 116] width 110 height 6
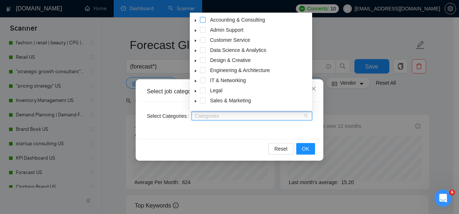
click at [205, 20] on span at bounding box center [203, 20] width 6 height 6
click at [204, 99] on span at bounding box center [203, 101] width 6 height 6
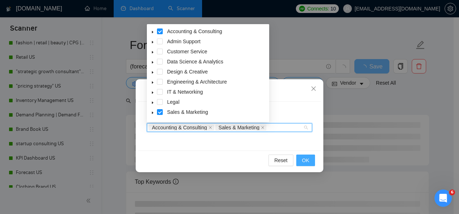
click at [304, 158] on span "OK" at bounding box center [305, 161] width 7 height 8
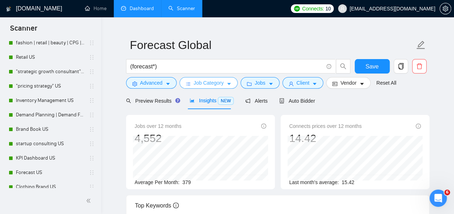
click at [228, 85] on icon "caret-down" at bounding box center [228, 84] width 5 height 5
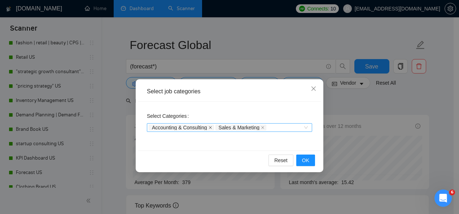
click at [211, 127] on icon "close" at bounding box center [211, 128] width 4 height 4
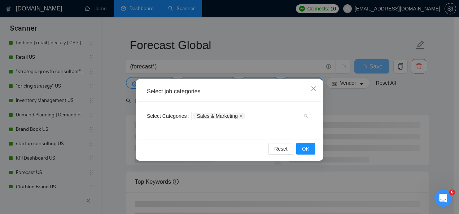
click at [279, 118] on div "Sales & Marketing" at bounding box center [248, 116] width 110 height 7
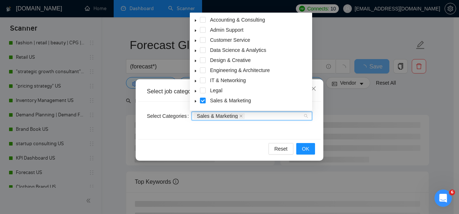
click at [196, 20] on icon "caret-down" at bounding box center [196, 21] width 4 height 4
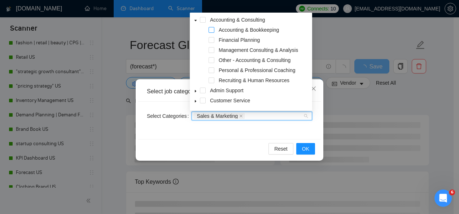
click at [211, 31] on span at bounding box center [212, 30] width 6 height 6
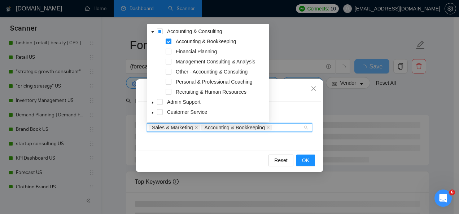
click at [173, 51] on div "Financial Planning" at bounding box center [207, 52] width 119 height 10
click at [170, 51] on span at bounding box center [169, 52] width 6 height 6
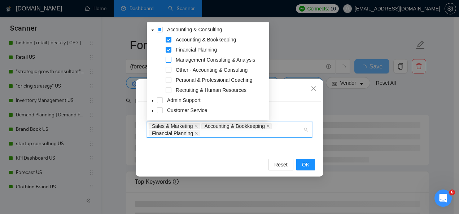
click at [169, 60] on span at bounding box center [169, 60] width 6 height 6
click at [170, 69] on span at bounding box center [169, 70] width 6 height 6
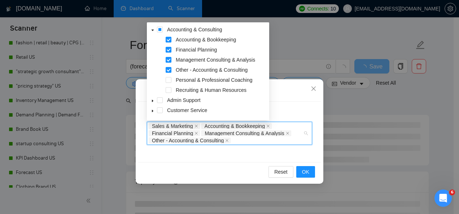
click at [172, 81] on div "Personal & Professional Coaching" at bounding box center [207, 81] width 119 height 10
click at [168, 38] on span at bounding box center [169, 40] width 6 height 6
click at [167, 79] on span at bounding box center [169, 80] width 6 height 6
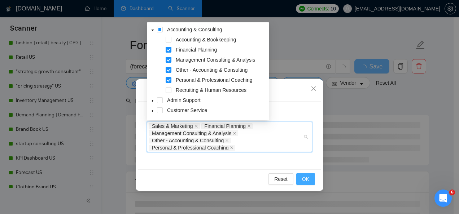
click at [306, 177] on span "OK" at bounding box center [305, 179] width 7 height 8
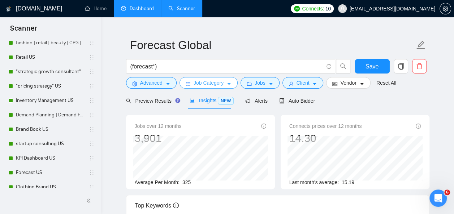
click at [230, 82] on button "Job Category" at bounding box center [208, 83] width 58 height 12
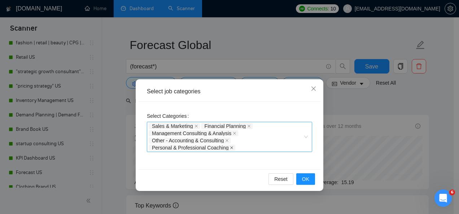
click at [230, 148] on icon "close" at bounding box center [232, 148] width 4 height 4
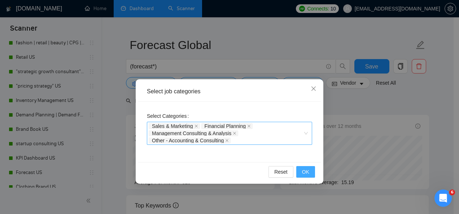
click at [307, 173] on span "OK" at bounding box center [305, 172] width 7 height 8
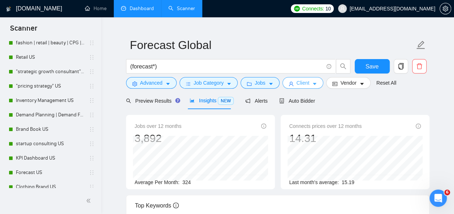
click at [306, 84] on button "Client" at bounding box center [302, 83] width 41 height 12
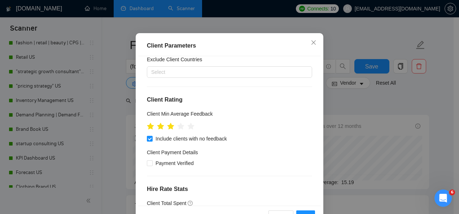
scroll to position [58, 0]
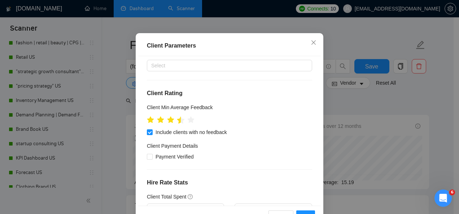
click at [177, 124] on icon "star" at bounding box center [181, 120] width 8 height 7
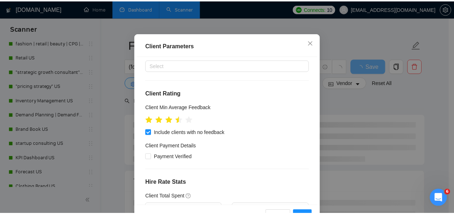
scroll to position [299, 0]
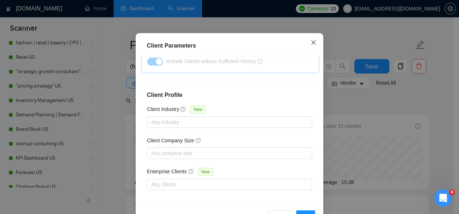
click at [311, 44] on icon "close" at bounding box center [313, 42] width 4 height 4
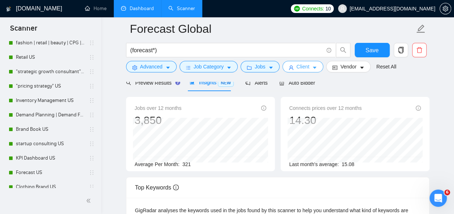
scroll to position [0, 0]
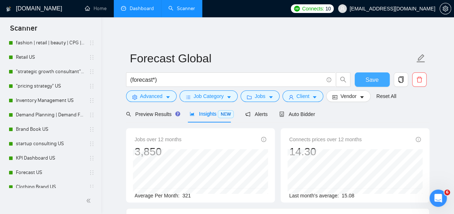
click at [375, 75] on span "Save" at bounding box center [371, 79] width 13 height 9
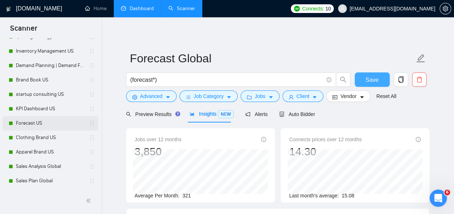
scroll to position [117, 0]
click at [372, 77] on span "Save" at bounding box center [371, 79] width 13 height 9
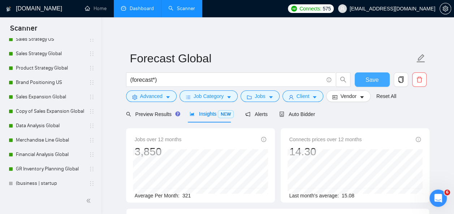
scroll to position [290, 0]
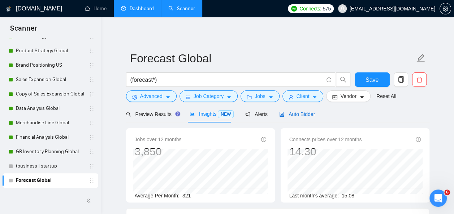
click at [297, 116] on span "Auto Bidder" at bounding box center [297, 115] width 36 height 6
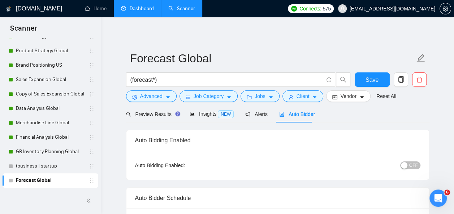
click at [415, 164] on span "OFF" at bounding box center [413, 166] width 9 height 8
click at [202, 114] on span "Insights NEW" at bounding box center [211, 114] width 44 height 6
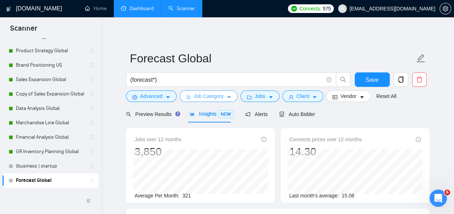
click at [230, 98] on button "Job Category" at bounding box center [208, 97] width 58 height 12
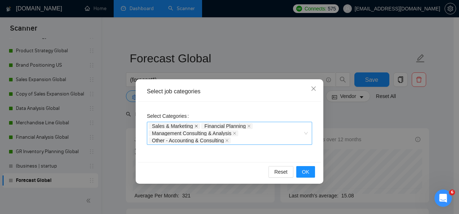
click at [196, 125] on icon "close" at bounding box center [197, 127] width 4 height 4
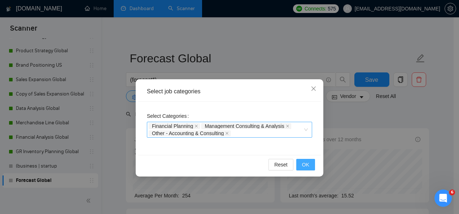
click at [306, 162] on span "OK" at bounding box center [305, 165] width 7 height 8
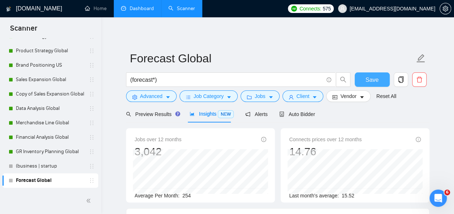
click at [366, 79] on span "Save" at bounding box center [371, 79] width 13 height 9
click at [297, 114] on span "Auto Bidder" at bounding box center [297, 115] width 36 height 6
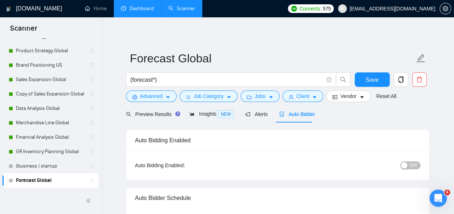
click at [411, 163] on span "OFF" at bounding box center [413, 166] width 9 height 8
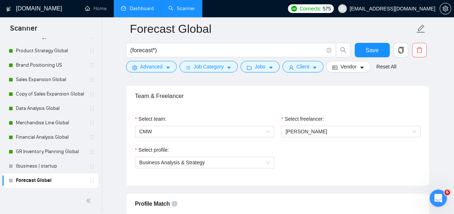
scroll to position [368, 0]
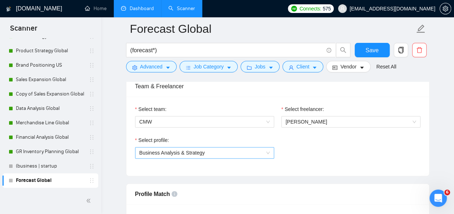
click at [258, 154] on span "Business Analysis & Strategy" at bounding box center [204, 153] width 130 height 11
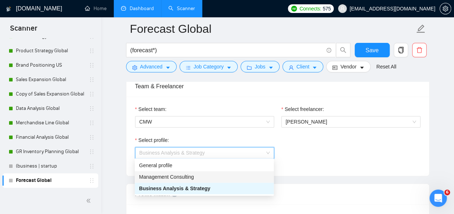
click at [230, 179] on div "Management Consulting" at bounding box center [204, 177] width 130 height 8
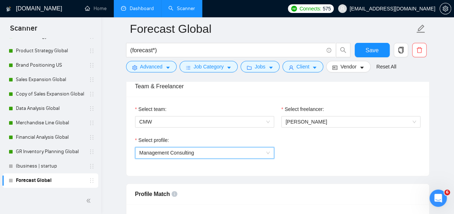
click at [311, 144] on div "Select profile: 1017484851352698988 Management Consulting" at bounding box center [277, 151] width 292 height 31
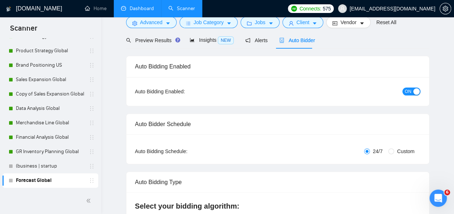
scroll to position [0, 0]
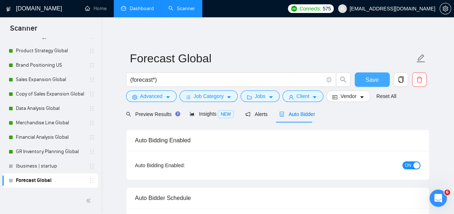
click at [371, 80] on span "Save" at bounding box center [371, 79] width 13 height 9
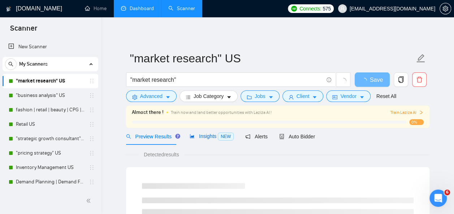
click at [208, 138] on span "Insights NEW" at bounding box center [211, 137] width 44 height 6
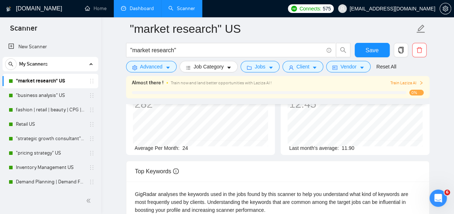
scroll to position [14, 0]
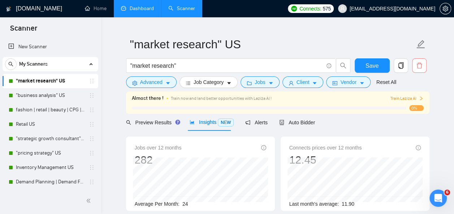
click at [419, 66] on icon "delete" at bounding box center [419, 65] width 6 height 6
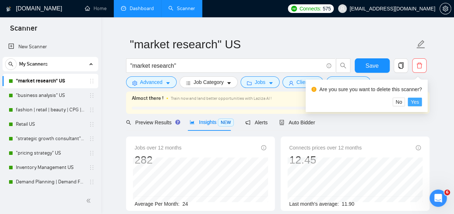
click at [414, 101] on span "Yes" at bounding box center [414, 102] width 8 height 8
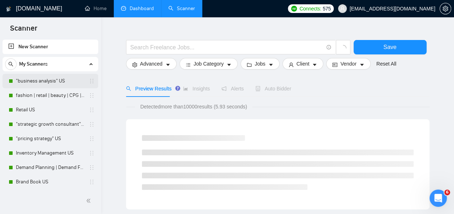
click at [47, 80] on link ""business analysis" US" at bounding box center [50, 81] width 69 height 14
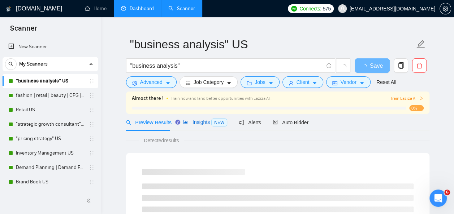
click at [202, 125] on span "Insights NEW" at bounding box center [205, 122] width 44 height 6
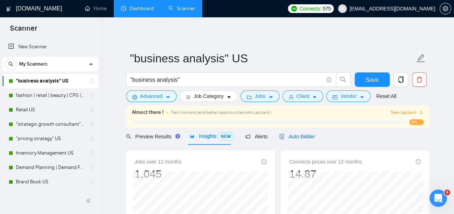
click at [295, 136] on span "Auto Bidder" at bounding box center [297, 137] width 36 height 6
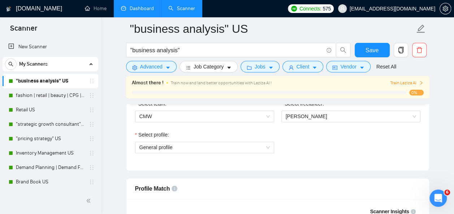
scroll to position [396, 0]
click at [243, 144] on span "General profile" at bounding box center [204, 147] width 130 height 11
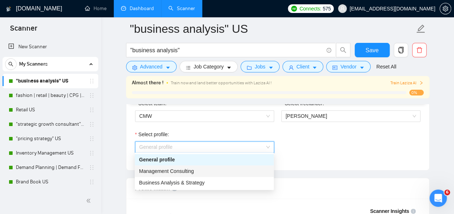
click at [202, 172] on div "Management Consulting" at bounding box center [204, 171] width 130 height 8
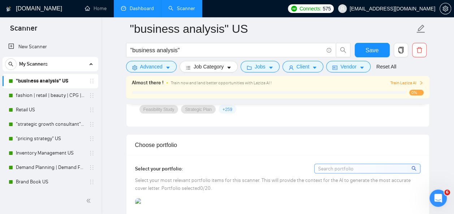
scroll to position [635, 0]
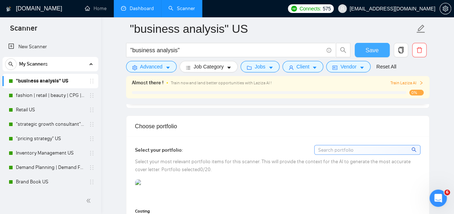
click at [373, 47] on span "Save" at bounding box center [371, 50] width 13 height 9
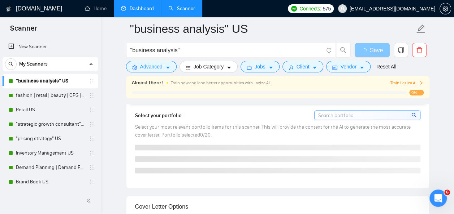
drag, startPoint x: 47, startPoint y: 94, endPoint x: 369, endPoint y: 50, distance: 325.0
click at [47, 94] on link "fashion | retail | beauty | CPG | "consumer goods" US" at bounding box center [50, 95] width 69 height 14
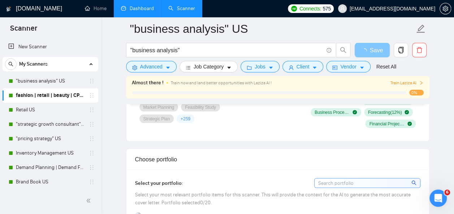
click at [369, 50] on span "loading" at bounding box center [365, 51] width 9 height 6
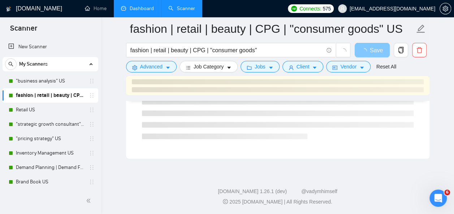
scroll to position [497, 0]
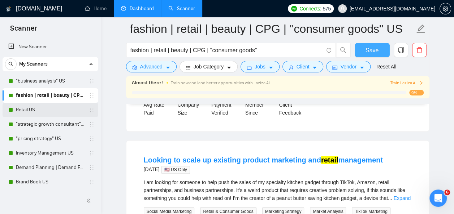
click at [24, 113] on link "Retail US" at bounding box center [50, 110] width 69 height 14
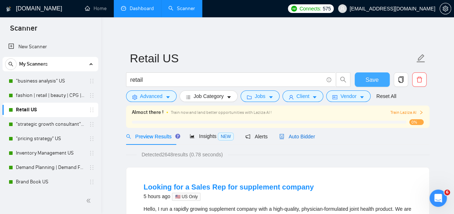
click at [293, 135] on span "Auto Bidder" at bounding box center [297, 137] width 36 height 6
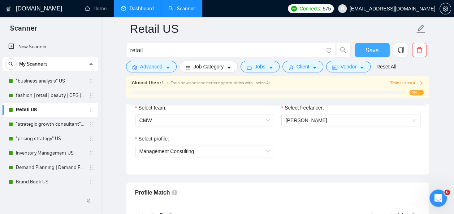
scroll to position [391, 0]
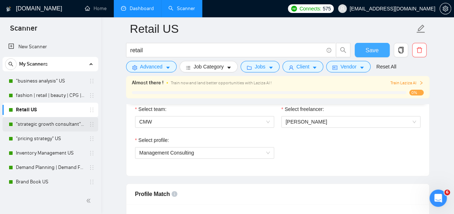
click at [63, 127] on link ""strategic growth consultant"| "business strategy"| "retail strategy"| "fractio…" at bounding box center [50, 124] width 69 height 14
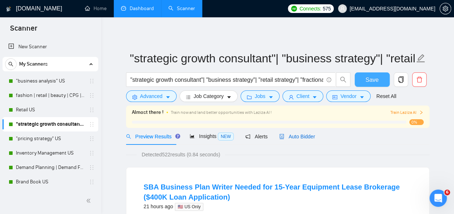
click at [300, 136] on span "Auto Bidder" at bounding box center [297, 137] width 36 height 6
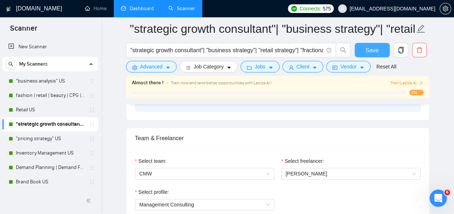
scroll to position [338, 0]
click at [49, 138] on link ""pricing strategy" US" at bounding box center [50, 139] width 69 height 14
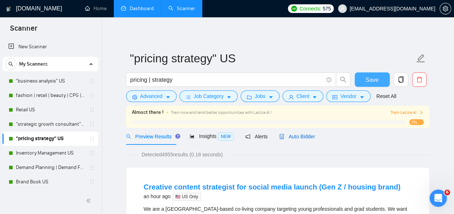
click at [295, 138] on span "Auto Bidder" at bounding box center [297, 137] width 36 height 6
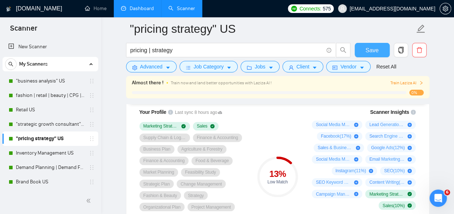
scroll to position [496, 0]
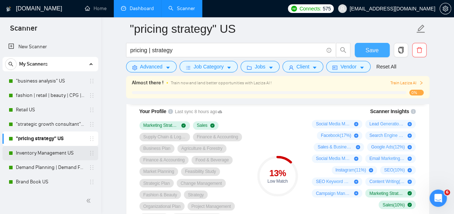
click at [58, 154] on link "Inventory Management US" at bounding box center [50, 153] width 69 height 14
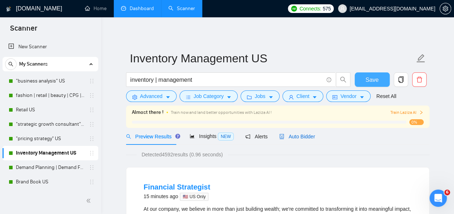
click at [296, 135] on span "Auto Bidder" at bounding box center [297, 137] width 36 height 6
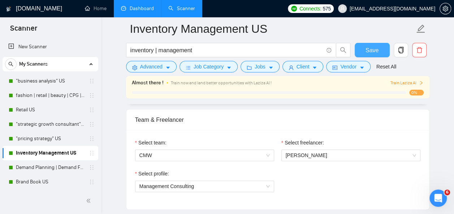
scroll to position [361, 0]
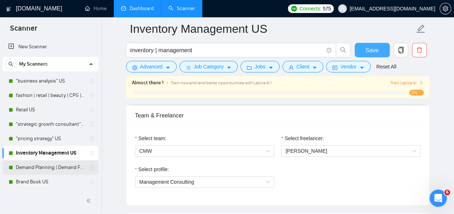
click at [29, 168] on link "Demand Planning | Demand Forecasting US" at bounding box center [50, 168] width 69 height 14
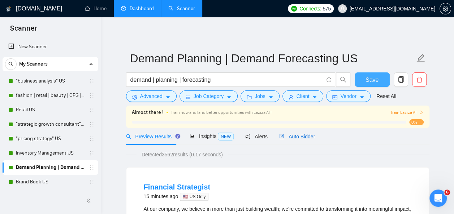
click at [295, 137] on span "Auto Bidder" at bounding box center [297, 137] width 36 height 6
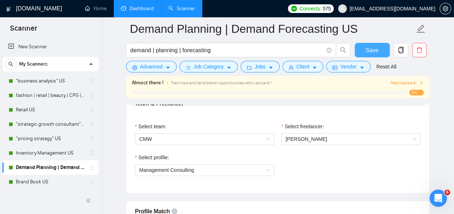
scroll to position [374, 0]
click at [42, 180] on link "Brand Book US" at bounding box center [50, 182] width 69 height 14
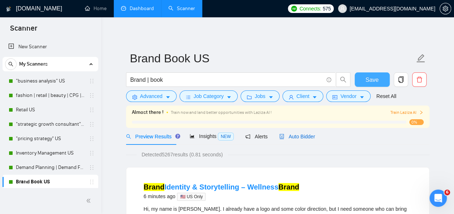
click at [288, 136] on span "Auto Bidder" at bounding box center [297, 137] width 36 height 6
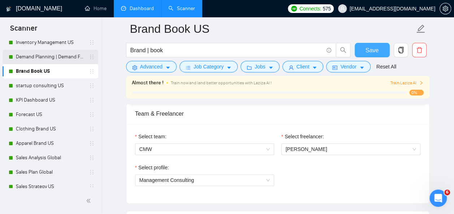
scroll to position [111, 0]
click at [41, 87] on link "startup consulting US" at bounding box center [50, 85] width 69 height 14
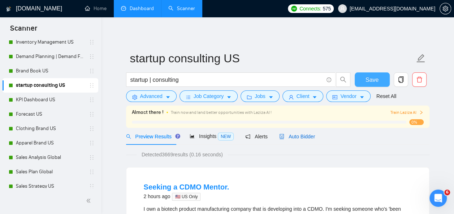
click at [295, 134] on span "Auto Bidder" at bounding box center [297, 137] width 36 height 6
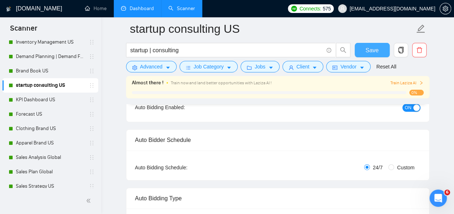
scroll to position [88, 0]
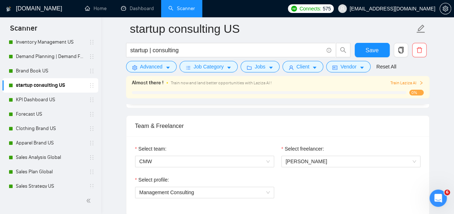
scroll to position [351, 0]
click at [49, 97] on link "KPI Dashboard US" at bounding box center [50, 100] width 69 height 14
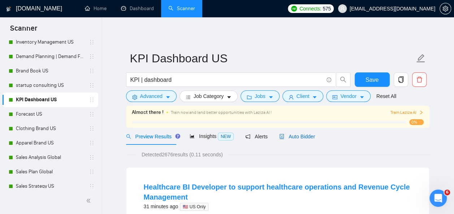
click at [294, 136] on span "Auto Bidder" at bounding box center [297, 137] width 36 height 6
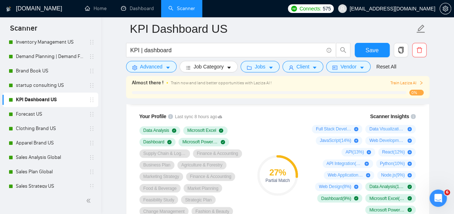
scroll to position [492, 0]
click at [32, 116] on link "Forecast US" at bounding box center [50, 114] width 69 height 14
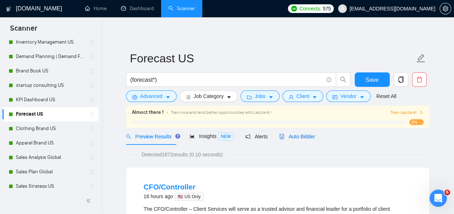
click at [291, 134] on span "Auto Bidder" at bounding box center [297, 137] width 36 height 6
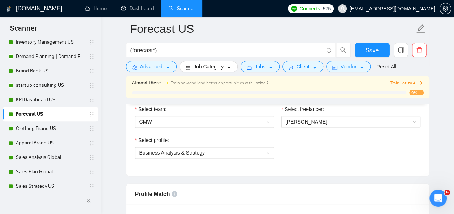
scroll to position [390, 0]
click at [263, 151] on span "Business Analysis & Strategy" at bounding box center [204, 153] width 130 height 11
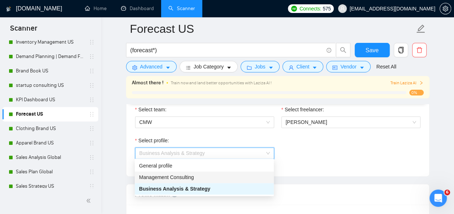
click at [209, 180] on div "Management Consulting" at bounding box center [204, 178] width 130 height 8
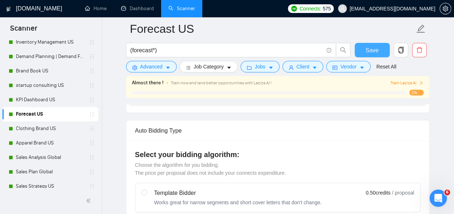
scroll to position [146, 0]
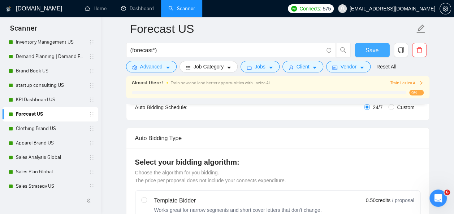
click at [368, 49] on span "Save" at bounding box center [371, 50] width 13 height 9
click at [40, 128] on link "Clothing Brand US" at bounding box center [50, 129] width 69 height 14
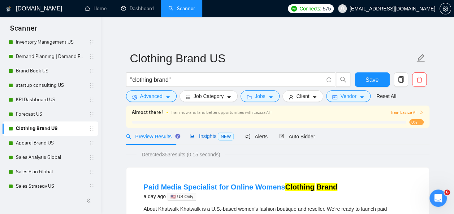
click at [204, 136] on span "Insights NEW" at bounding box center [211, 137] width 44 height 6
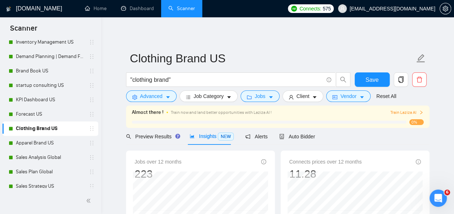
click at [204, 136] on span "Insights NEW" at bounding box center [211, 137] width 44 height 6
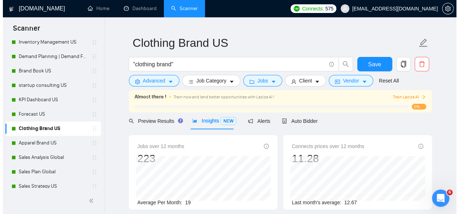
scroll to position [16, 0]
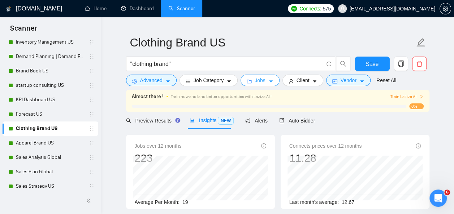
click at [269, 81] on icon "caret-down" at bounding box center [271, 82] width 4 height 2
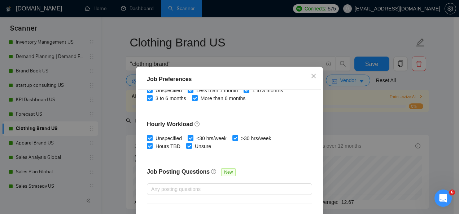
scroll to position [256, 0]
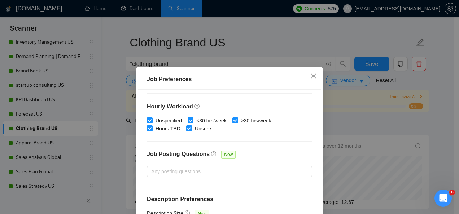
click at [311, 79] on icon "close" at bounding box center [314, 76] width 6 height 6
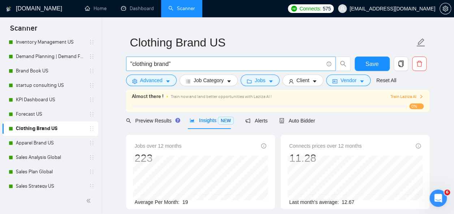
click at [131, 63] on input ""clothing brand"" at bounding box center [226, 64] width 193 height 9
click at [152, 66] on input "clothing brand"" at bounding box center [226, 64] width 193 height 9
click at [181, 62] on input "clothing | brand"" at bounding box center [226, 64] width 193 height 9
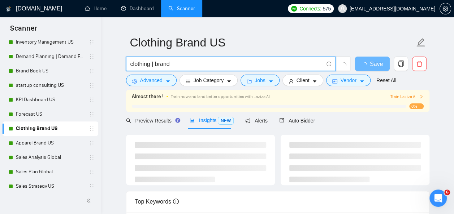
type input "clothing | brand"
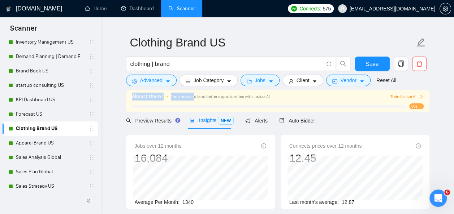
drag, startPoint x: 194, startPoint y: 96, endPoint x: 195, endPoint y: 92, distance: 4.5
click at [195, 92] on div "Almost there ! Train now and land better opportunities with Laziza AI ! Train L…" at bounding box center [277, 101] width 303 height 22
drag, startPoint x: 195, startPoint y: 92, endPoint x: 225, endPoint y: 77, distance: 33.1
click at [225, 77] on button "Job Category" at bounding box center [208, 81] width 58 height 12
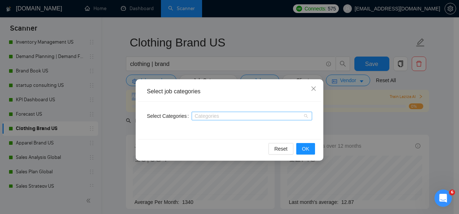
click at [308, 118] on div "Categories" at bounding box center [252, 116] width 121 height 9
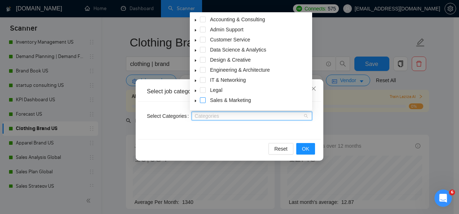
click at [204, 100] on span at bounding box center [203, 100] width 6 height 6
click at [204, 62] on span at bounding box center [203, 60] width 6 height 6
click at [306, 151] on span "OK" at bounding box center [305, 149] width 7 height 8
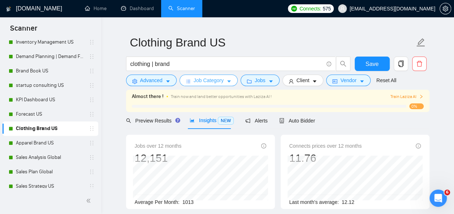
click at [226, 79] on span "caret-down" at bounding box center [228, 81] width 5 height 5
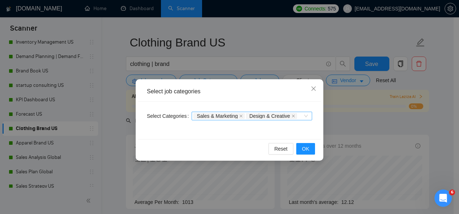
click at [227, 116] on span "Sales & Marketing" at bounding box center [217, 116] width 41 height 5
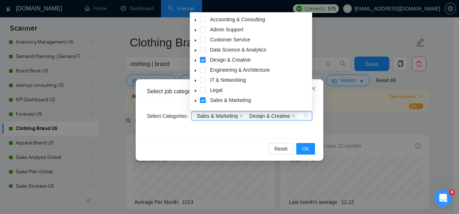
click at [194, 58] on span at bounding box center [195, 60] width 9 height 9
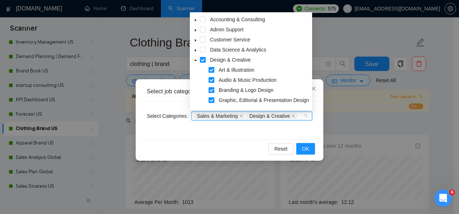
click at [210, 68] on span at bounding box center [212, 70] width 6 height 6
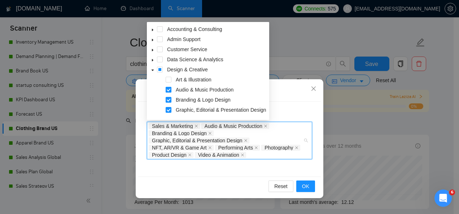
click at [169, 89] on span at bounding box center [169, 90] width 6 height 6
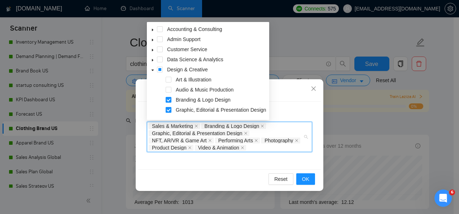
click at [169, 109] on span at bounding box center [169, 110] width 6 height 6
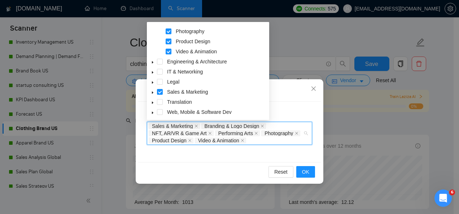
scroll to position [110, 0]
click at [155, 92] on span at bounding box center [152, 91] width 9 height 9
click at [167, 100] on span at bounding box center [169, 102] width 6 height 6
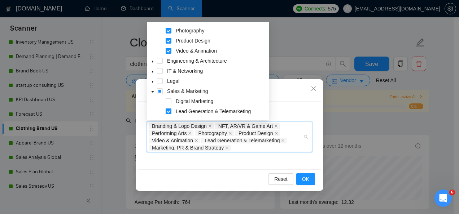
click at [167, 112] on span at bounding box center [169, 112] width 6 height 6
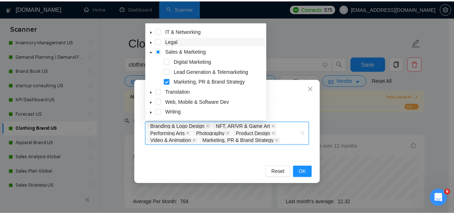
scroll to position [150, 0]
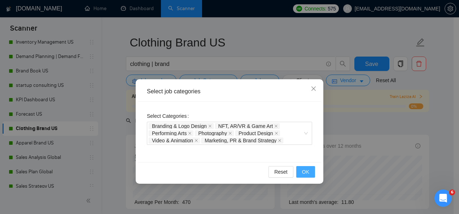
click at [310, 167] on button "OK" at bounding box center [305, 172] width 19 height 12
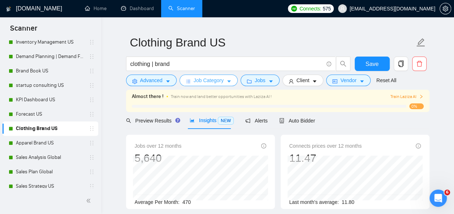
click at [227, 79] on icon "caret-down" at bounding box center [228, 81] width 5 height 5
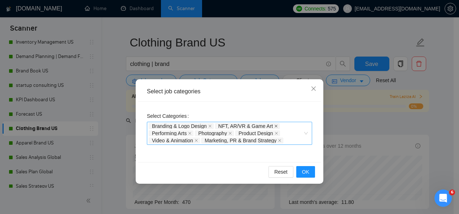
click at [275, 126] on icon "close" at bounding box center [276, 126] width 3 height 3
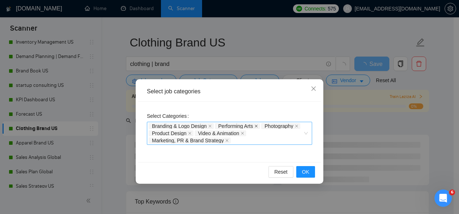
click at [256, 125] on icon "close" at bounding box center [256, 127] width 4 height 4
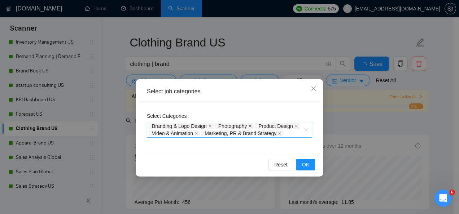
click at [251, 125] on icon "close" at bounding box center [250, 126] width 3 height 3
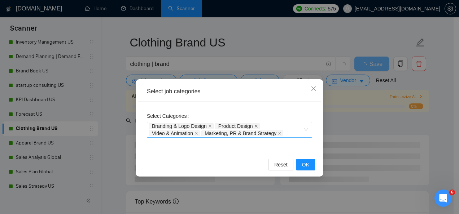
click at [256, 125] on icon "close" at bounding box center [256, 127] width 4 height 4
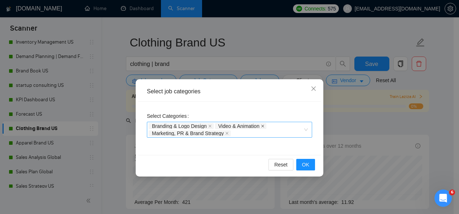
click at [264, 125] on icon "close" at bounding box center [263, 127] width 4 height 4
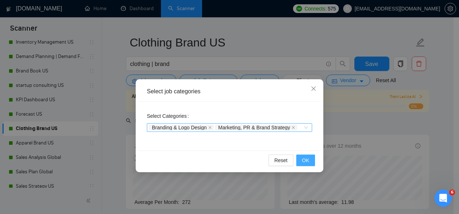
click at [301, 158] on button "OK" at bounding box center [305, 161] width 19 height 12
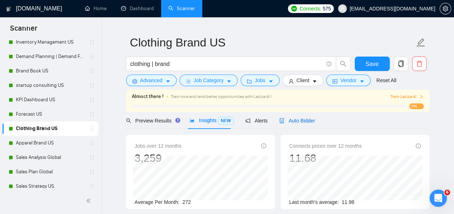
click at [305, 118] on span "Auto Bidder" at bounding box center [297, 121] width 36 height 6
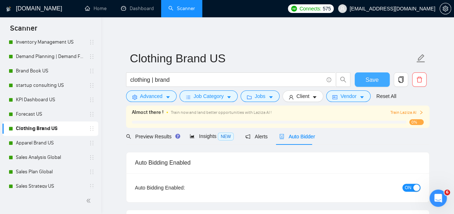
click at [368, 77] on span "Save" at bounding box center [371, 79] width 13 height 9
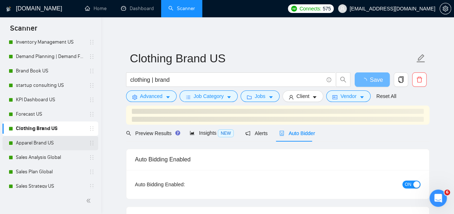
click at [39, 144] on link "Apparel Brand US" at bounding box center [50, 143] width 69 height 14
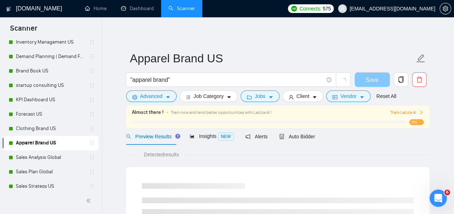
click at [370, 77] on button "Save" at bounding box center [371, 80] width 35 height 14
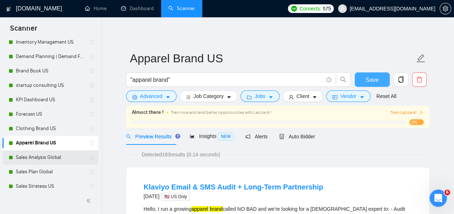
click at [43, 156] on link "Sales Analysis Global" at bounding box center [50, 158] width 69 height 14
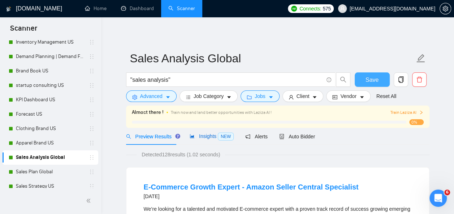
click at [204, 137] on span "Insights NEW" at bounding box center [211, 137] width 44 height 6
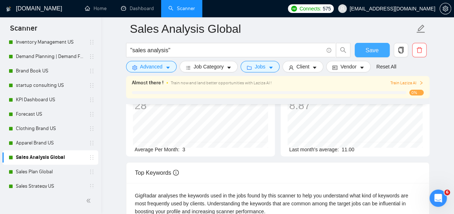
scroll to position [12, 0]
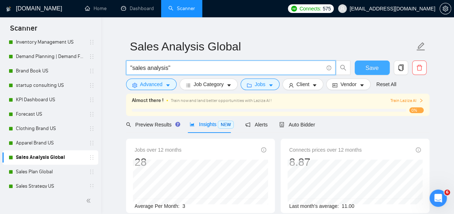
click at [130, 66] on input ""sales analysis"" at bounding box center [226, 68] width 193 height 9
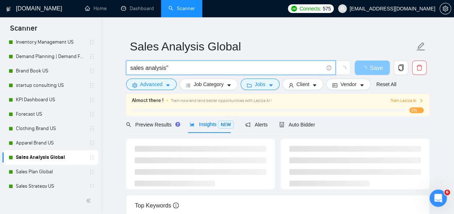
click at [142, 69] on input "sales analysis"" at bounding box center [226, 68] width 193 height 9
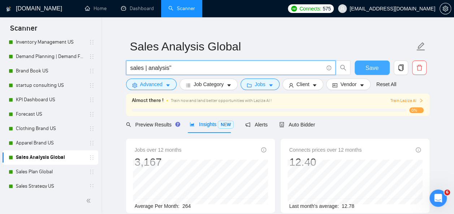
click at [167, 68] on input "sales | analysis"" at bounding box center [226, 68] width 193 height 9
type input "sales | analysis"
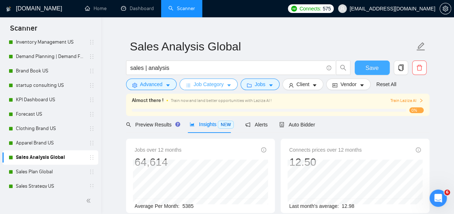
click at [226, 84] on icon "caret-down" at bounding box center [228, 85] width 5 height 5
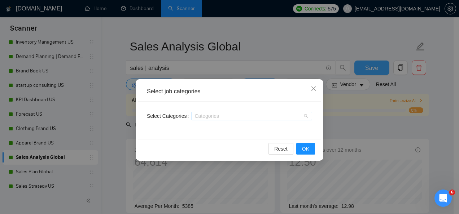
click at [305, 116] on div "Categories" at bounding box center [252, 116] width 121 height 9
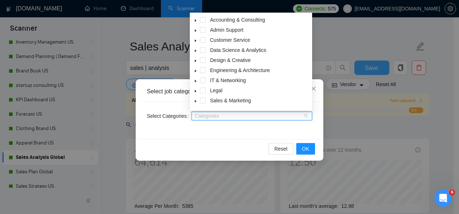
click at [196, 20] on icon "caret-down" at bounding box center [196, 21] width 4 height 4
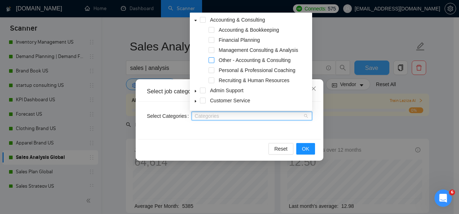
click at [212, 61] on span at bounding box center [212, 60] width 6 height 6
click at [212, 49] on span at bounding box center [212, 50] width 6 height 6
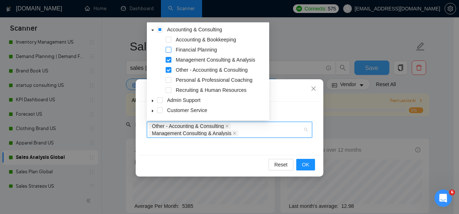
click at [170, 50] on span at bounding box center [169, 50] width 6 height 6
click at [168, 49] on span at bounding box center [169, 50] width 6 height 6
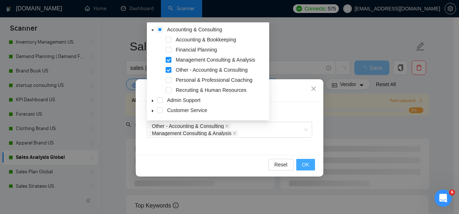
click at [307, 166] on span "OK" at bounding box center [305, 165] width 7 height 8
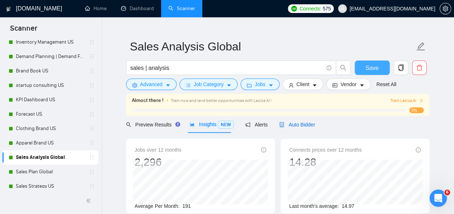
click at [292, 126] on span "Auto Bidder" at bounding box center [297, 125] width 36 height 6
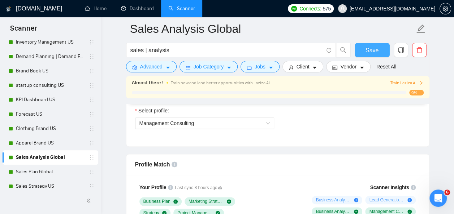
scroll to position [361, 0]
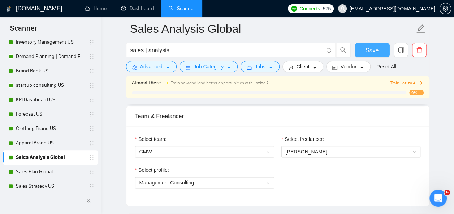
click at [372, 44] on button "Save" at bounding box center [371, 50] width 35 height 14
click at [35, 173] on link "Sales Plan Global" at bounding box center [50, 172] width 69 height 14
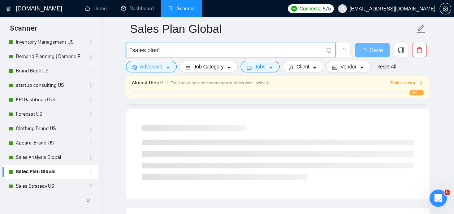
click at [131, 48] on input ""sales plan"" at bounding box center [226, 50] width 193 height 9
click at [143, 50] on input "sales plan"" at bounding box center [226, 50] width 193 height 9
click at [163, 51] on input "sales | (plan"" at bounding box center [226, 50] width 193 height 9
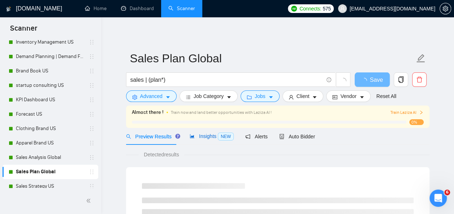
click at [205, 137] on span "Insights NEW" at bounding box center [211, 137] width 44 height 6
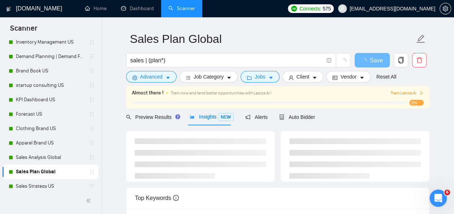
scroll to position [14, 0]
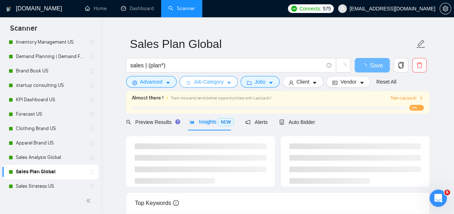
click at [227, 82] on icon "caret-down" at bounding box center [229, 83] width 4 height 2
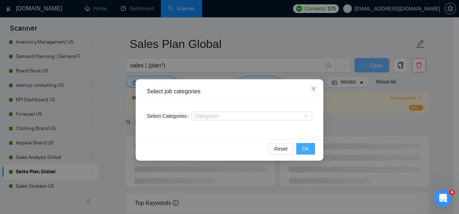
click at [304, 149] on span "OK" at bounding box center [305, 149] width 7 height 8
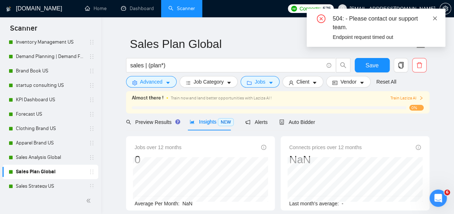
click at [433, 18] on icon "close" at bounding box center [434, 18] width 5 height 5
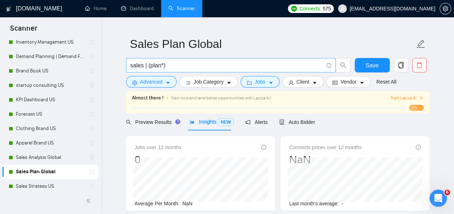
click at [186, 64] on input "sales | (plan*)" at bounding box center [226, 65] width 193 height 9
click at [187, 63] on input "sales | (plan*)" at bounding box center [226, 65] width 193 height 9
type input "sales | (plan*)"
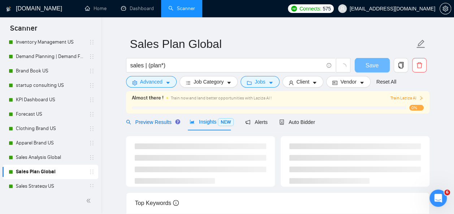
click at [152, 123] on span "Preview Results" at bounding box center [152, 122] width 52 height 6
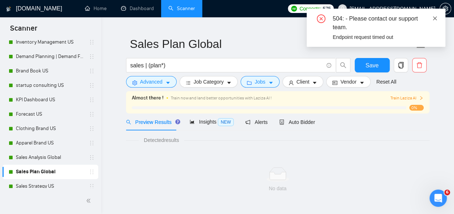
click at [436, 17] on icon "close" at bounding box center [435, 18] width 4 height 4
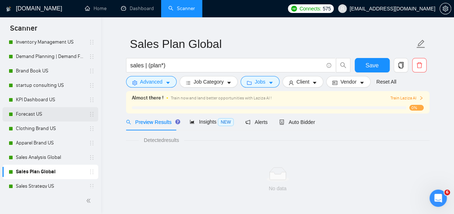
click at [35, 117] on link "Forecast US" at bounding box center [50, 114] width 69 height 14
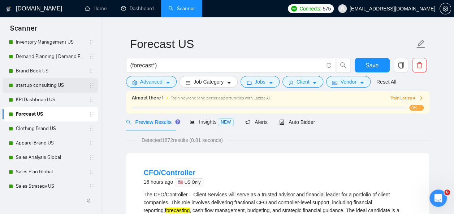
click at [55, 83] on link "startup consulting US" at bounding box center [50, 85] width 69 height 14
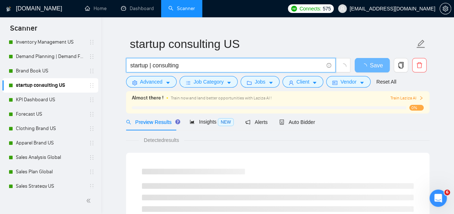
click at [178, 66] on input "startup | consulting" at bounding box center [226, 65] width 193 height 9
click at [153, 66] on input "startup | consulting" at bounding box center [226, 65] width 193 height 9
click at [186, 65] on input "startup | (consulting" at bounding box center [226, 65] width 193 height 9
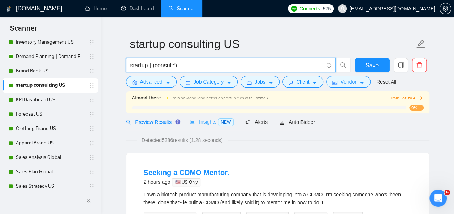
type input "startup | (consult*)"
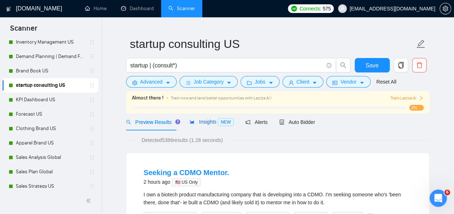
click at [204, 119] on span "Insights NEW" at bounding box center [211, 122] width 44 height 6
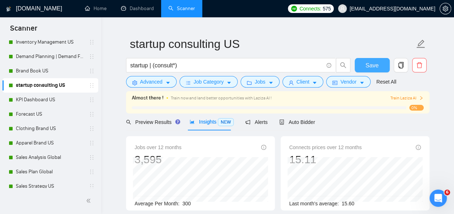
click at [367, 65] on span "Save" at bounding box center [371, 65] width 13 height 9
click at [298, 123] on span "Auto Bidder" at bounding box center [297, 122] width 36 height 6
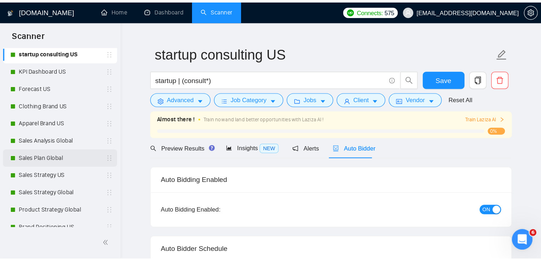
scroll to position [163, 0]
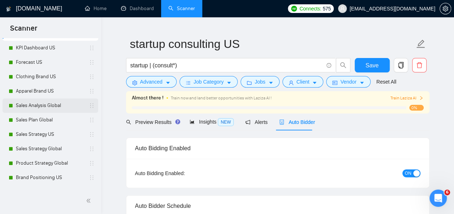
click at [49, 105] on link "Sales Analysis Global" at bounding box center [50, 106] width 69 height 14
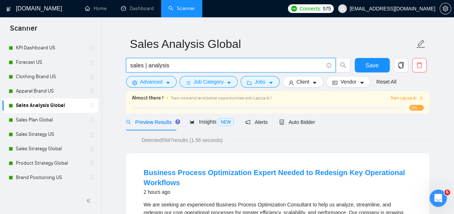
click at [147, 66] on input "sales | analysis" at bounding box center [226, 65] width 193 height 9
click at [174, 66] on input "sales | (analysis" at bounding box center [226, 65] width 193 height 9
type input "sales | (analy*)"
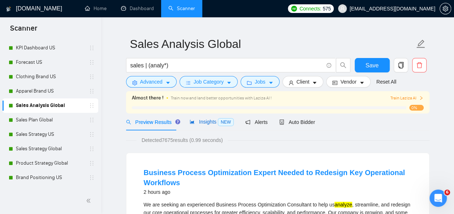
click at [203, 123] on span "Insights NEW" at bounding box center [211, 122] width 44 height 6
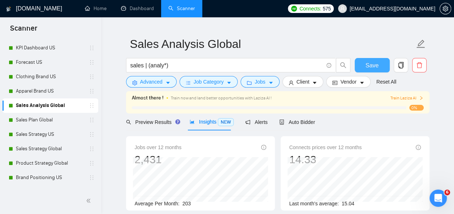
click at [367, 63] on span "Save" at bounding box center [371, 65] width 13 height 9
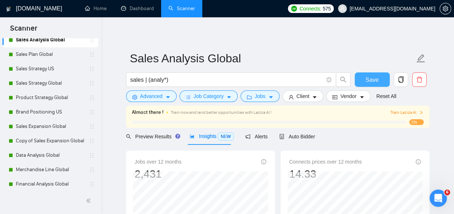
scroll to position [43, 0]
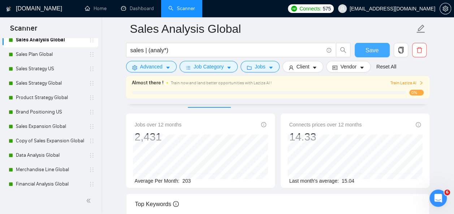
click at [372, 47] on span "Save" at bounding box center [371, 50] width 13 height 9
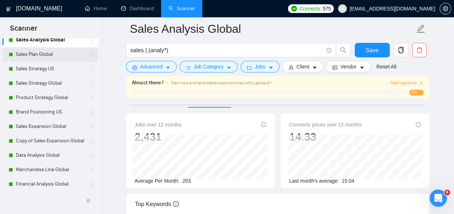
click at [38, 55] on link "Sales Plan Global" at bounding box center [50, 54] width 69 height 14
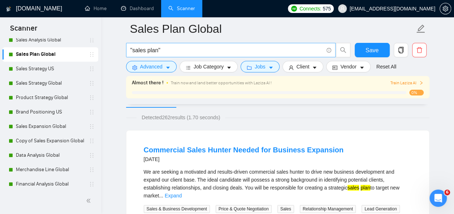
click at [130, 50] on input ""sales plan"" at bounding box center [226, 50] width 193 height 9
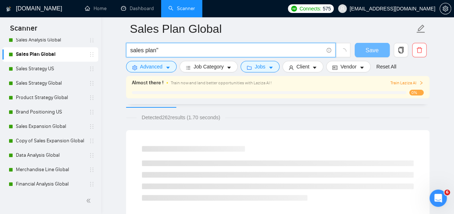
click at [143, 49] on input "sales plan"" at bounding box center [226, 50] width 193 height 9
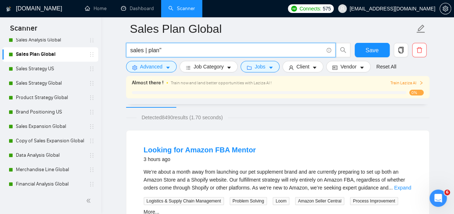
click at [167, 49] on input "sales | plan"" at bounding box center [226, 50] width 193 height 9
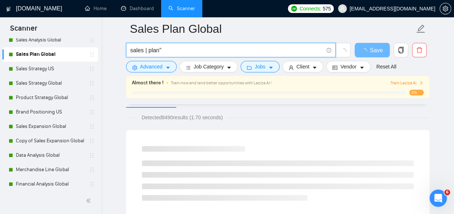
click at [147, 51] on input "sales | plan"" at bounding box center [226, 50] width 193 height 9
click at [165, 51] on input "sales | (plan"" at bounding box center [226, 50] width 193 height 9
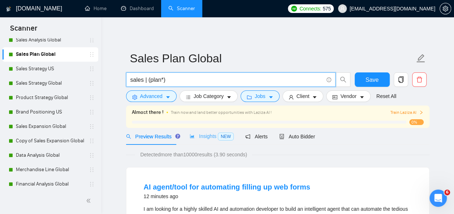
type input "sales | (plan*)"
click at [207, 134] on span "Insights NEW" at bounding box center [211, 137] width 44 height 6
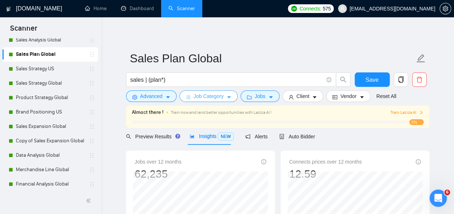
click at [227, 97] on icon "caret-down" at bounding box center [228, 97] width 5 height 5
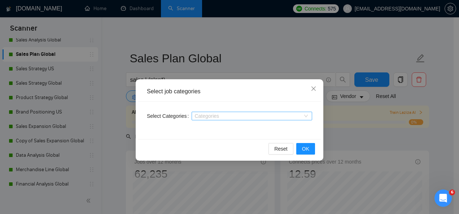
click at [228, 116] on div at bounding box center [248, 116] width 110 height 6
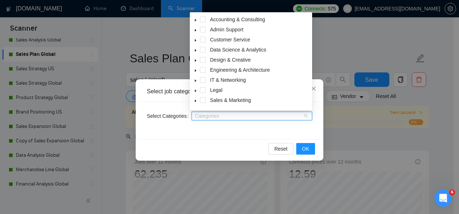
click at [196, 21] on icon "caret-down" at bounding box center [195, 20] width 1 height 3
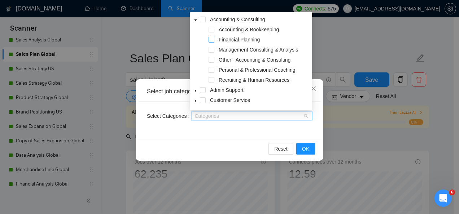
click at [211, 40] on span at bounding box center [212, 40] width 6 height 6
click at [211, 51] on span at bounding box center [212, 50] width 6 height 6
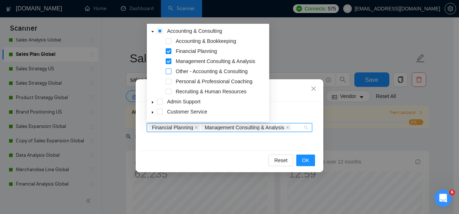
click at [169, 72] on span at bounding box center [169, 72] width 6 height 6
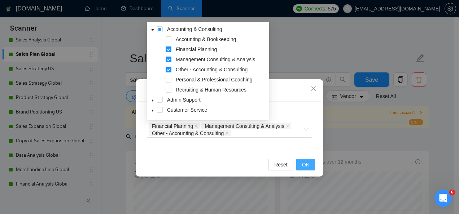
click at [306, 164] on span "OK" at bounding box center [305, 165] width 7 height 8
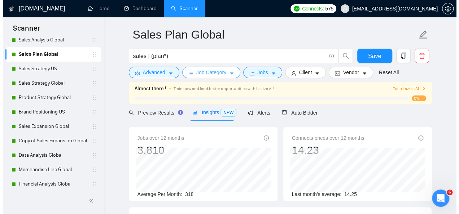
scroll to position [20, 0]
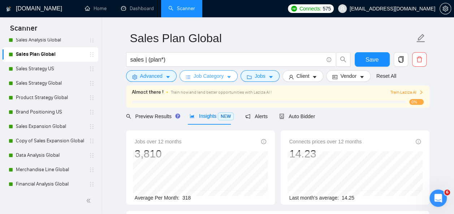
click at [225, 74] on button "Job Category" at bounding box center [208, 76] width 58 height 12
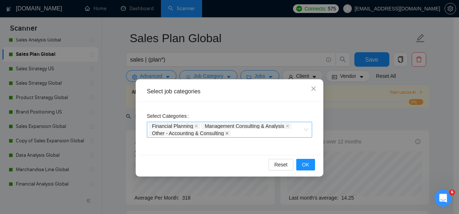
click at [228, 134] on icon "close" at bounding box center [227, 133] width 3 height 3
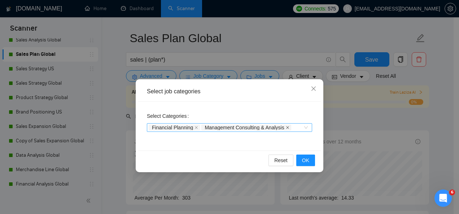
click at [287, 126] on icon "close" at bounding box center [288, 128] width 4 height 4
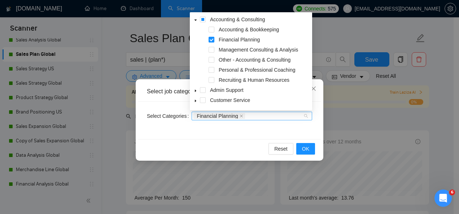
click at [306, 116] on div "Financial Planning" at bounding box center [252, 116] width 121 height 9
click at [214, 50] on span at bounding box center [212, 50] width 6 height 6
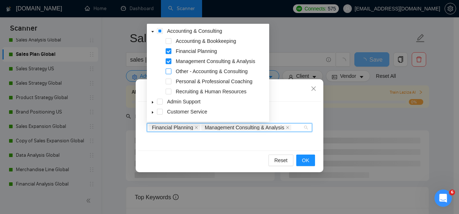
click at [170, 71] on span at bounding box center [169, 72] width 6 height 6
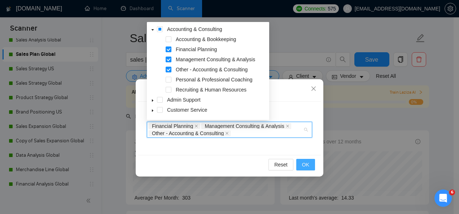
click at [308, 164] on span "OK" at bounding box center [305, 165] width 7 height 8
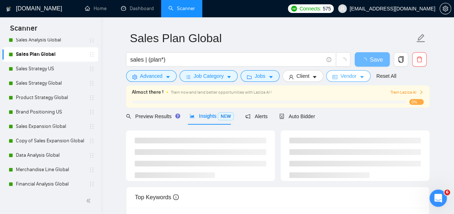
click at [355, 78] on button "Vendor" at bounding box center [348, 76] width 44 height 12
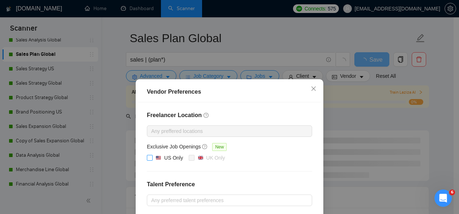
click at [147, 157] on input "US Only" at bounding box center [149, 157] width 5 height 5
checkbox input "true"
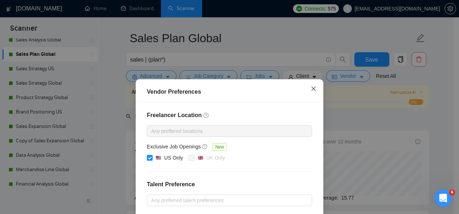
click at [313, 87] on icon "close" at bounding box center [314, 89] width 6 height 6
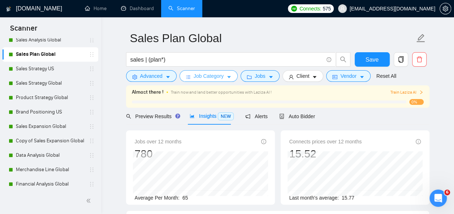
click at [228, 77] on icon "caret-down" at bounding box center [228, 77] width 5 height 5
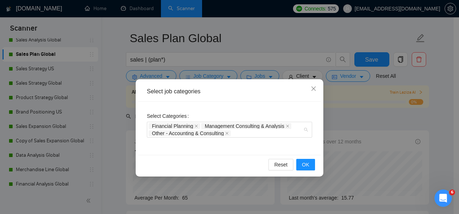
click at [259, 132] on div "Financial Planning Management Consulting & Analysis Other - Accounting & Consul…" at bounding box center [226, 130] width 154 height 14
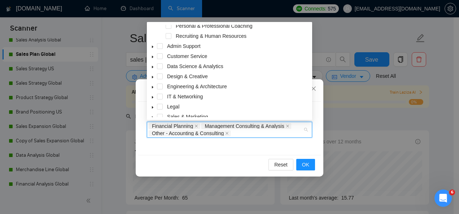
scroll to position [56, 0]
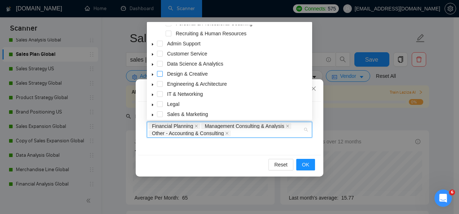
click at [160, 73] on span at bounding box center [160, 74] width 6 height 6
click at [160, 115] on span at bounding box center [160, 115] width 6 height 6
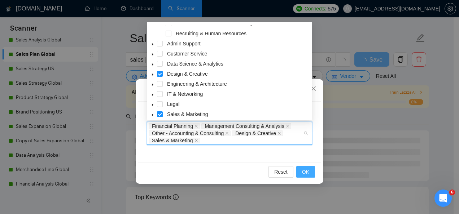
click at [304, 171] on span "OK" at bounding box center [305, 172] width 7 height 8
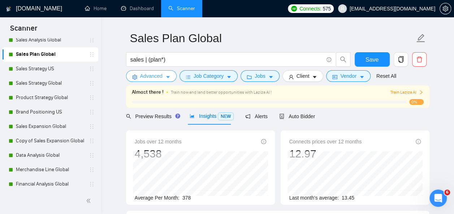
click at [168, 76] on icon "caret-down" at bounding box center [167, 77] width 5 height 5
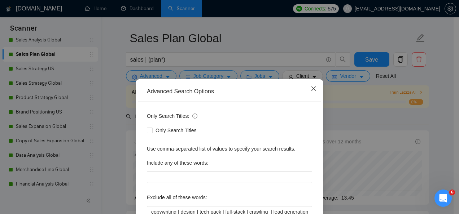
click at [311, 88] on icon "close" at bounding box center [314, 89] width 6 height 6
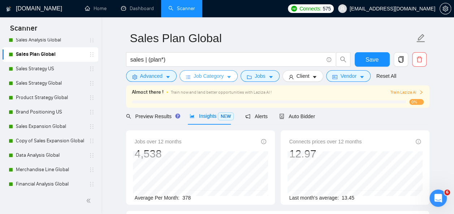
click at [229, 77] on icon "caret-down" at bounding box center [228, 77] width 5 height 5
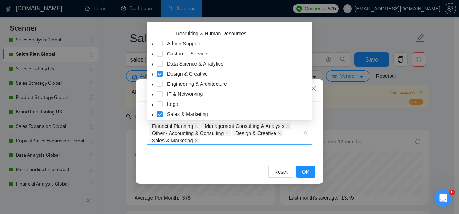
click at [258, 132] on span "Design & Creative" at bounding box center [255, 133] width 41 height 5
click at [153, 73] on icon "caret-down" at bounding box center [153, 75] width 4 height 4
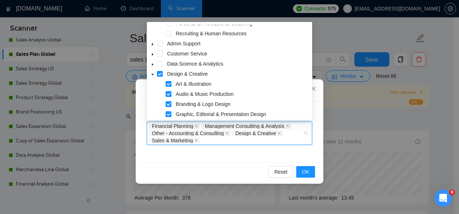
click at [169, 82] on span at bounding box center [169, 84] width 6 height 6
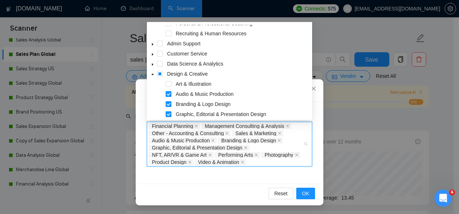
click at [170, 94] on span at bounding box center [169, 94] width 6 height 6
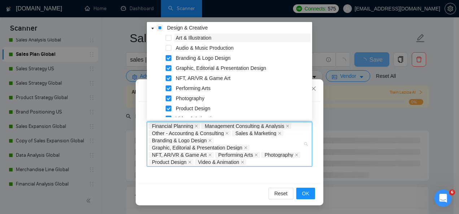
scroll to position [112, 0]
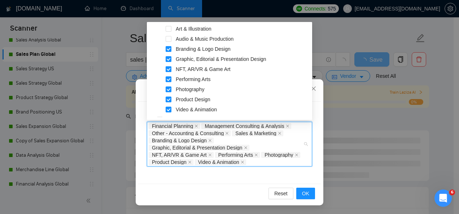
click at [170, 71] on span at bounding box center [169, 69] width 6 height 6
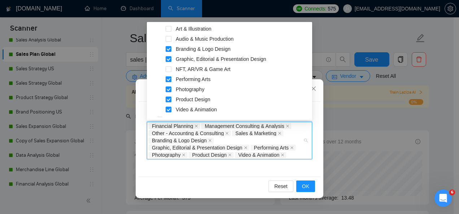
click at [171, 80] on span at bounding box center [169, 80] width 6 height 6
click at [170, 89] on span at bounding box center [169, 90] width 6 height 6
click at [171, 111] on span at bounding box center [169, 110] width 6 height 6
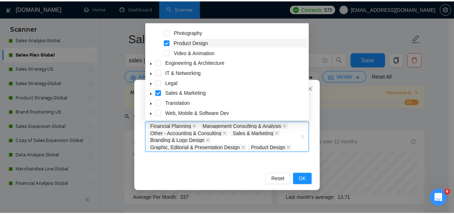
scroll to position [180, 0]
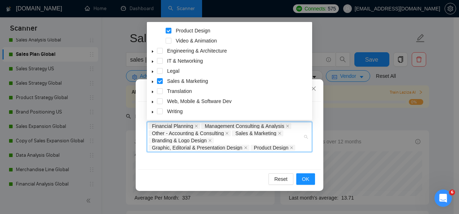
click at [152, 83] on icon "caret-down" at bounding box center [152, 82] width 1 height 3
click at [170, 102] on span at bounding box center [169, 102] width 6 height 6
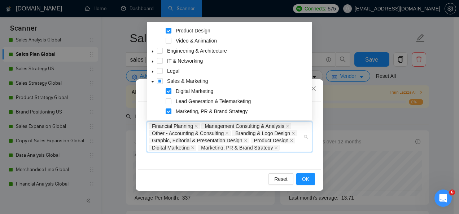
click at [169, 91] on span at bounding box center [169, 91] width 6 height 6
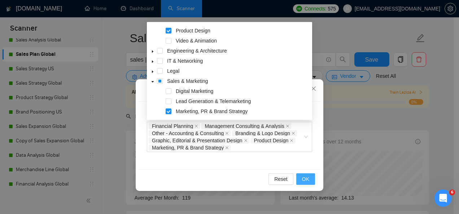
click at [305, 176] on span "OK" at bounding box center [305, 179] width 7 height 8
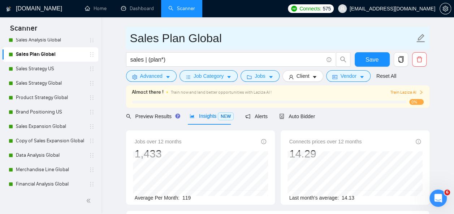
drag, startPoint x: 187, startPoint y: 38, endPoint x: 228, endPoint y: 37, distance: 41.5
click at [228, 37] on input "Sales Plan Global" at bounding box center [272, 38] width 284 height 18
type input "Sales Plan US"
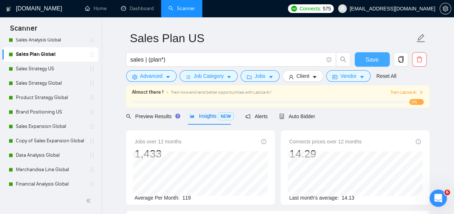
click at [369, 58] on span "Save" at bounding box center [371, 59] width 13 height 9
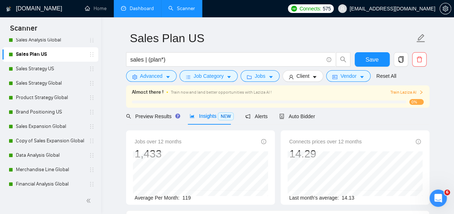
click at [145, 5] on link "Dashboard" at bounding box center [137, 8] width 33 height 6
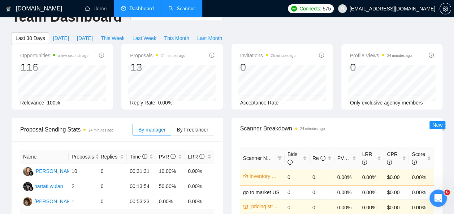
click at [189, 9] on link "Scanner" at bounding box center [181, 8] width 27 height 6
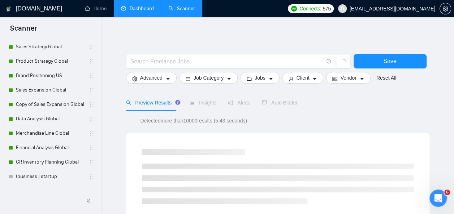
scroll to position [266, 0]
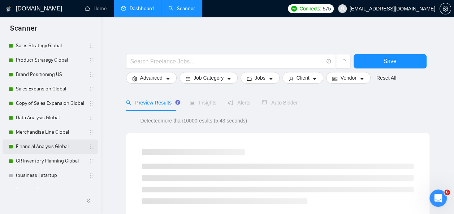
click at [48, 146] on link "Financial Analysis Global" at bounding box center [50, 147] width 69 height 14
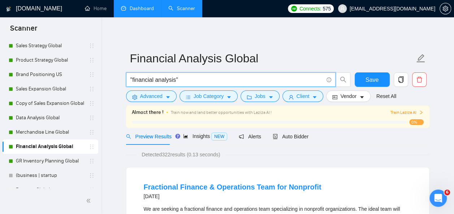
click at [130, 78] on input ""financial analysis"" at bounding box center [226, 79] width 193 height 9
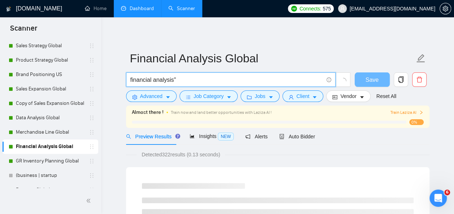
click at [151, 79] on input "financial analysis"" at bounding box center [226, 79] width 193 height 9
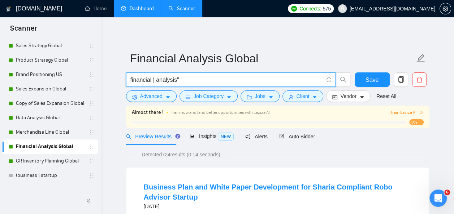
click at [184, 77] on input "financial | analysis"" at bounding box center [226, 79] width 193 height 9
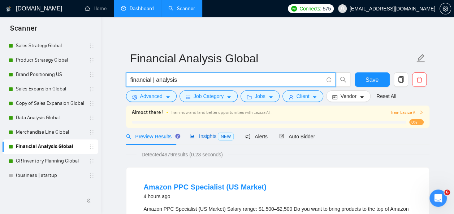
click at [213, 134] on span "Insights NEW" at bounding box center [211, 137] width 44 height 6
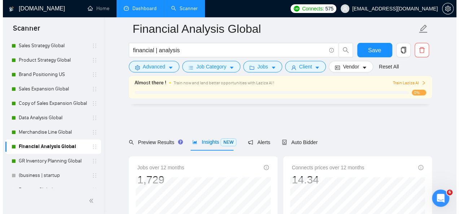
scroll to position [73, 0]
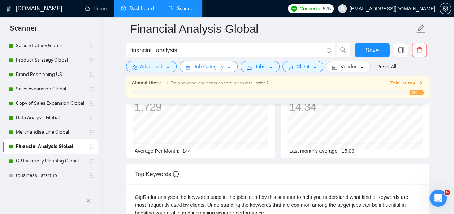
click at [227, 68] on icon "caret-down" at bounding box center [229, 68] width 4 height 2
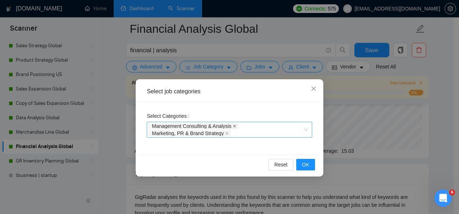
click at [235, 125] on icon "close" at bounding box center [235, 127] width 4 height 4
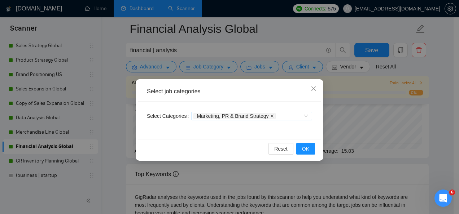
click at [270, 114] on span at bounding box center [272, 116] width 4 height 5
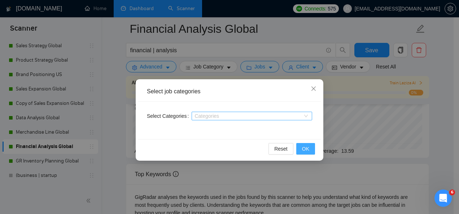
click at [304, 148] on span "OK" at bounding box center [305, 149] width 7 height 8
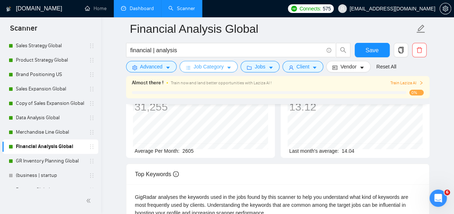
click at [227, 65] on span "caret-down" at bounding box center [228, 67] width 5 height 5
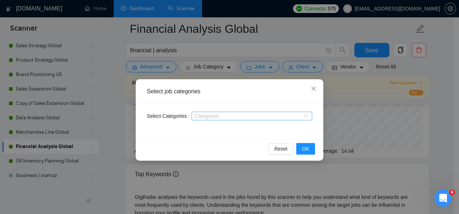
click at [305, 116] on div "Categories" at bounding box center [252, 116] width 121 height 9
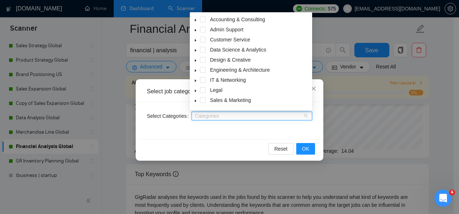
click at [196, 19] on icon "caret-down" at bounding box center [196, 20] width 4 height 4
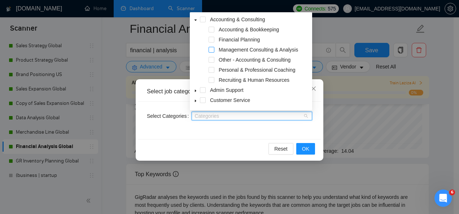
click at [213, 50] on span at bounding box center [212, 50] width 6 height 6
click at [211, 60] on span at bounding box center [212, 60] width 6 height 6
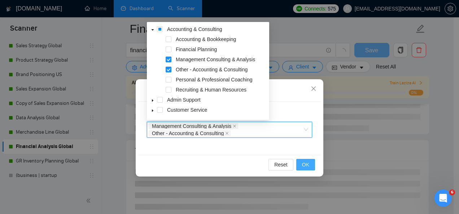
click at [303, 163] on span "OK" at bounding box center [305, 165] width 7 height 8
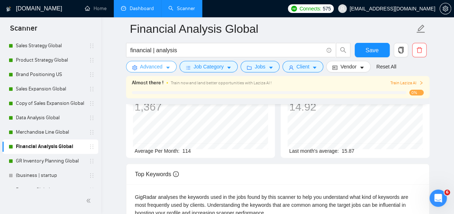
click at [166, 65] on span "caret-down" at bounding box center [167, 67] width 5 height 5
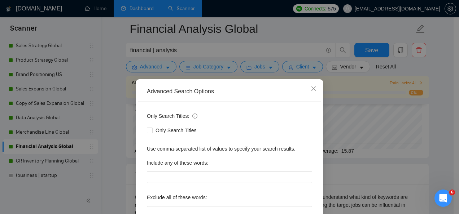
click at [227, 67] on div "Advanced Search Options Only Search Titles: Only Search Titles Use comma-separa…" at bounding box center [229, 107] width 459 height 214
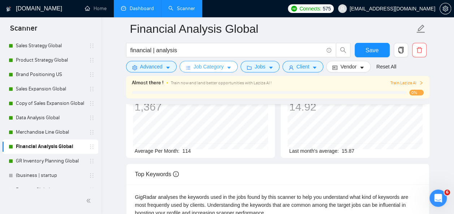
click at [227, 67] on icon "caret-down" at bounding box center [228, 67] width 5 height 5
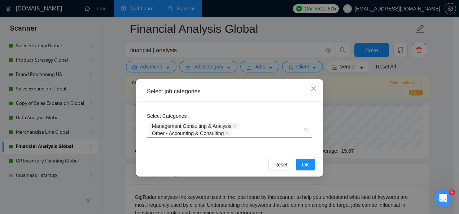
click at [257, 137] on div "Management Consulting & Analysis Other - Accounting & Consulting" at bounding box center [229, 130] width 165 height 16
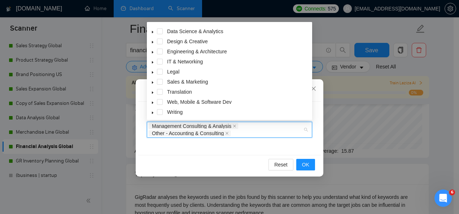
scroll to position [90, 0]
click at [153, 81] on icon "caret-down" at bounding box center [153, 82] width 4 height 4
click at [169, 112] on span at bounding box center [169, 112] width 6 height 6
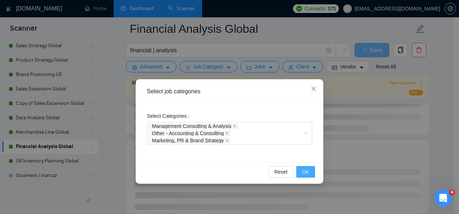
click at [308, 171] on span "OK" at bounding box center [305, 172] width 7 height 8
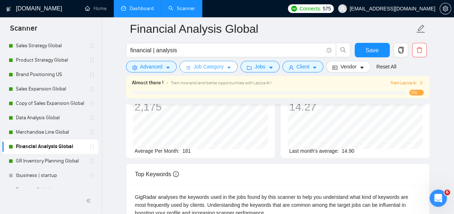
click at [228, 66] on icon "caret-down" at bounding box center [228, 67] width 5 height 5
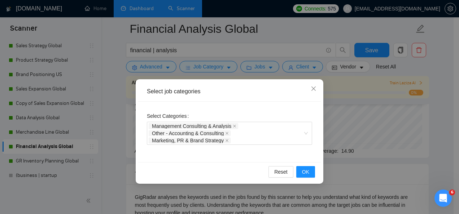
click at [275, 138] on div "Management Consulting & Analysis Other - Accounting & Consulting Marketing, PR …" at bounding box center [226, 134] width 154 height 22
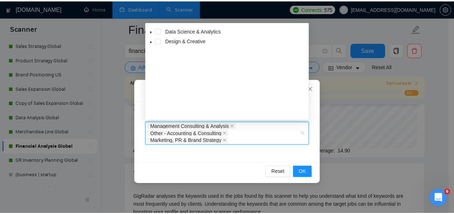
scroll to position [0, 0]
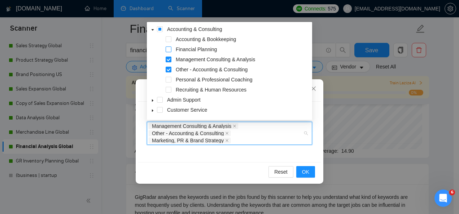
click at [170, 48] on span at bounding box center [169, 50] width 6 height 6
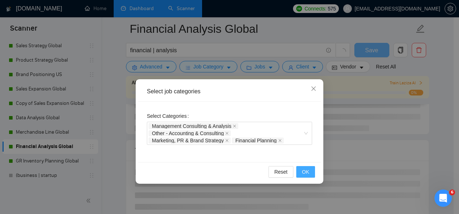
click at [306, 169] on span "OK" at bounding box center [305, 172] width 7 height 8
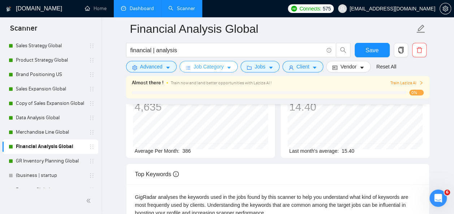
click at [226, 68] on icon "caret-down" at bounding box center [228, 67] width 5 height 5
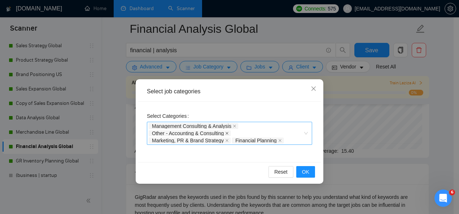
click at [228, 133] on icon "close" at bounding box center [227, 133] width 3 height 3
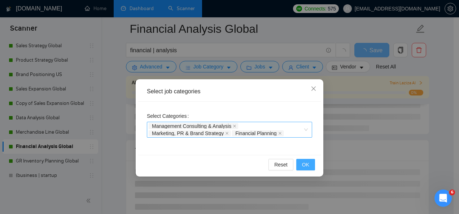
click at [306, 166] on span "OK" at bounding box center [305, 165] width 7 height 8
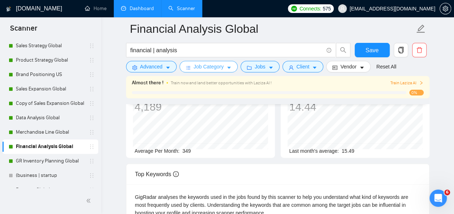
click at [226, 67] on icon "caret-down" at bounding box center [228, 67] width 5 height 5
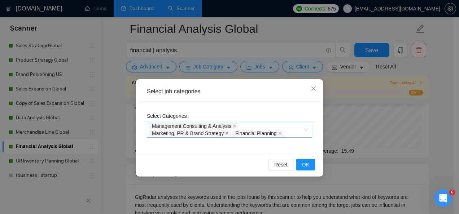
click at [225, 134] on icon "close" at bounding box center [227, 134] width 4 height 4
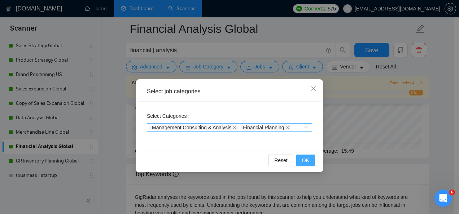
click at [308, 162] on span "OK" at bounding box center [305, 161] width 7 height 8
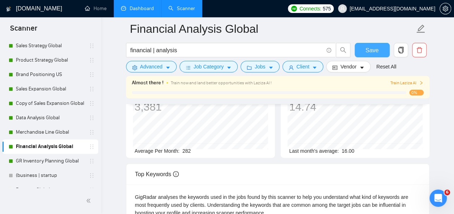
click at [371, 51] on span "Save" at bounding box center [371, 50] width 13 height 9
click at [369, 52] on span "Save" at bounding box center [371, 50] width 13 height 9
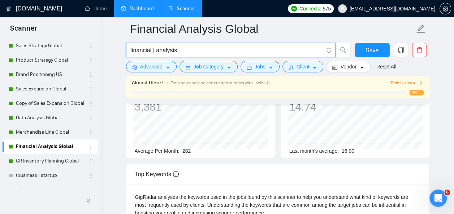
click at [157, 50] on input "financial | analysis" at bounding box center [226, 50] width 193 height 9
click at [156, 50] on input "financial | analysis" at bounding box center [226, 50] width 193 height 9
click at [177, 48] on input "financial | (analysis" at bounding box center [226, 50] width 193 height 9
type input "financial | (analy*)"
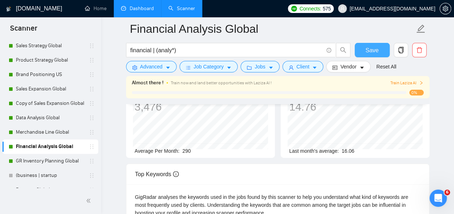
click at [367, 51] on span "Save" at bounding box center [371, 50] width 13 height 9
click at [50, 156] on link "GR Inventory Planning Global" at bounding box center [50, 161] width 69 height 14
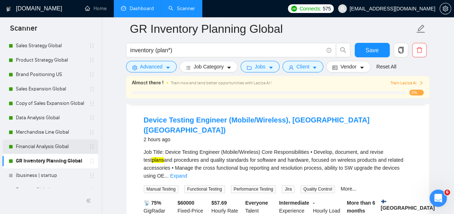
click at [52, 145] on link "Financial Analysis Global" at bounding box center [50, 147] width 69 height 14
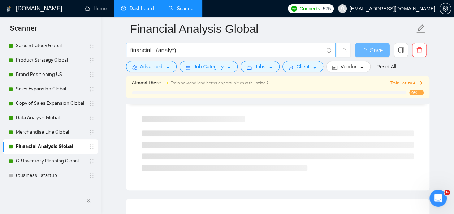
click at [154, 49] on input "financial | (analy*)" at bounding box center [226, 50] width 193 height 9
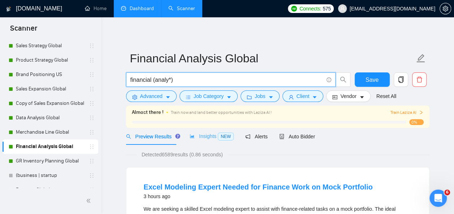
type input "financial (analy*)"
click at [210, 136] on span "Insights NEW" at bounding box center [211, 137] width 44 height 6
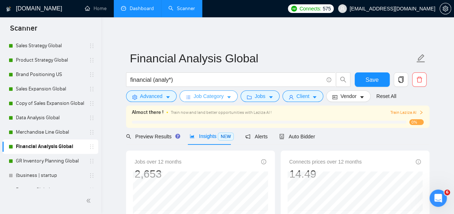
click at [229, 98] on icon "caret-down" at bounding box center [228, 97] width 5 height 5
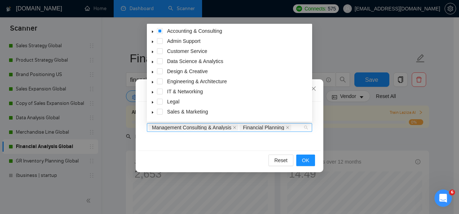
click at [298, 130] on div "Management Consulting & Analysis Financial Planning" at bounding box center [226, 127] width 154 height 7
click at [152, 31] on icon "caret-down" at bounding box center [153, 32] width 4 height 4
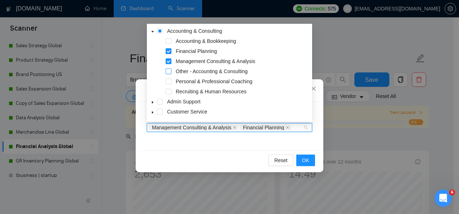
click at [170, 70] on span at bounding box center [169, 72] width 6 height 6
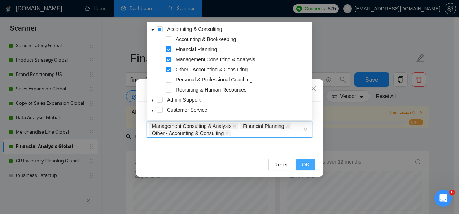
click at [305, 160] on button "OK" at bounding box center [305, 165] width 19 height 12
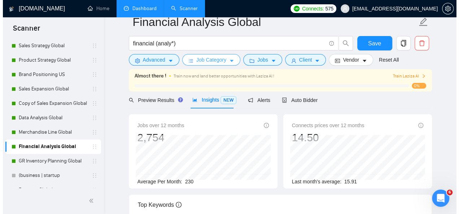
scroll to position [17, 0]
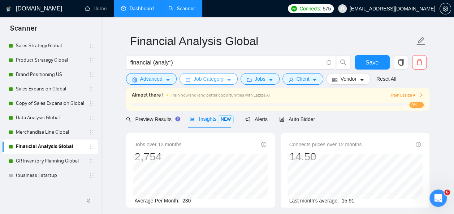
click at [220, 79] on span "Job Category" at bounding box center [208, 79] width 30 height 8
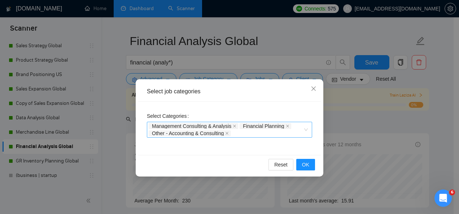
click at [257, 135] on div "Management Consulting & Analysis Financial Planning Other - Accounting & Consul…" at bounding box center [226, 130] width 154 height 14
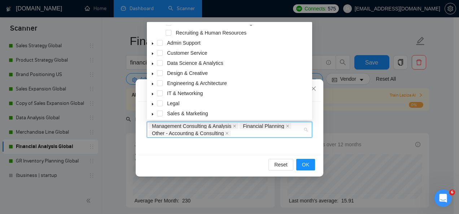
scroll to position [62, 0]
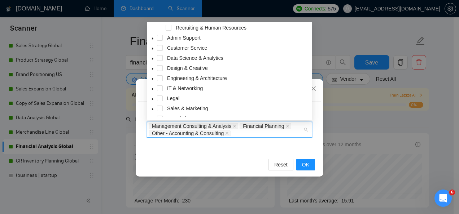
click at [154, 59] on icon "caret-down" at bounding box center [153, 59] width 4 height 4
click at [170, 76] on span at bounding box center [169, 78] width 6 height 6
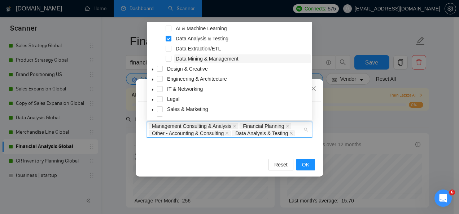
scroll to position [104, 0]
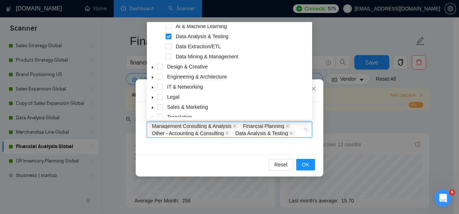
click at [153, 69] on icon "caret-down" at bounding box center [153, 68] width 4 height 4
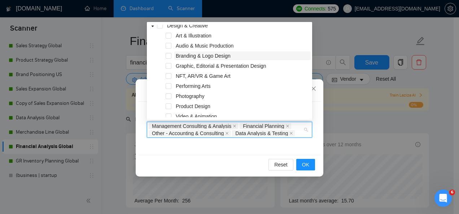
scroll to position [146, 0]
click at [171, 55] on span at bounding box center [169, 55] width 6 height 6
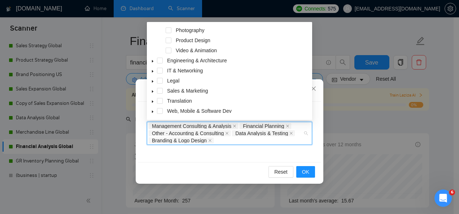
scroll to position [221, 0]
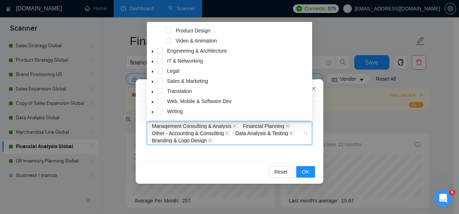
click at [152, 83] on icon "caret-down" at bounding box center [153, 82] width 4 height 4
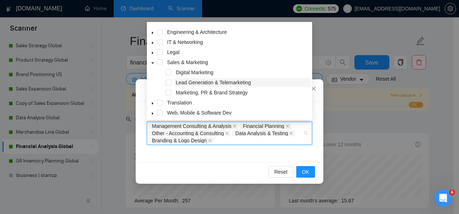
scroll to position [240, 0]
click at [168, 92] on span at bounding box center [169, 93] width 6 height 6
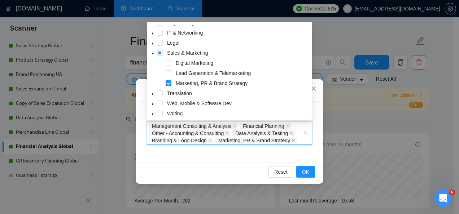
scroll to position [249, 0]
click at [308, 171] on span "OK" at bounding box center [305, 172] width 7 height 8
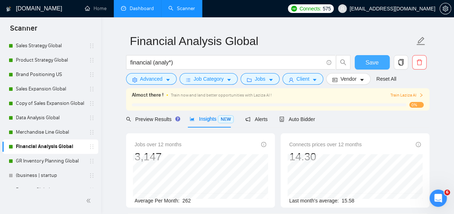
click at [372, 60] on span "Save" at bounding box center [371, 62] width 13 height 9
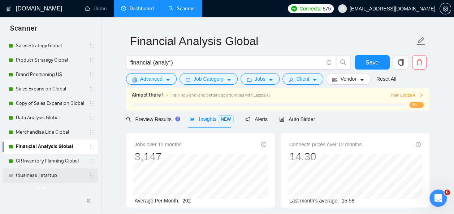
click at [22, 177] on link "(business | startup" at bounding box center [50, 176] width 69 height 14
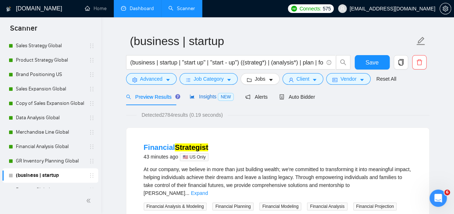
click at [213, 95] on span "Insights NEW" at bounding box center [211, 97] width 44 height 6
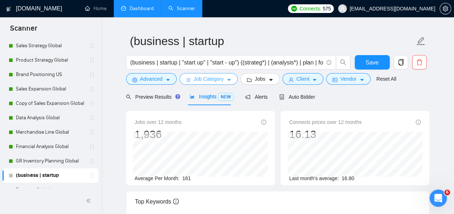
click at [226, 80] on icon "caret-down" at bounding box center [228, 80] width 5 height 5
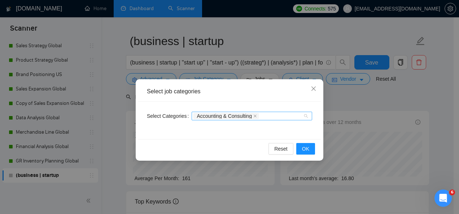
click at [277, 118] on div "Accounting & Consulting" at bounding box center [248, 116] width 110 height 7
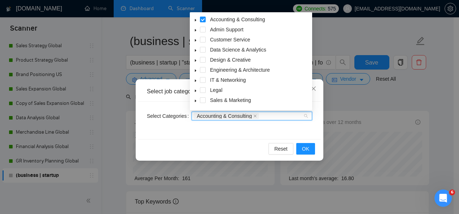
click at [196, 20] on icon "caret-down" at bounding box center [196, 20] width 4 height 4
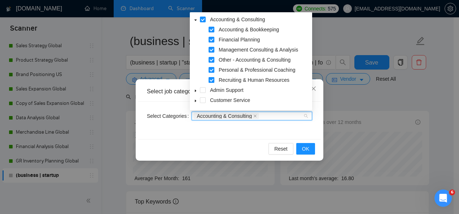
click at [212, 79] on span at bounding box center [212, 80] width 6 height 6
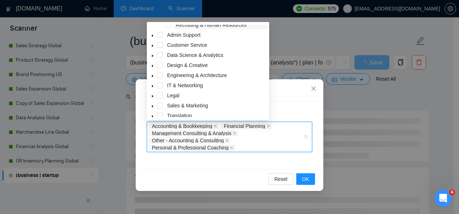
scroll to position [65, 0]
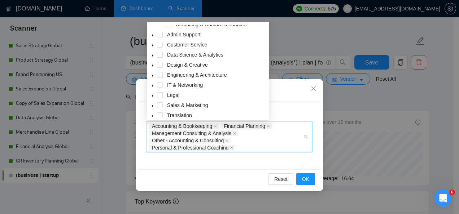
click at [152, 56] on icon "caret-down" at bounding box center [152, 56] width 1 height 3
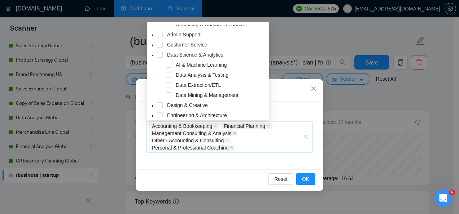
click at [172, 76] on div "Data Analysis & Testing" at bounding box center [207, 76] width 119 height 10
click at [169, 75] on span at bounding box center [169, 75] width 6 height 6
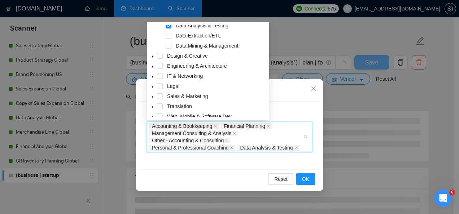
scroll to position [115, 0]
click at [152, 56] on icon "caret-down" at bounding box center [152, 56] width 1 height 3
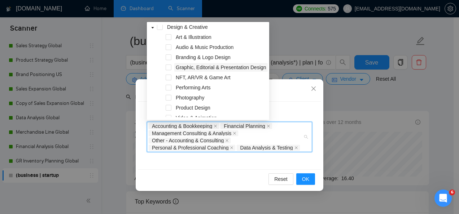
scroll to position [142, 0]
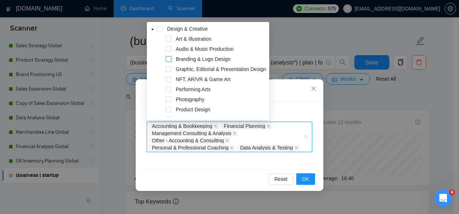
click at [167, 60] on span at bounding box center [169, 59] width 6 height 6
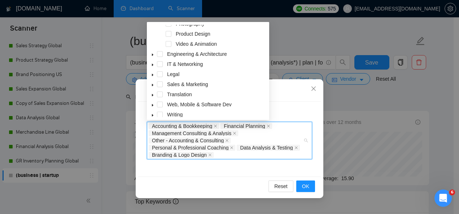
scroll to position [218, 0]
click at [152, 85] on icon "caret-down" at bounding box center [152, 85] width 1 height 3
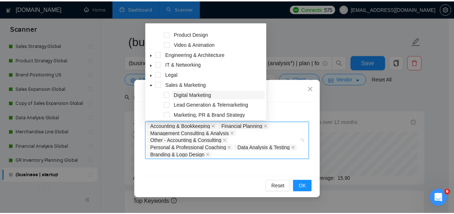
scroll to position [251, 0]
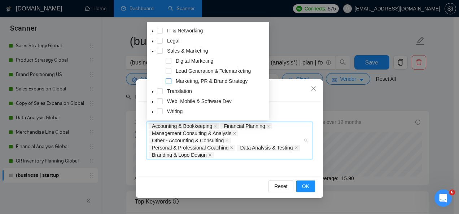
click at [168, 82] on span at bounding box center [169, 81] width 6 height 6
click at [310, 184] on button "OK" at bounding box center [305, 187] width 19 height 12
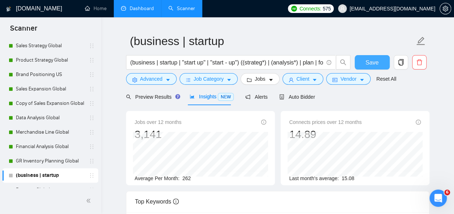
click at [365, 64] on button "Save" at bounding box center [371, 62] width 35 height 14
click at [298, 98] on span "Auto Bidder" at bounding box center [297, 97] width 36 height 6
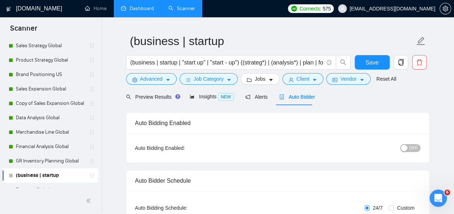
click at [411, 147] on span "OFF" at bounding box center [413, 148] width 9 height 8
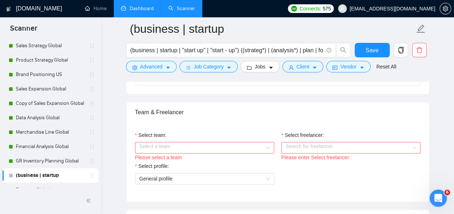
scroll to position [371, 0]
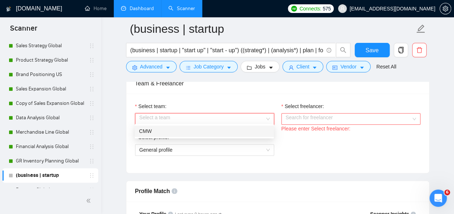
click at [242, 122] on input "Select team:" at bounding box center [201, 119] width 125 height 11
click at [210, 129] on div "CMW" at bounding box center [204, 131] width 130 height 8
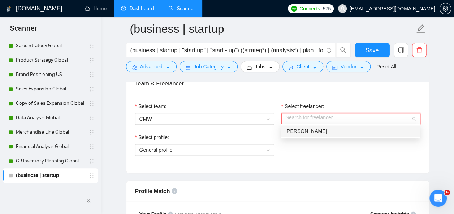
click at [339, 118] on input "Select freelancer:" at bounding box center [348, 119] width 125 height 11
click at [327, 128] on span "[PERSON_NAME]" at bounding box center [306, 131] width 42 height 6
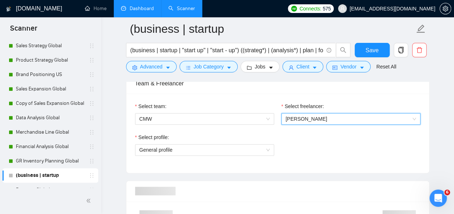
click at [328, 134] on div "Select profile: General profile" at bounding box center [277, 149] width 292 height 31
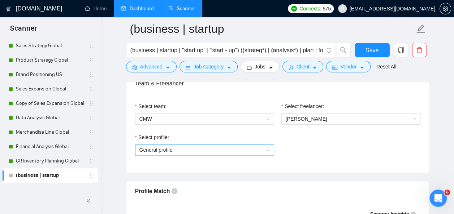
click at [261, 147] on span "General profile" at bounding box center [204, 150] width 130 height 11
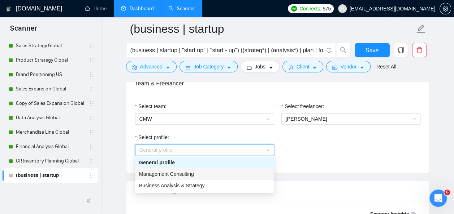
click at [223, 175] on div "Management Consulting" at bounding box center [204, 174] width 130 height 8
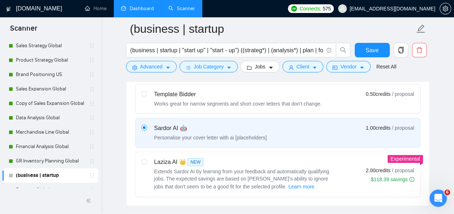
scroll to position [222, 0]
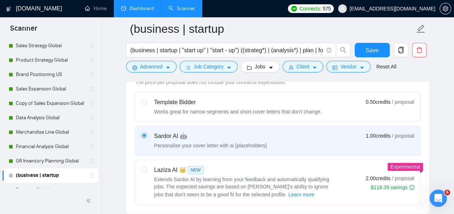
click at [271, 177] on span "Extends Sardor AI by learning from your feedback and automatically qualifying j…" at bounding box center [241, 187] width 175 height 21
click at [146, 172] on input "radio" at bounding box center [143, 169] width 5 height 5
radio input "true"
radio input "false"
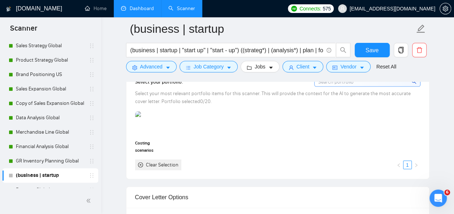
scroll to position [692, 0]
click at [140, 163] on icon "close-circle" at bounding box center [140, 165] width 5 height 5
click at [139, 163] on icon "close-circle" at bounding box center [140, 165] width 5 height 5
click at [140, 160] on div "Clear Selection" at bounding box center [158, 165] width 46 height 11
click at [140, 165] on icon "close-circle" at bounding box center [140, 165] width 5 height 5
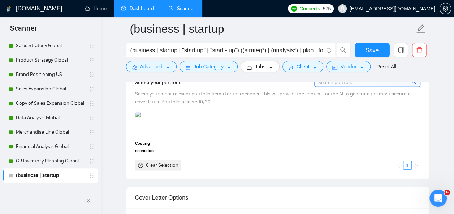
click at [140, 165] on icon "close-circle" at bounding box center [140, 165] width 5 height 5
click at [140, 163] on icon "close-circle" at bounding box center [140, 165] width 5 height 5
click at [367, 47] on span "Save" at bounding box center [371, 50] width 13 height 9
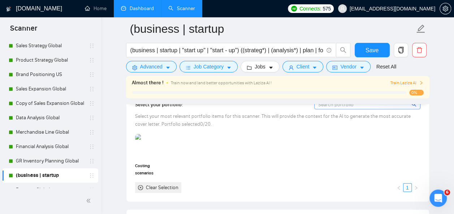
click at [137, 10] on link "Dashboard" at bounding box center [137, 8] width 33 height 6
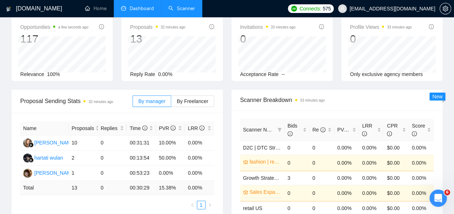
scroll to position [49, 0]
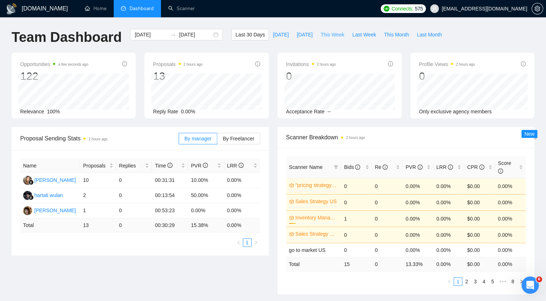
click at [325, 31] on span "This Week" at bounding box center [333, 35] width 24 height 8
type input "[DATE]"
type input "2025-09-21"
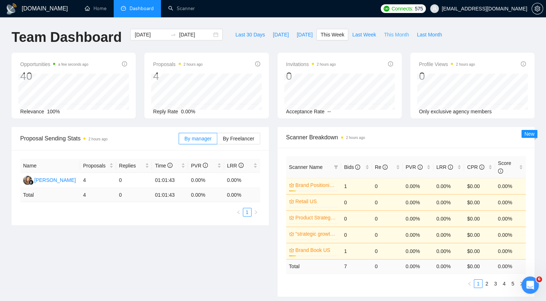
click at [387, 35] on span "This Month" at bounding box center [396, 35] width 25 height 8
type input "[DATE]"
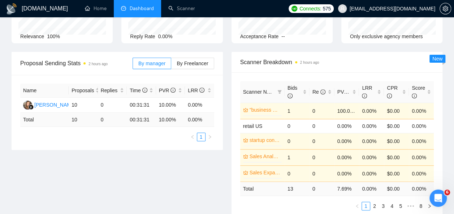
scroll to position [87, 0]
click at [193, 60] on span "By Freelancer" at bounding box center [192, 63] width 31 height 6
click at [171, 65] on input "By Freelancer" at bounding box center [171, 65] width 0 height 0
click at [149, 60] on span "By manager" at bounding box center [151, 63] width 27 height 6
click at [133, 65] on input "By manager" at bounding box center [133, 65] width 0 height 0
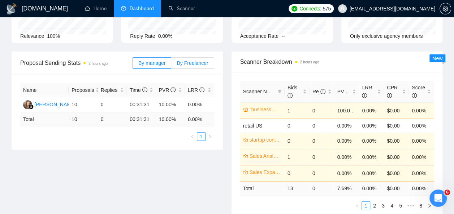
click at [199, 60] on span "By Freelancer" at bounding box center [192, 63] width 31 height 6
click at [171, 65] on input "By Freelancer" at bounding box center [171, 65] width 0 height 0
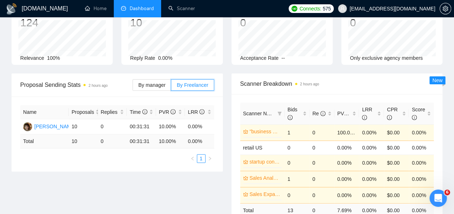
scroll to position [64, 0]
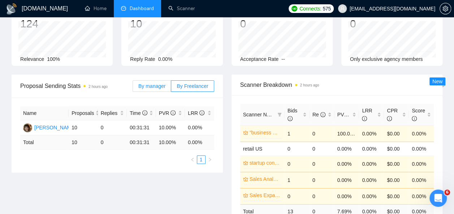
click at [152, 83] on span "By manager" at bounding box center [151, 86] width 27 height 6
click at [133, 88] on input "By manager" at bounding box center [133, 88] width 0 height 0
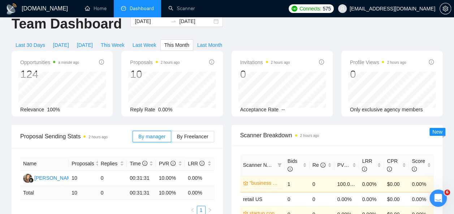
scroll to position [13, 0]
